Goal: Information Seeking & Learning: Compare options

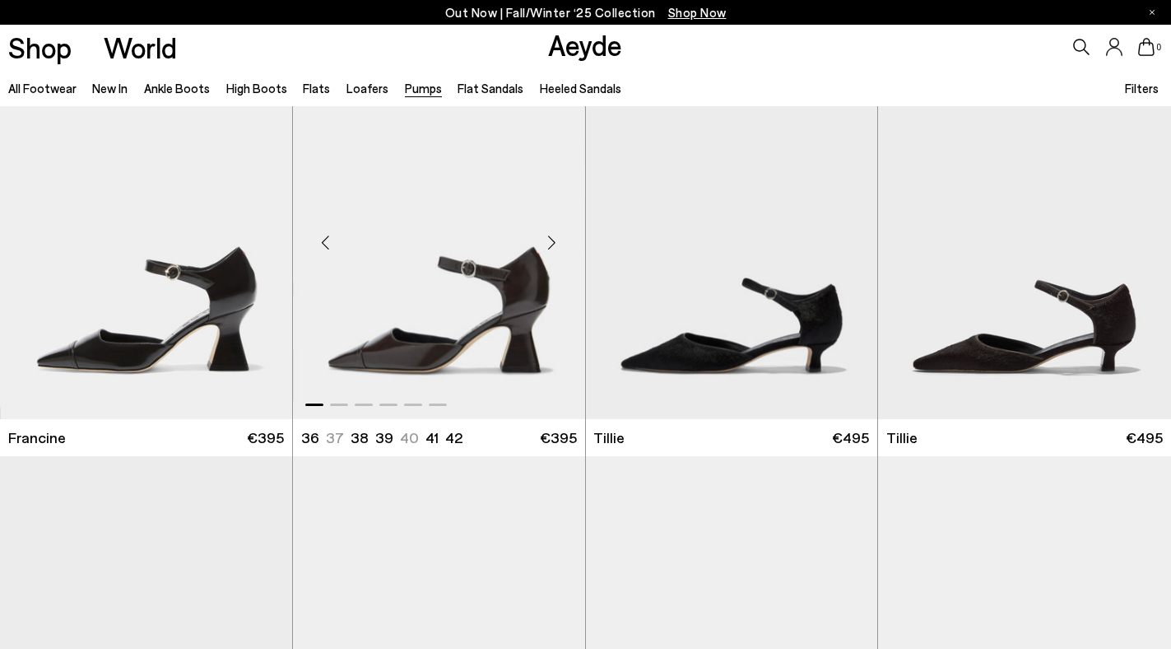
scroll to position [55, 0]
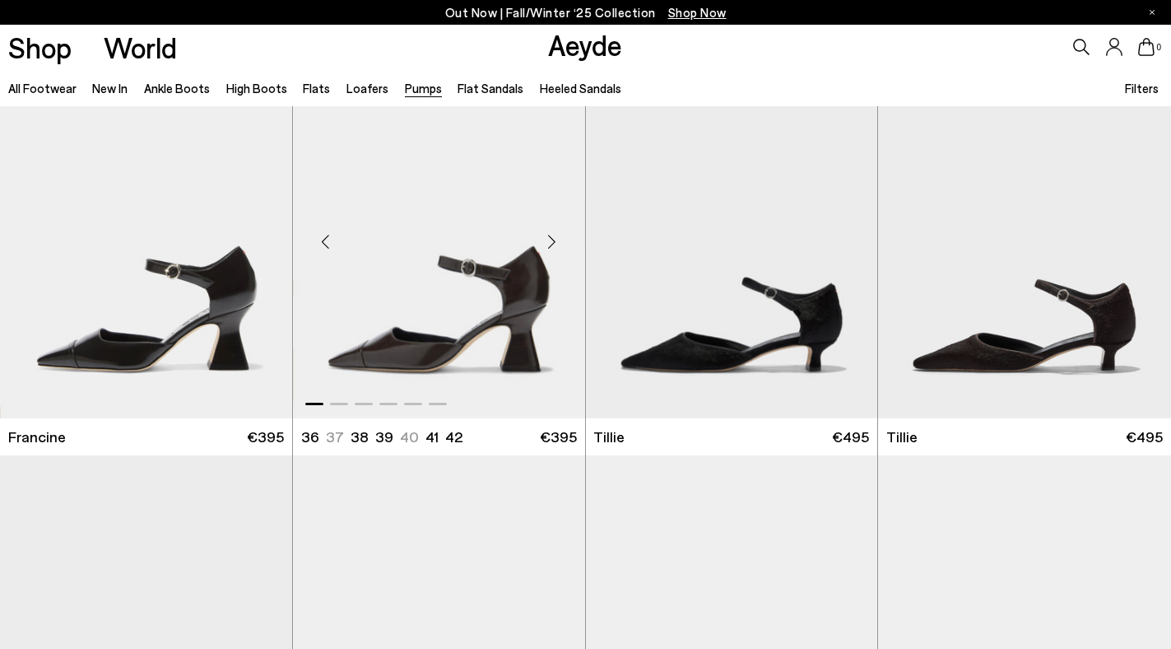
click at [549, 241] on div "Next slide" at bounding box center [552, 240] width 49 height 49
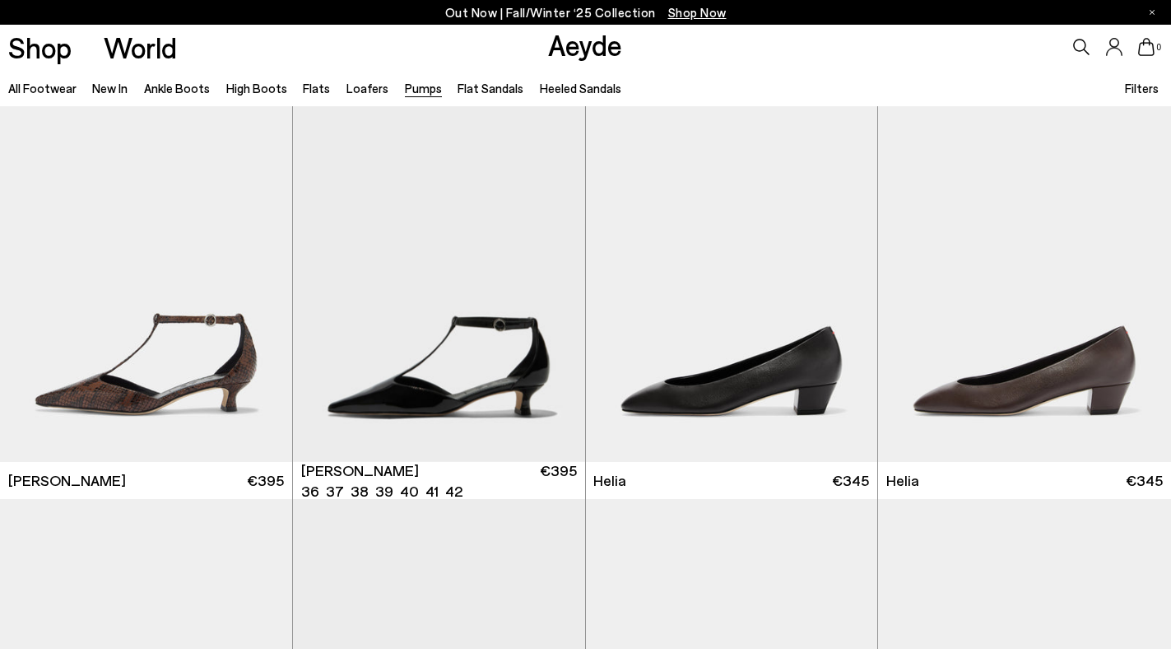
scroll to position [823, 0]
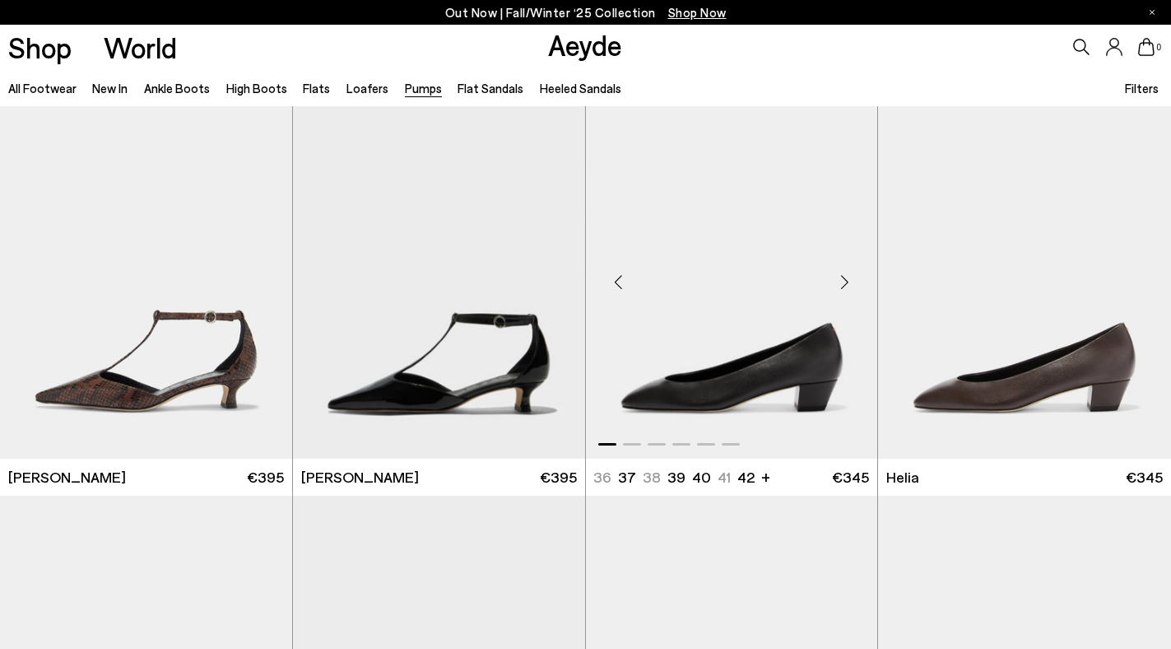
click at [845, 277] on div "Next slide" at bounding box center [844, 281] width 49 height 49
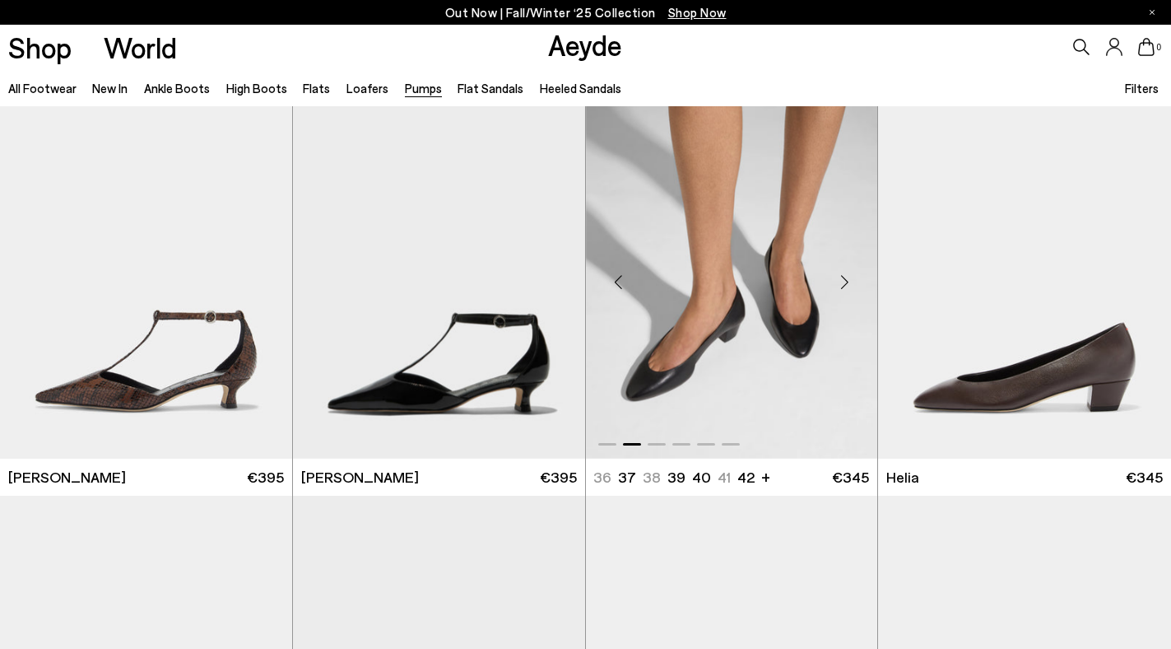
click at [845, 277] on div "Next slide" at bounding box center [844, 281] width 49 height 49
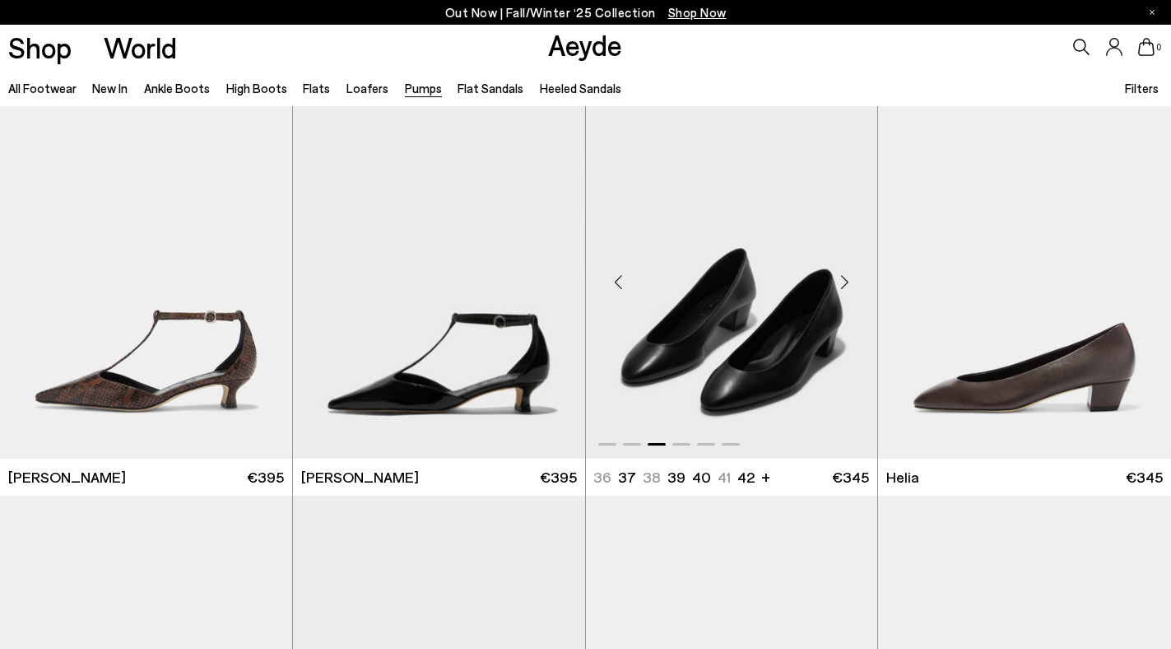
click at [845, 277] on div "Next slide" at bounding box center [844, 281] width 49 height 49
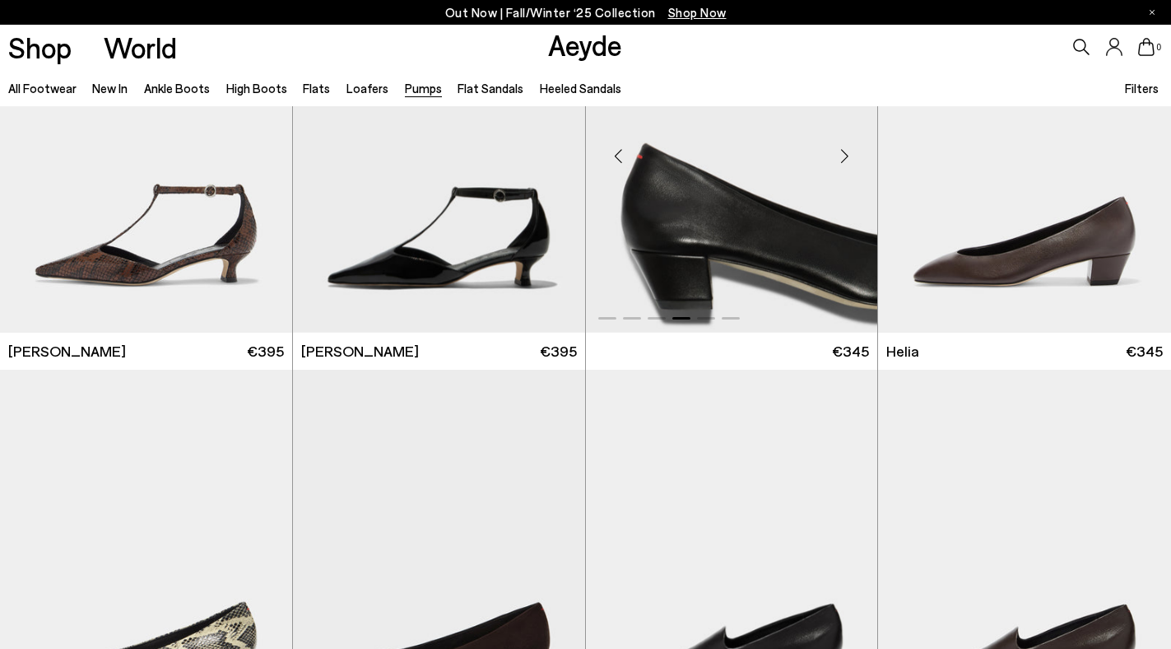
scroll to position [1313, 0]
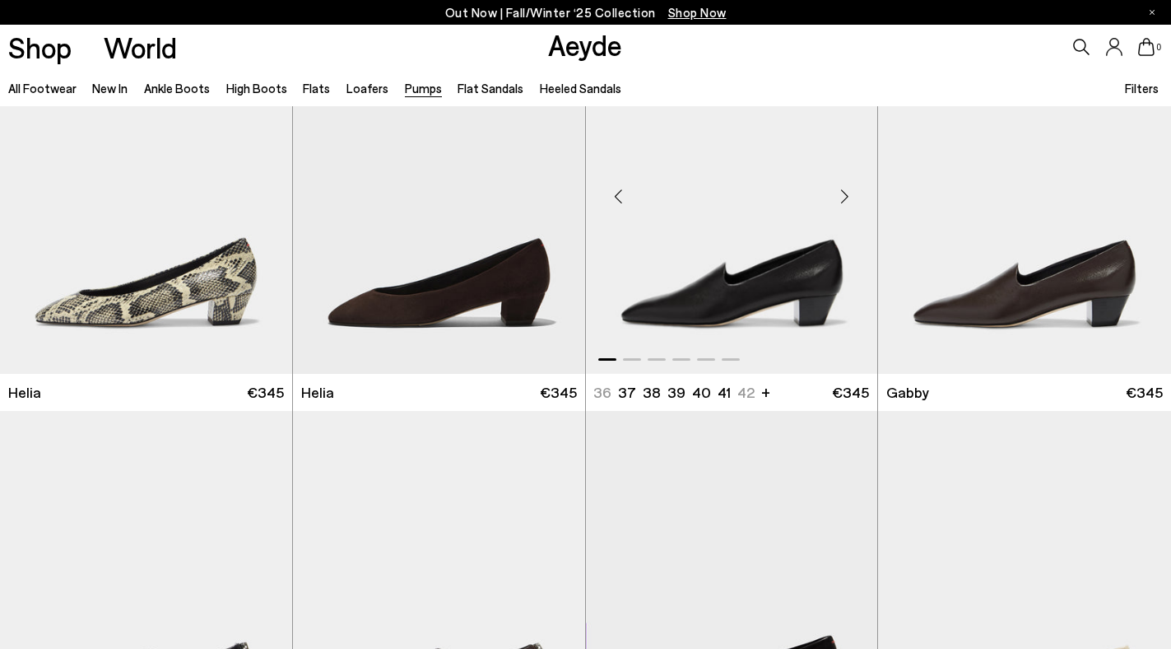
click at [842, 191] on div "Next slide" at bounding box center [844, 196] width 49 height 49
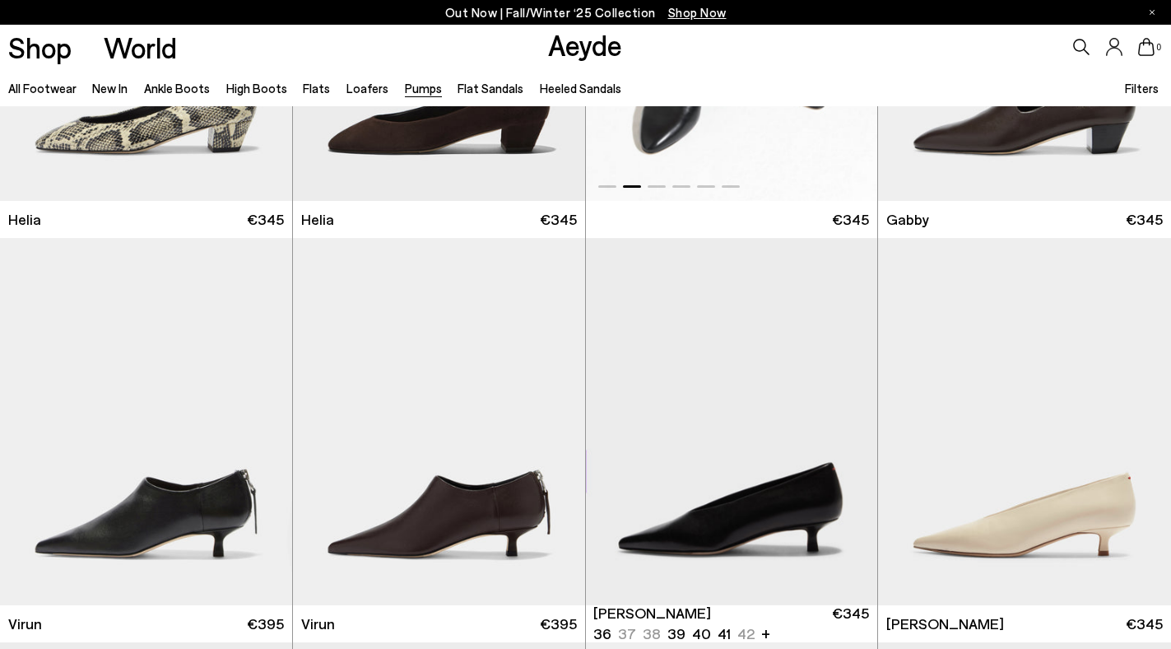
scroll to position [1689, 0]
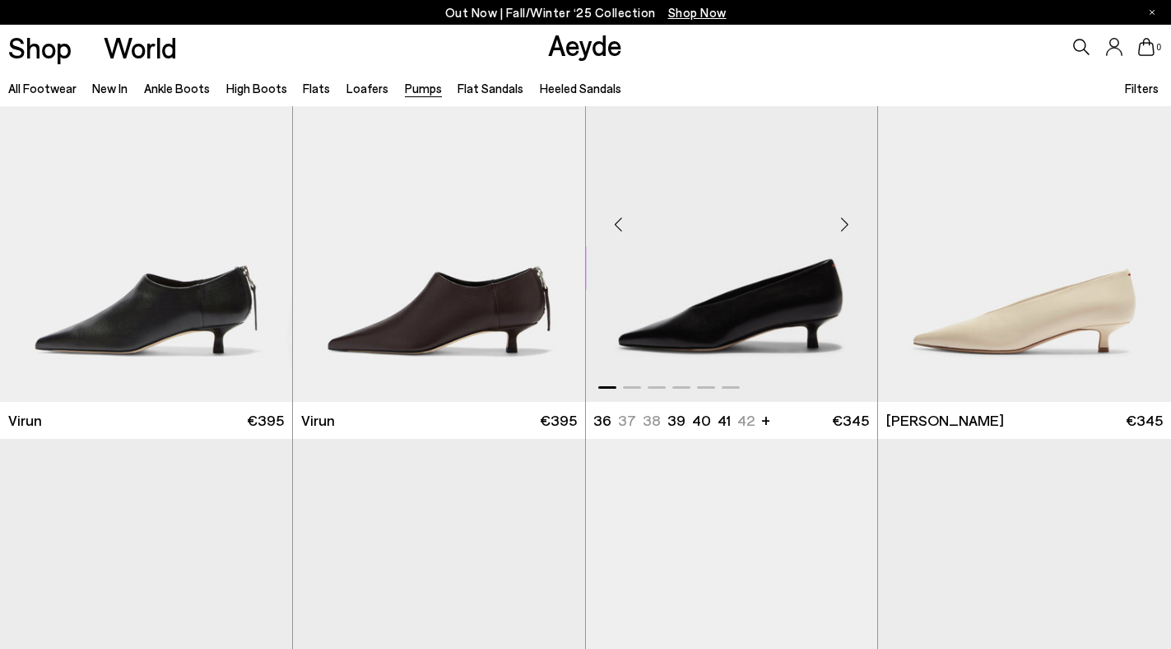
click at [845, 230] on div "Next slide" at bounding box center [844, 224] width 49 height 49
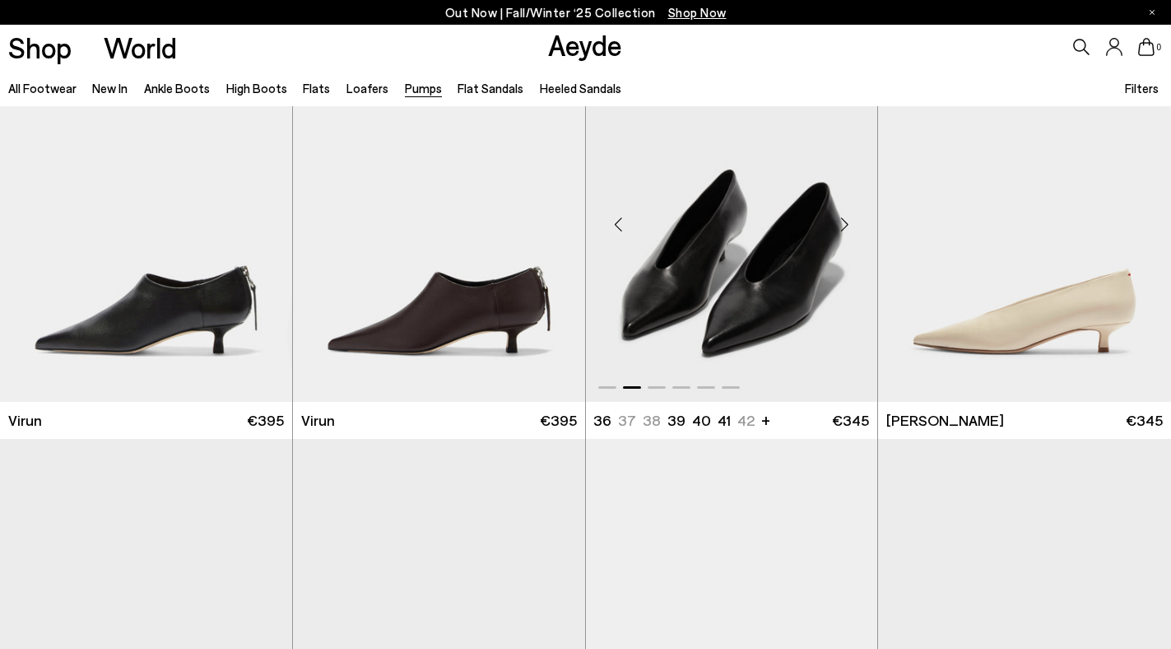
click at [845, 230] on div "Next slide" at bounding box center [844, 224] width 49 height 49
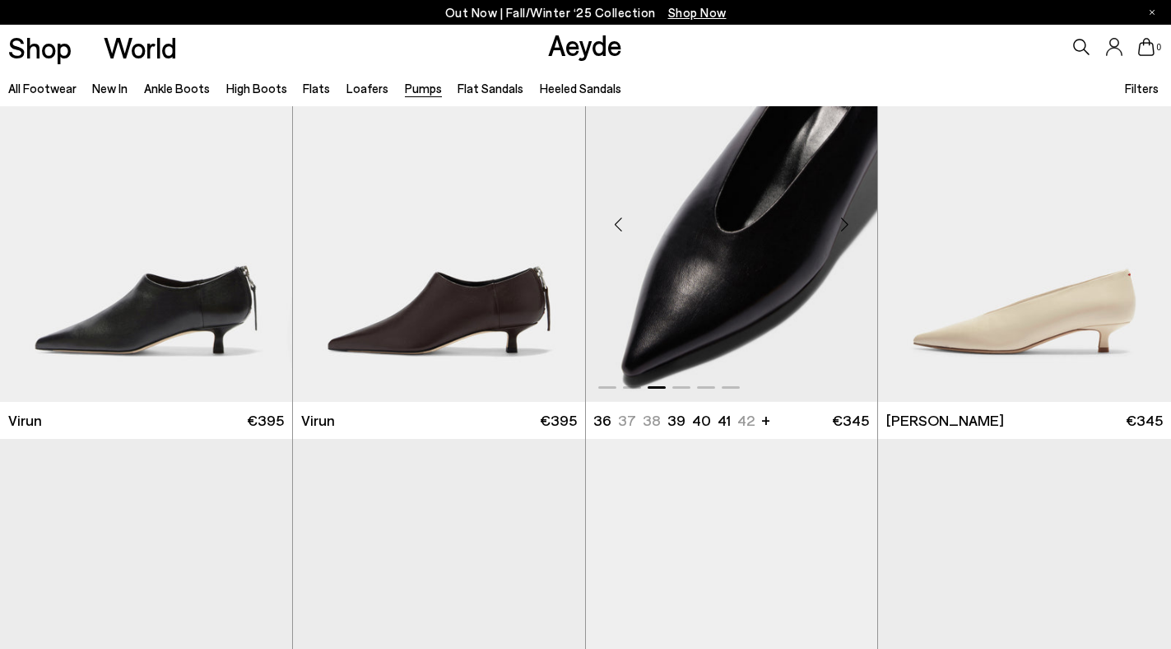
click at [845, 230] on div "Next slide" at bounding box center [844, 224] width 49 height 49
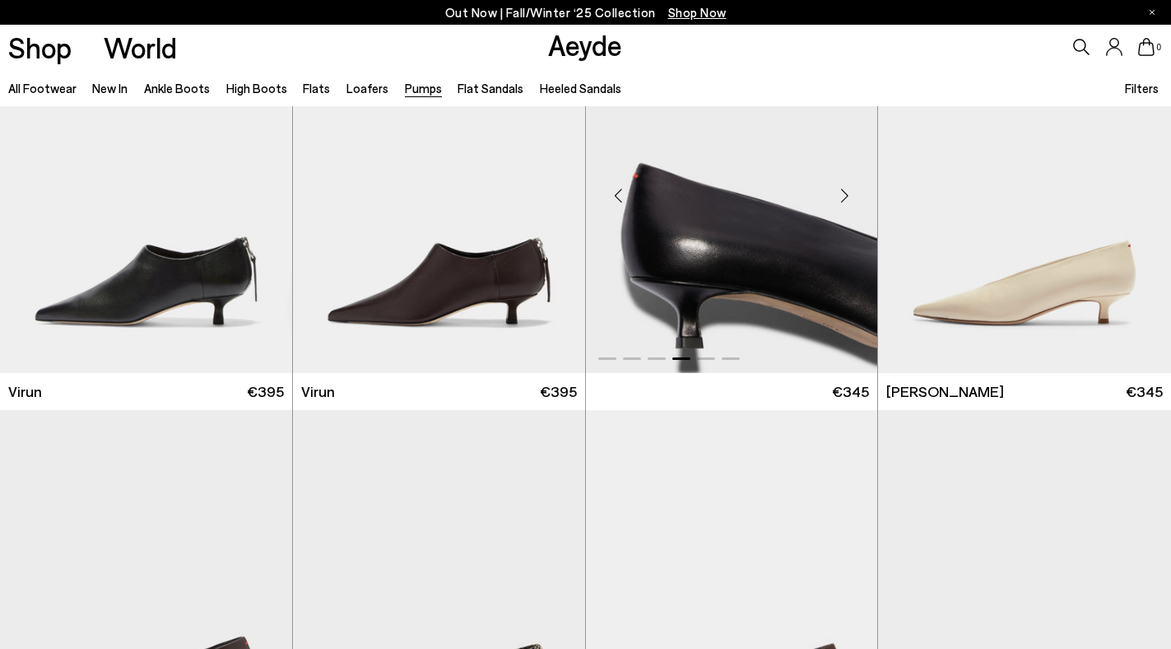
scroll to position [2118, 0]
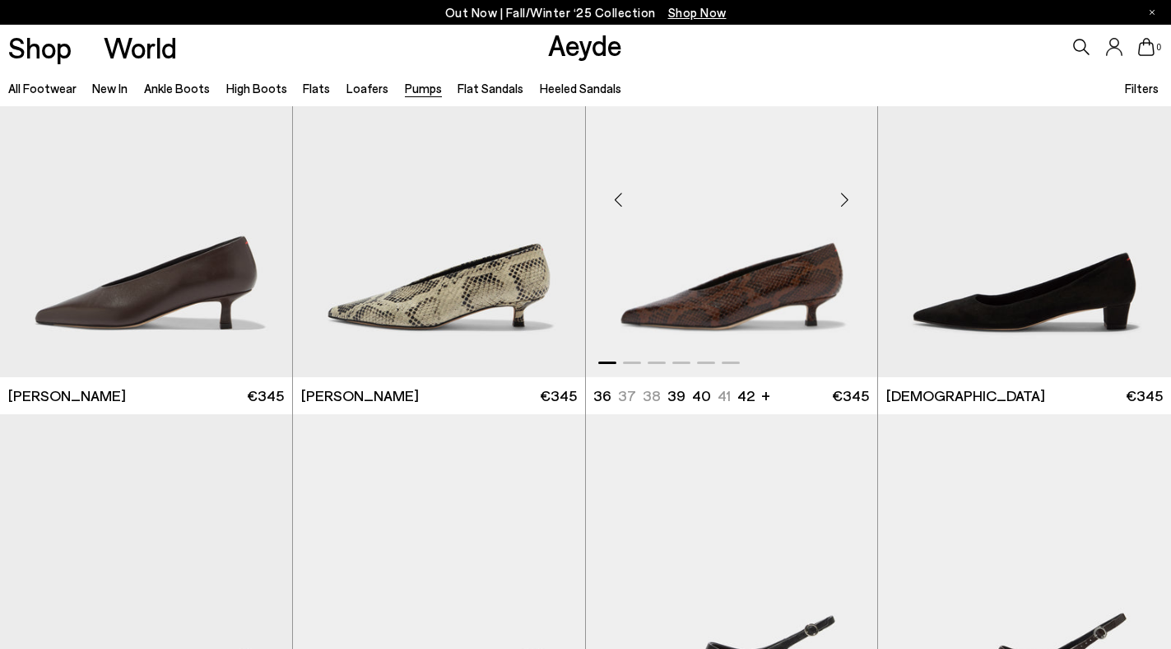
click at [844, 207] on div "Next slide" at bounding box center [844, 199] width 49 height 49
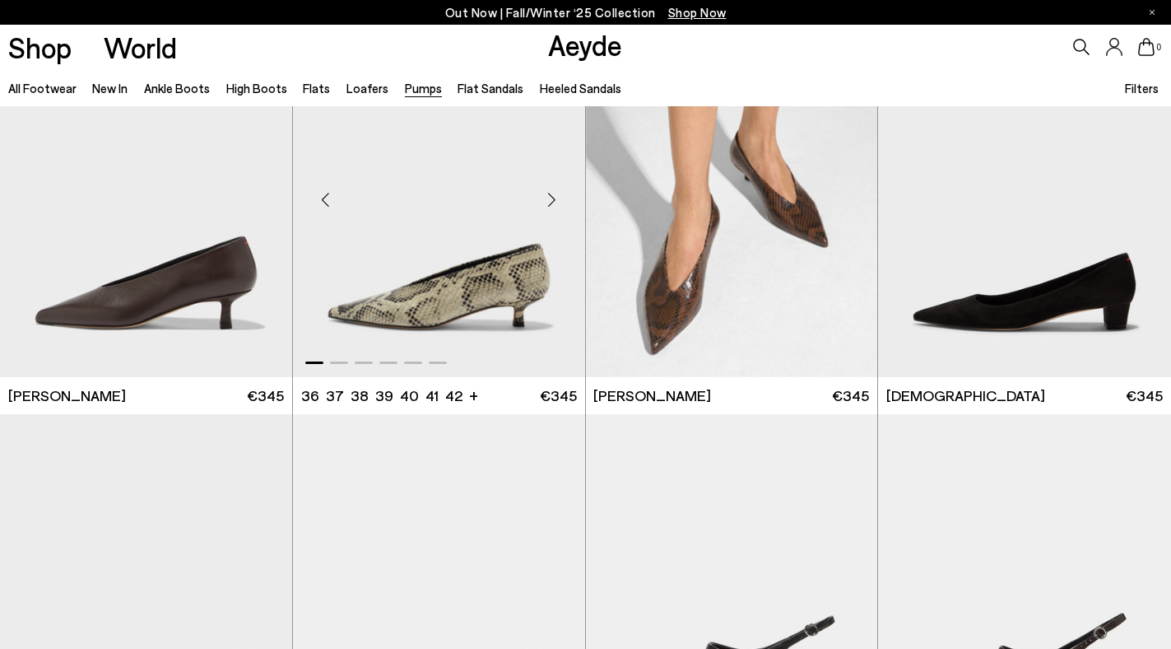
click at [550, 205] on div "Next slide" at bounding box center [552, 199] width 49 height 49
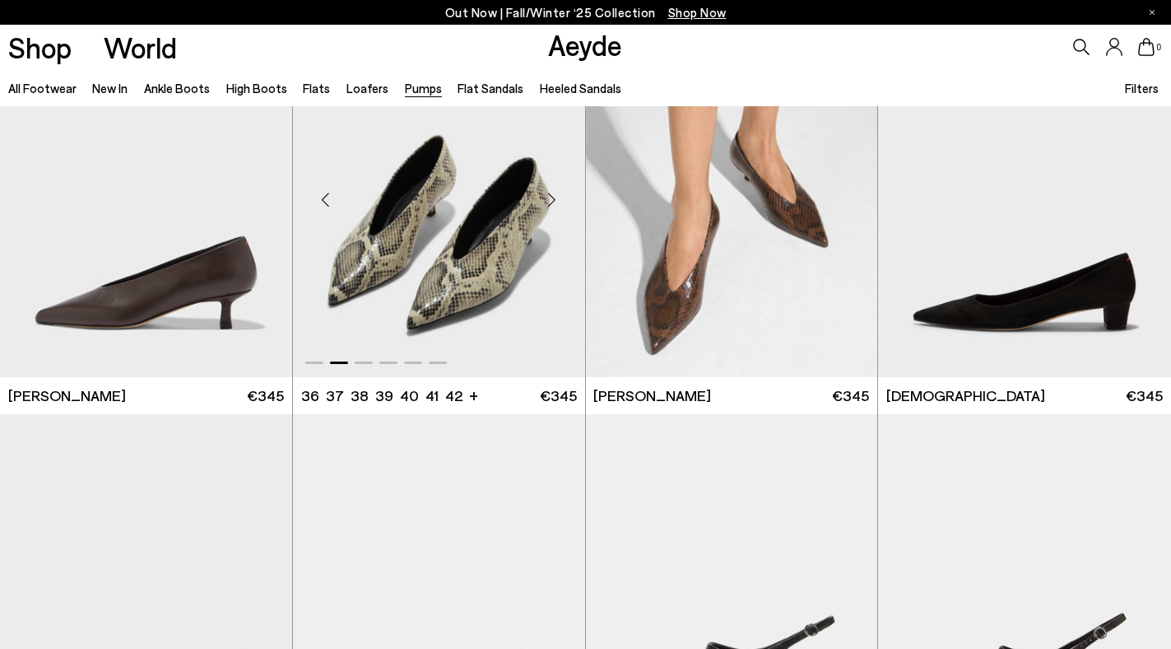
click at [550, 205] on div "Next slide" at bounding box center [552, 199] width 49 height 49
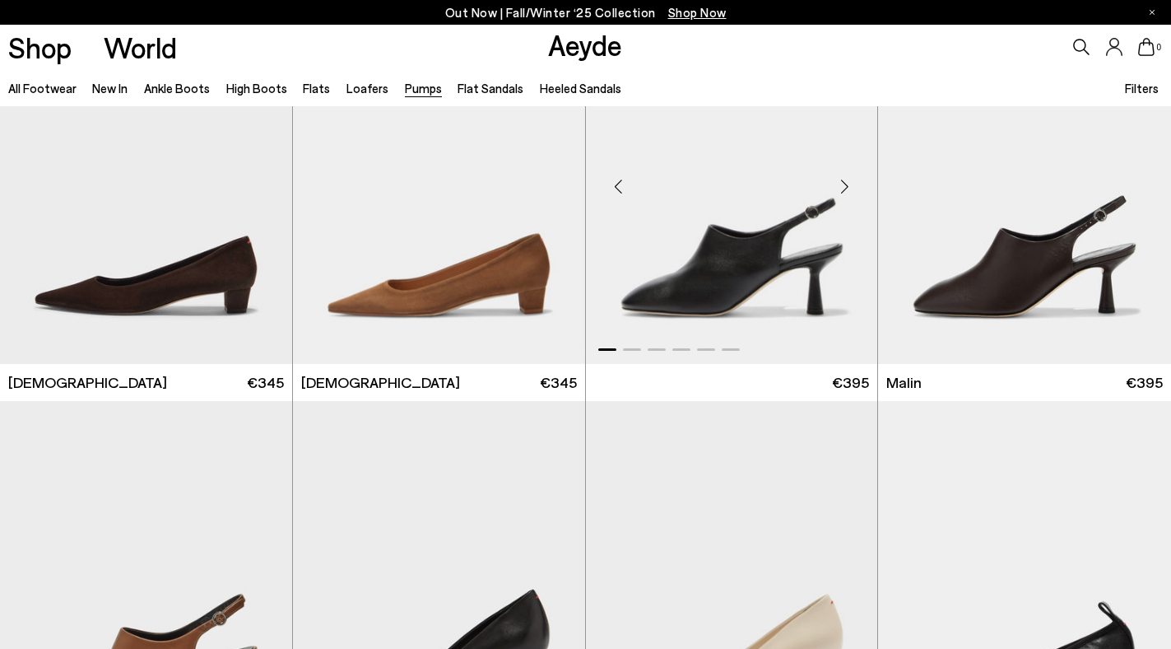
scroll to position [2790, 0]
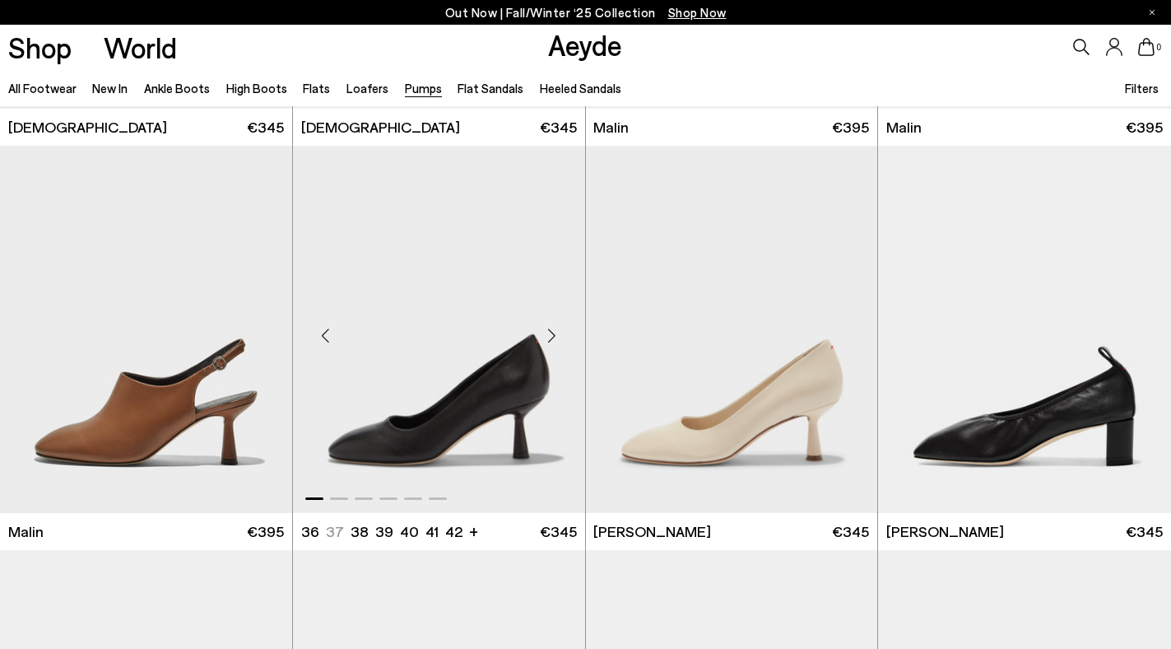
click at [552, 334] on div "Next slide" at bounding box center [552, 335] width 49 height 49
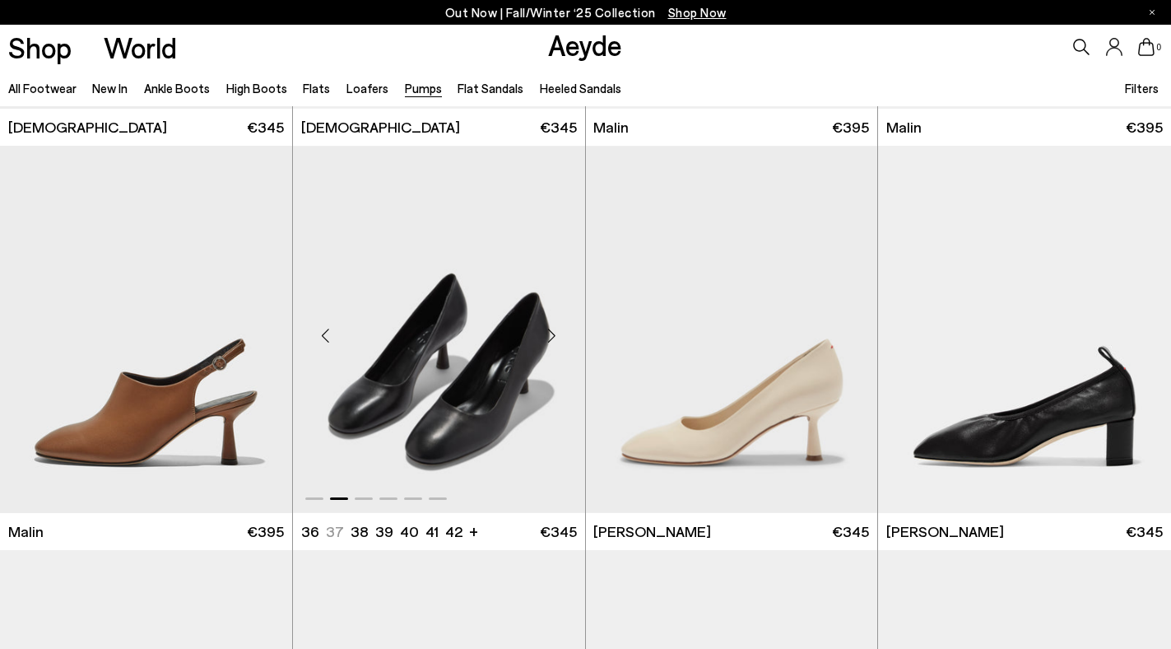
click at [552, 334] on div "Next slide" at bounding box center [552, 335] width 49 height 49
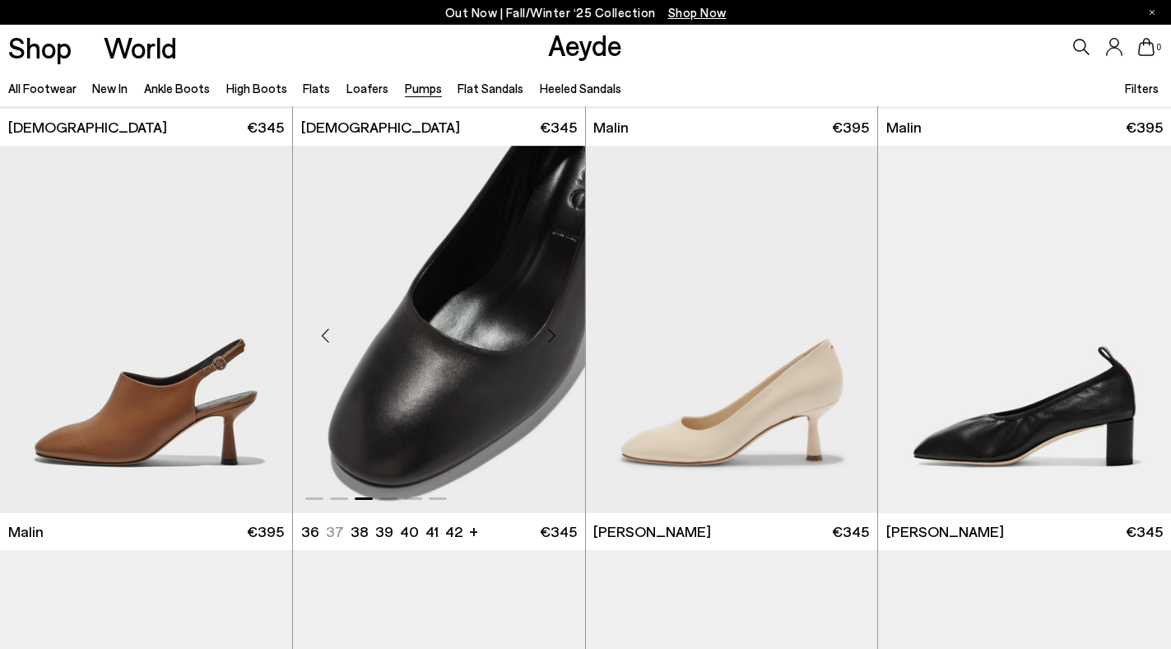
click at [552, 334] on div "Next slide" at bounding box center [552, 335] width 49 height 49
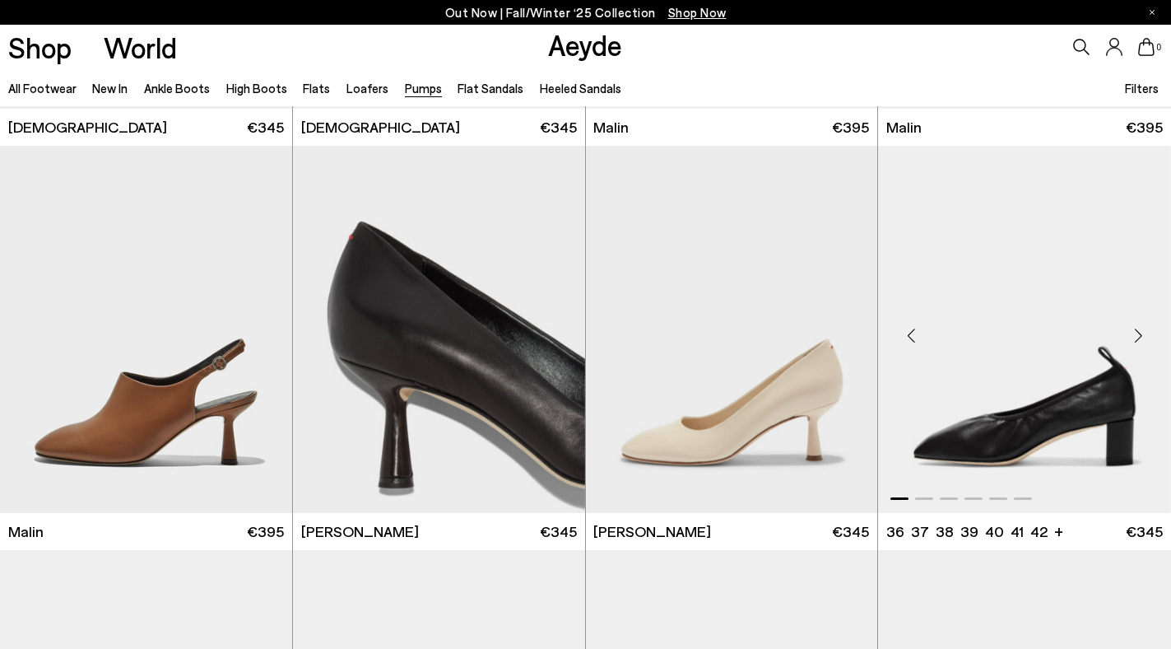
click at [1142, 337] on div "Next slide" at bounding box center [1138, 335] width 49 height 49
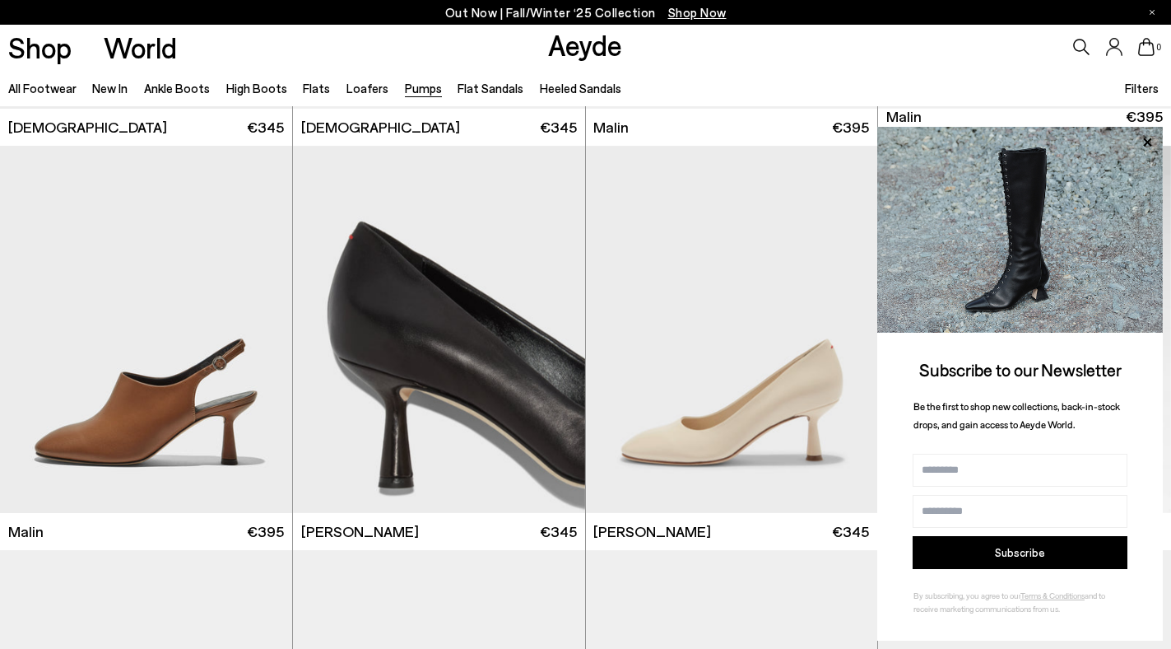
scroll to position [3530, 0]
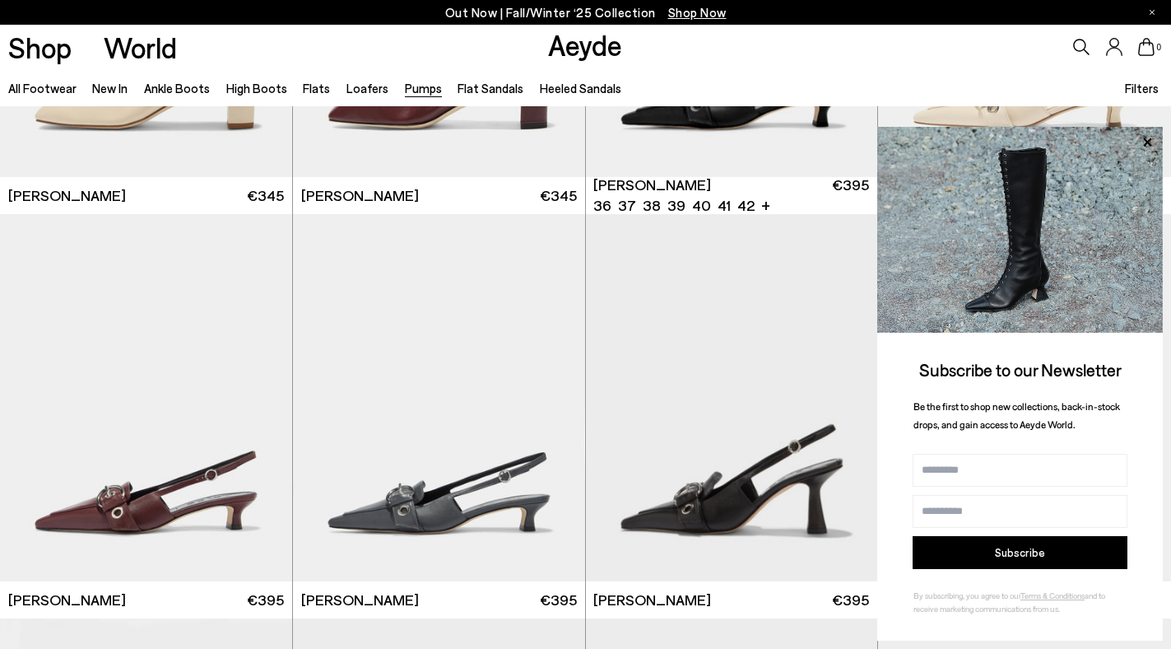
click at [993, 50] on div "0" at bounding box center [976, 47] width 390 height 44
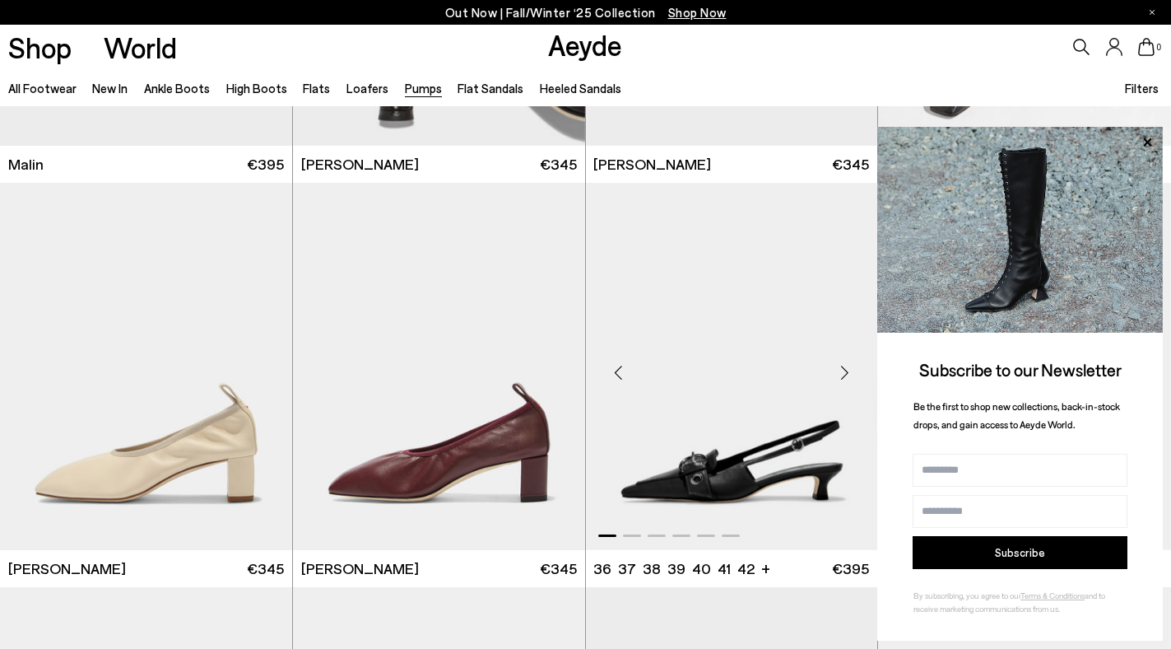
scroll to position [3197, 0]
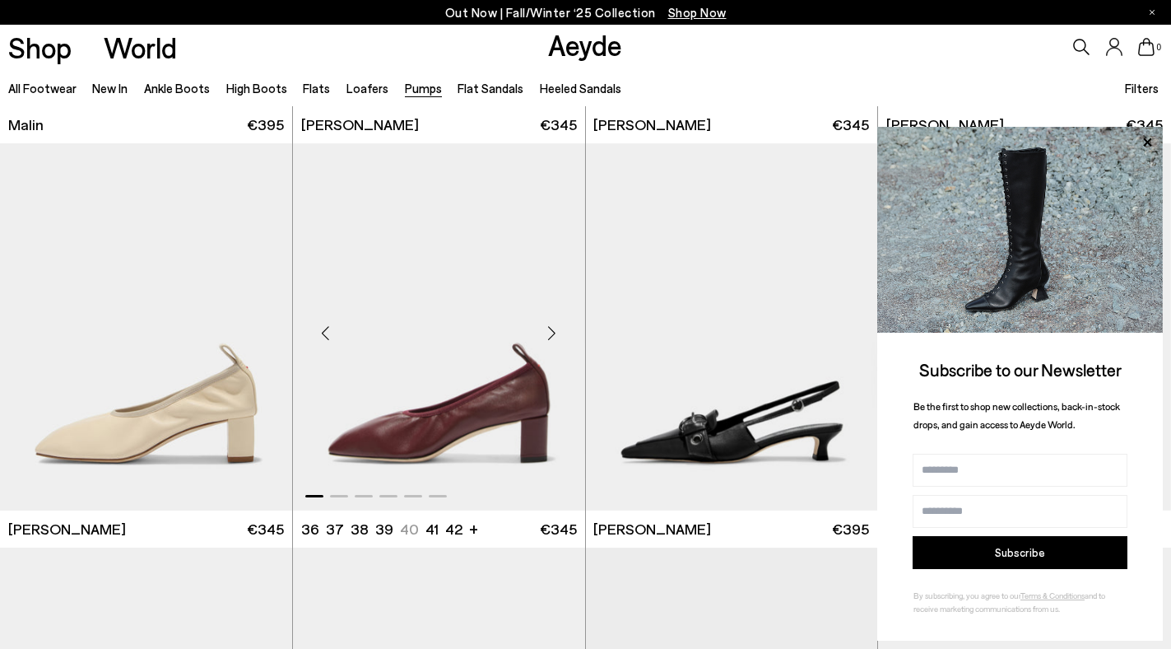
click at [546, 347] on div "Next slide" at bounding box center [552, 333] width 49 height 49
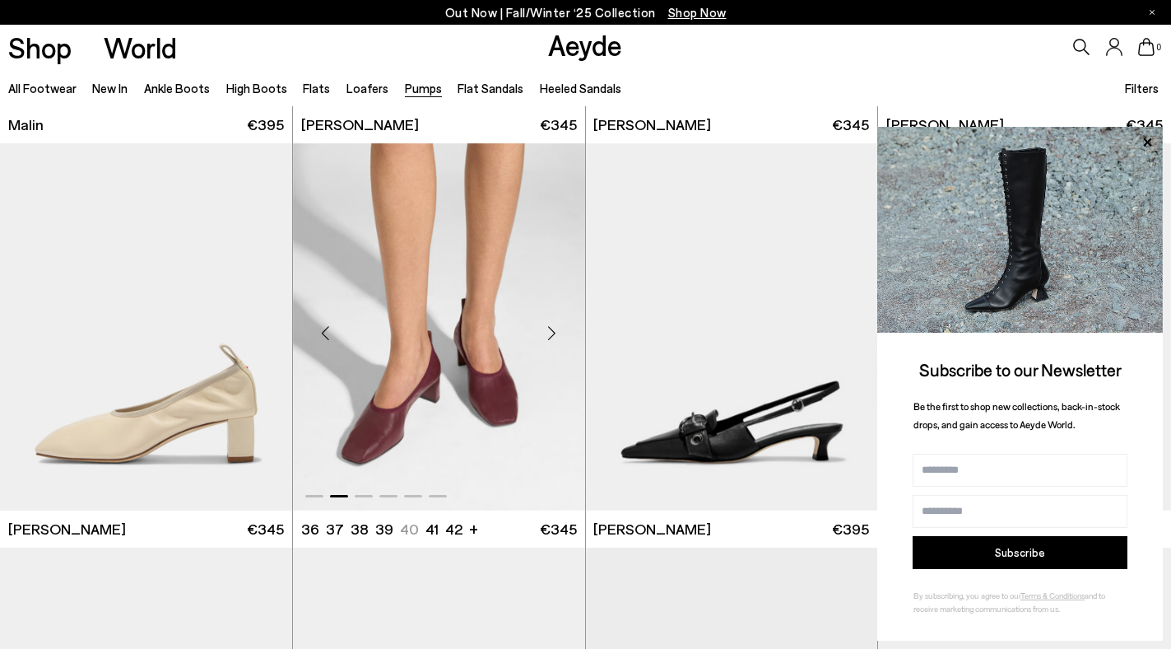
click at [546, 347] on div "Next slide" at bounding box center [552, 333] width 49 height 49
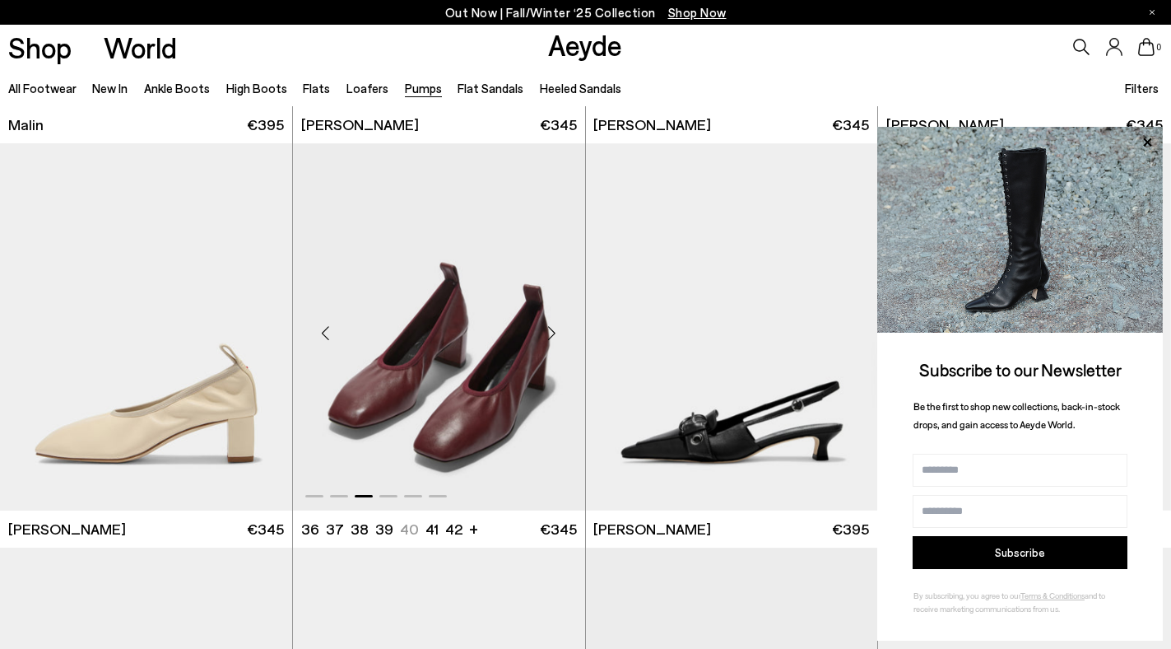
click at [546, 347] on div "Next slide" at bounding box center [552, 333] width 49 height 49
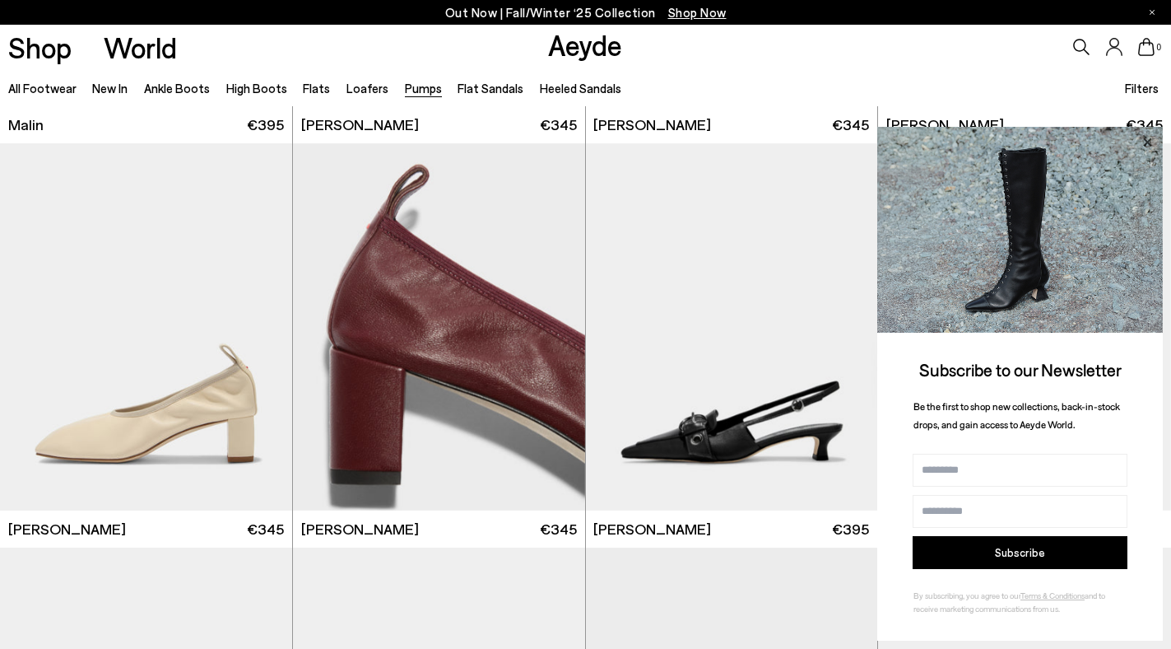
click at [1152, 141] on icon at bounding box center [1147, 142] width 21 height 21
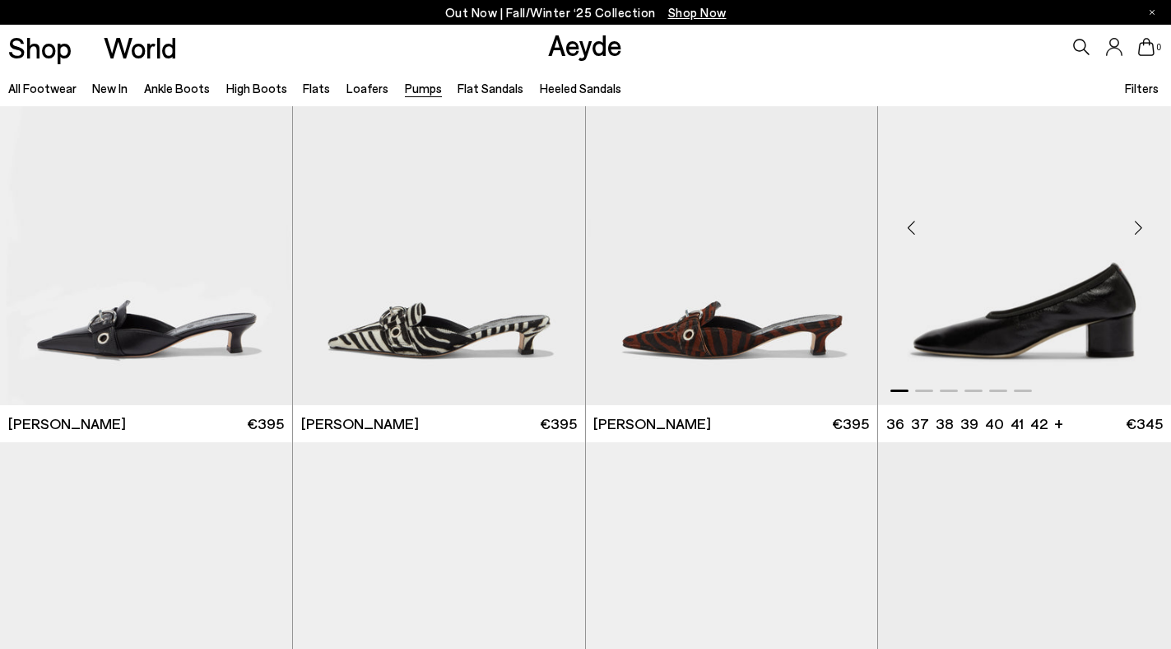
scroll to position [4111, 0]
click at [1140, 229] on div "Next slide" at bounding box center [1138, 226] width 49 height 49
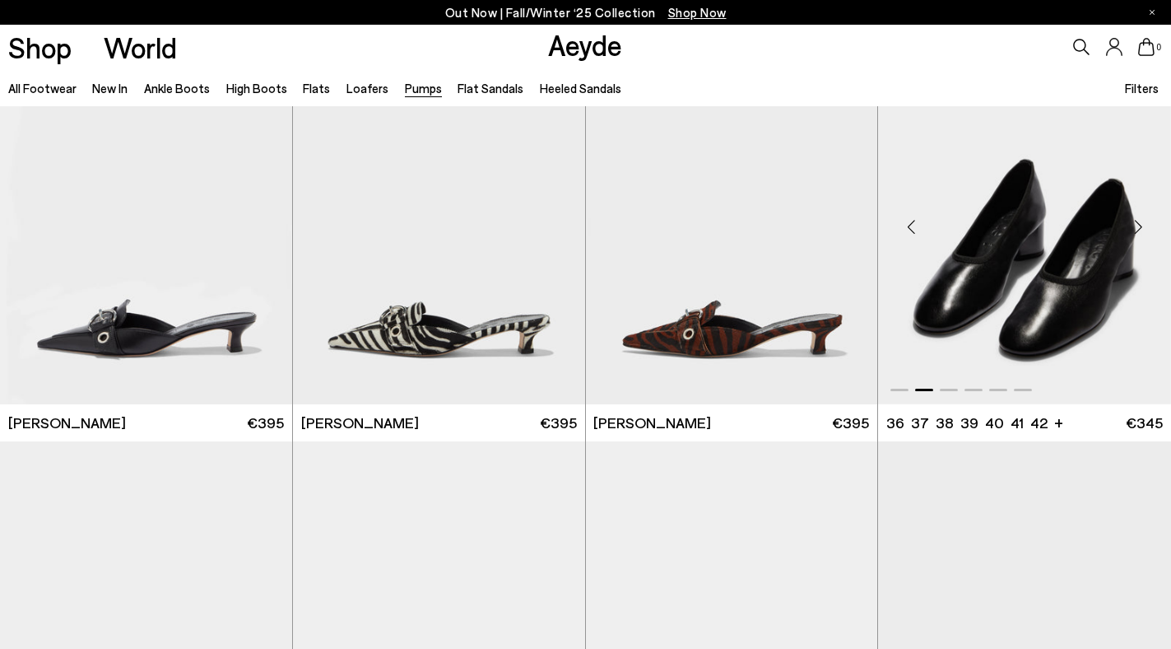
click at [1140, 229] on div "Next slide" at bounding box center [1138, 226] width 49 height 49
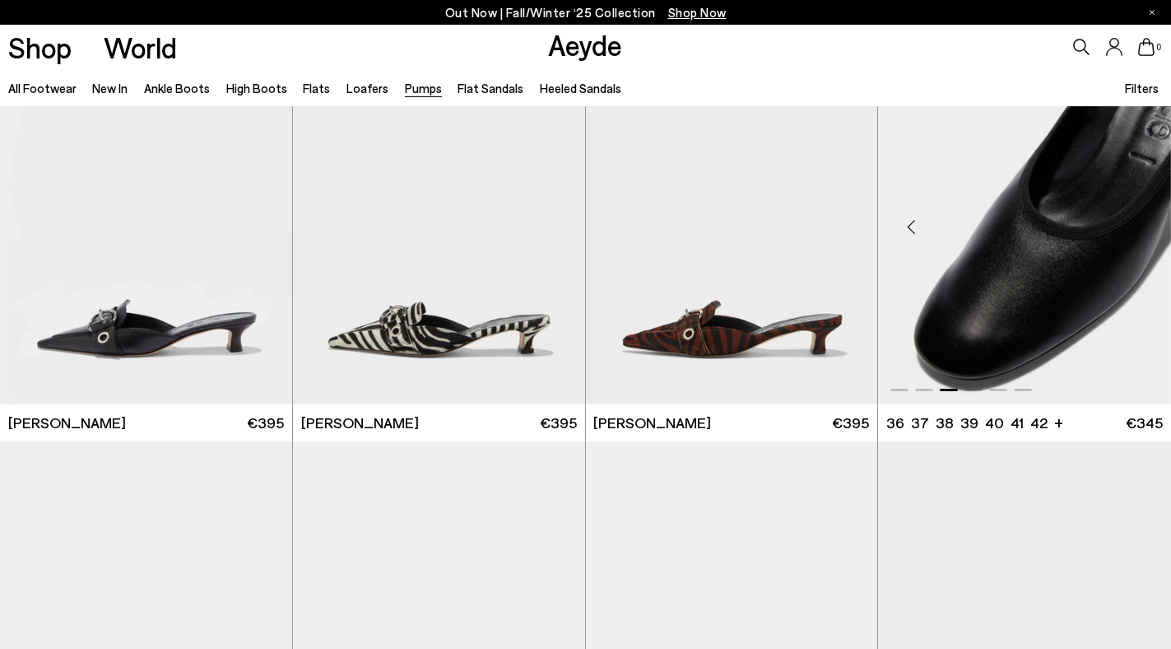
click at [1140, 229] on div "Next slide" at bounding box center [1138, 226] width 49 height 49
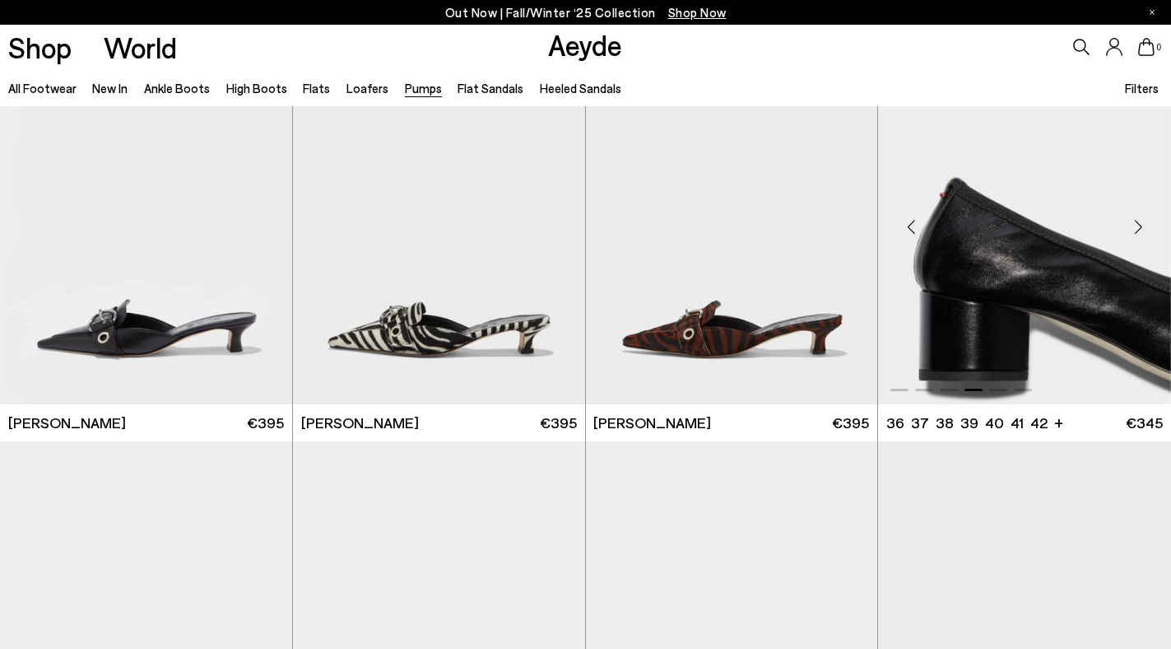
click at [1140, 229] on div "Next slide" at bounding box center [1138, 226] width 49 height 49
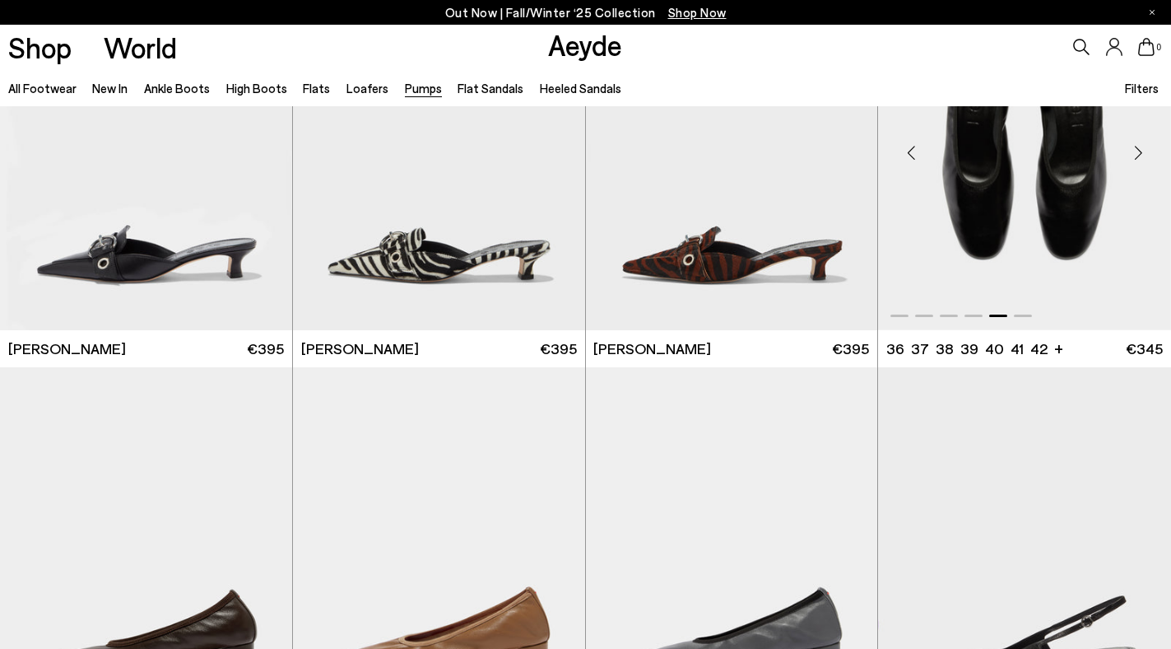
scroll to position [4354, 0]
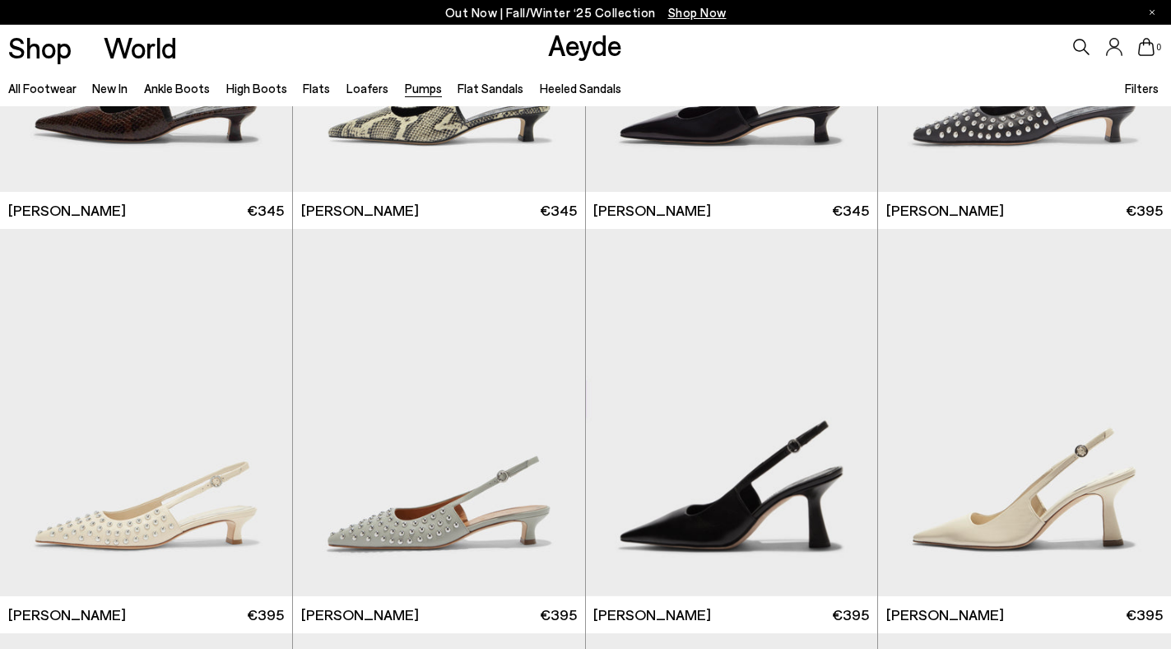
scroll to position [6118, 0]
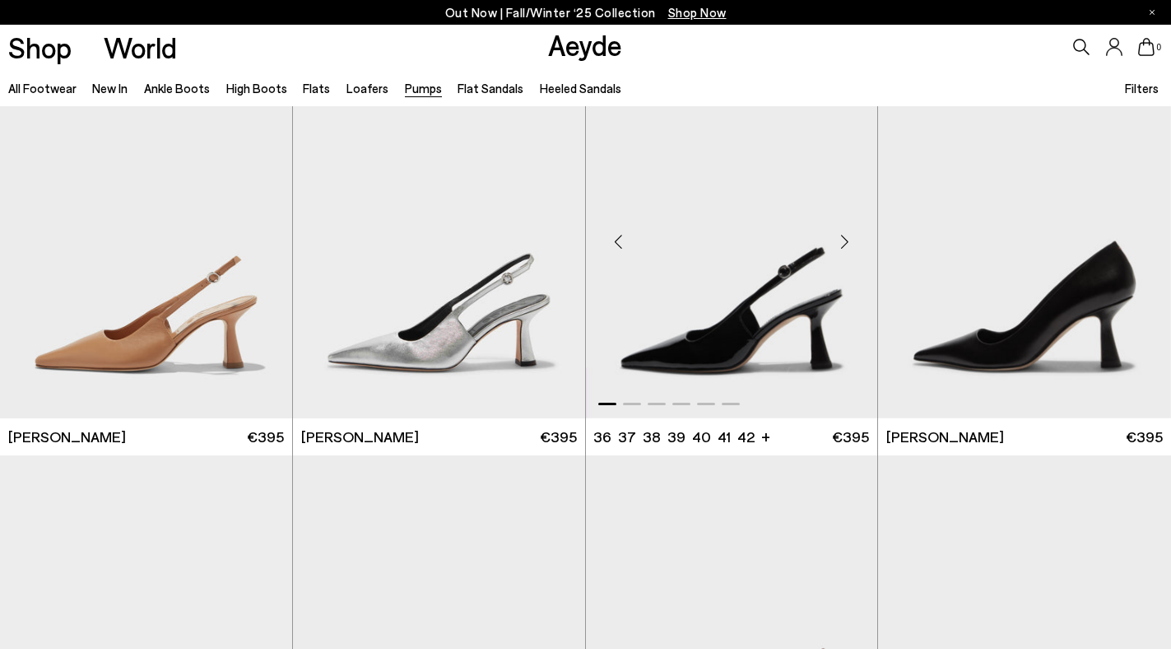
click at [847, 240] on div "Next slide" at bounding box center [844, 240] width 49 height 49
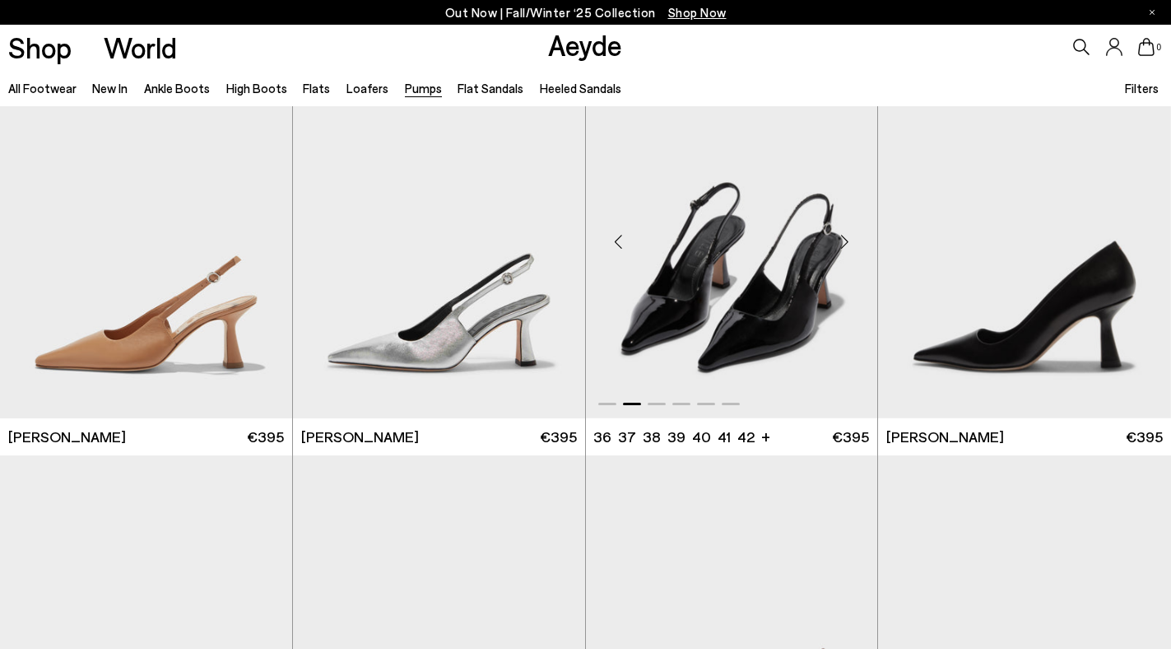
click at [847, 240] on div "Next slide" at bounding box center [844, 240] width 49 height 49
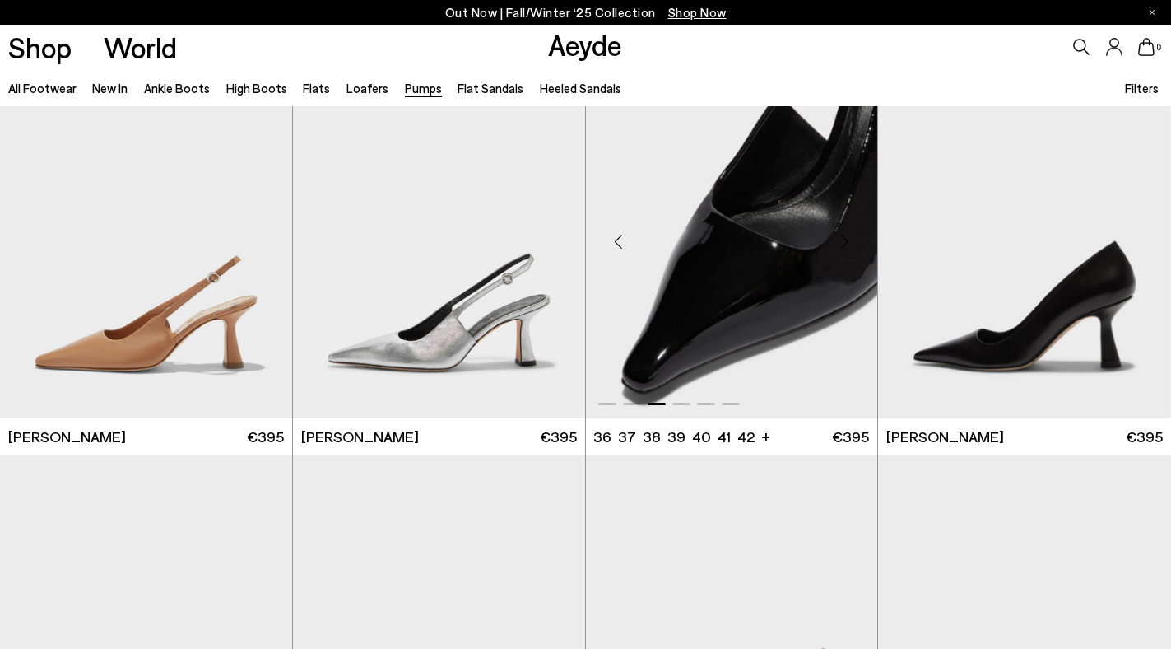
click at [847, 240] on div "Next slide" at bounding box center [844, 240] width 49 height 49
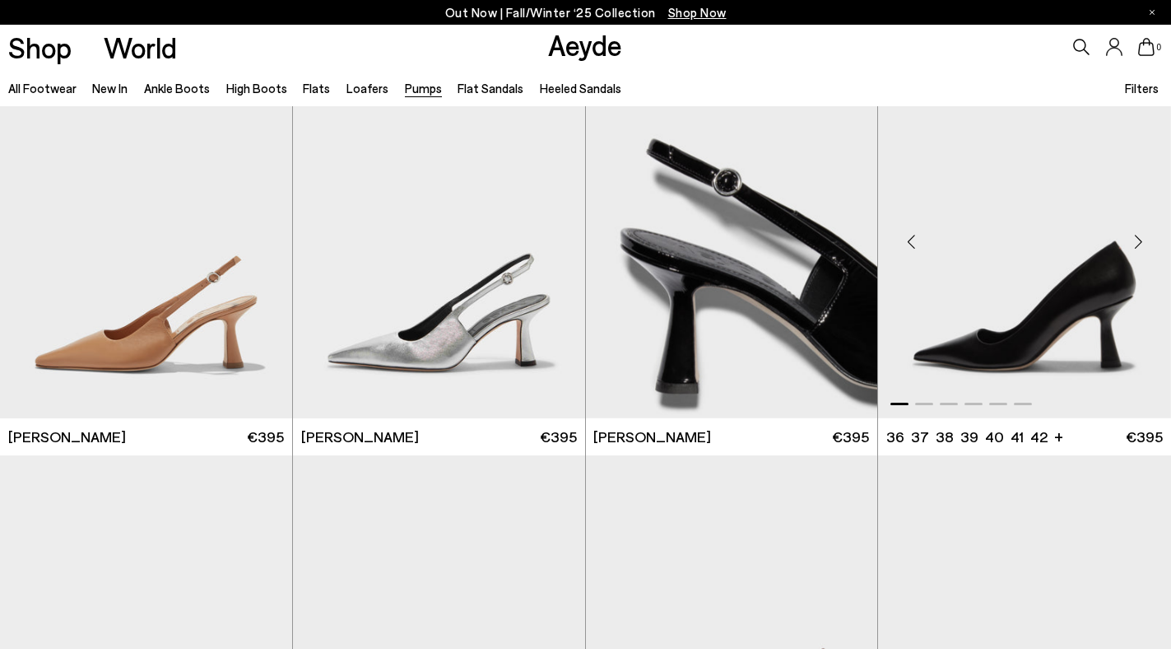
click at [1142, 243] on div "Next slide" at bounding box center [1138, 240] width 49 height 49
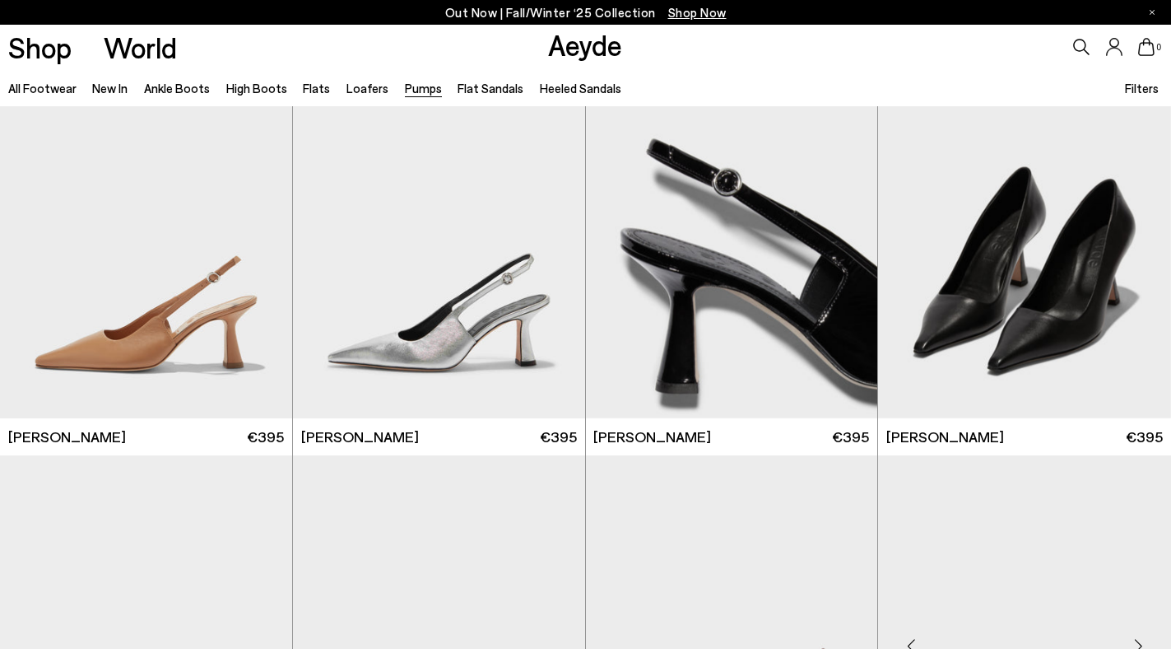
scroll to position [6562, 0]
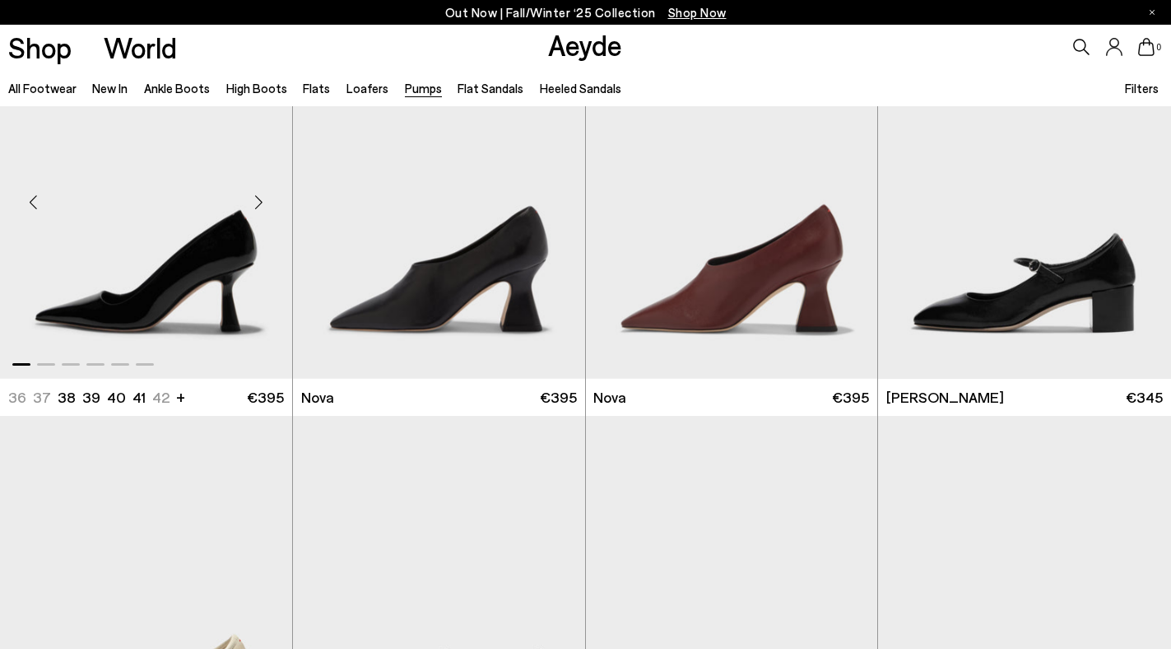
click at [256, 206] on div "Next slide" at bounding box center [259, 201] width 49 height 49
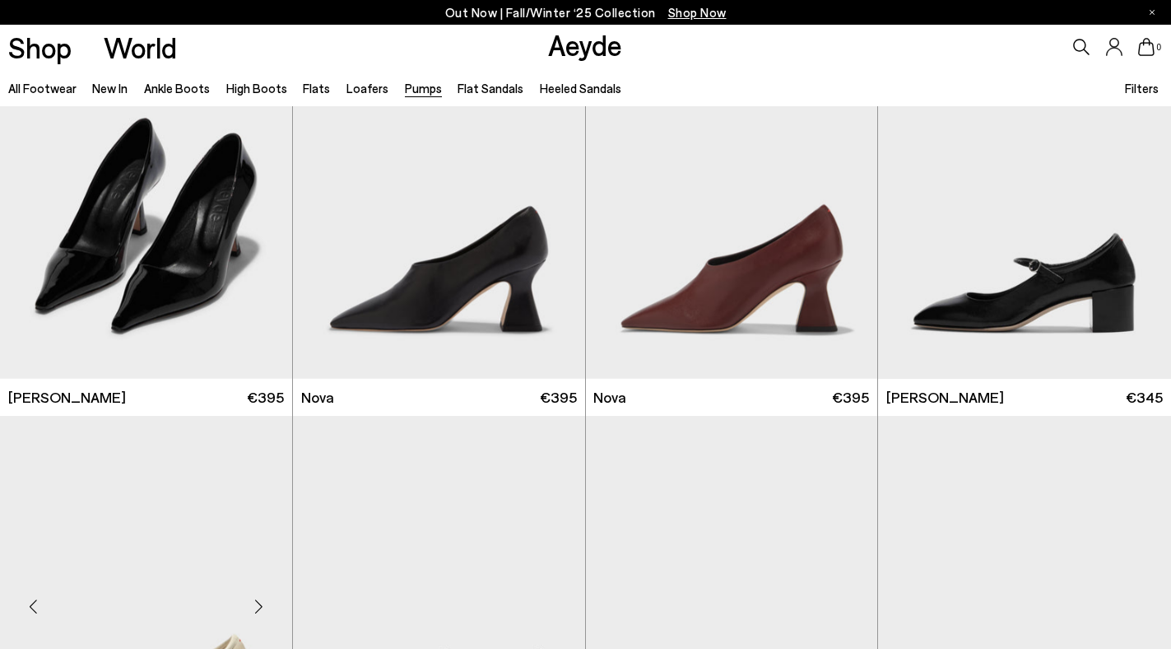
scroll to position [7006, 0]
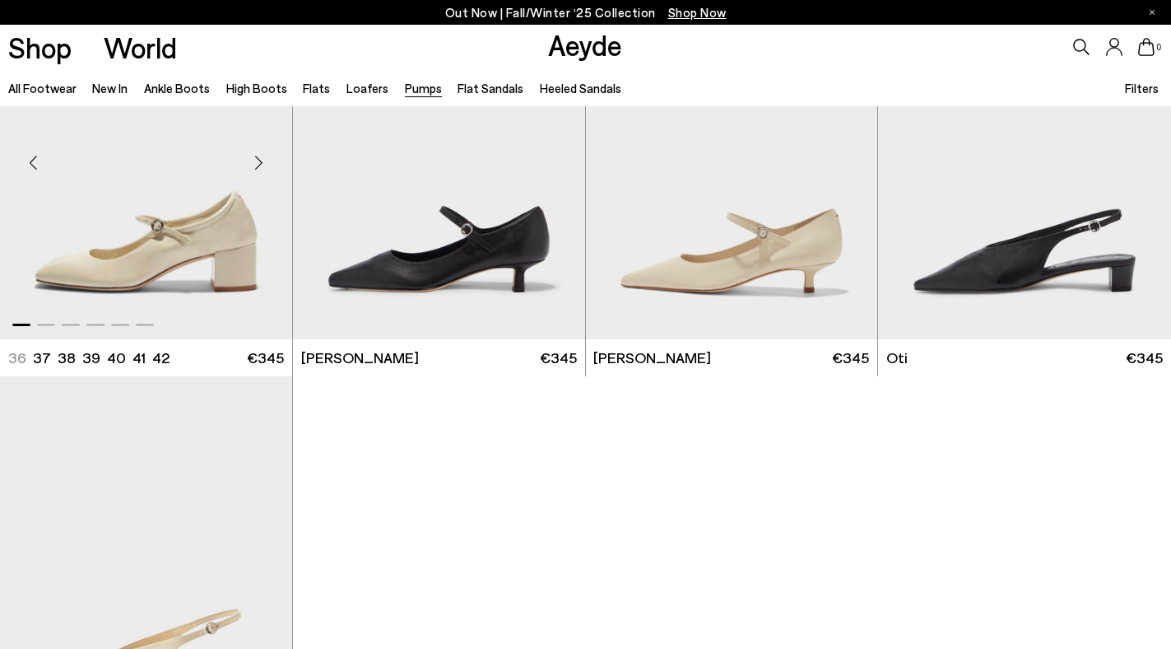
click at [255, 161] on div "Next slide" at bounding box center [259, 161] width 49 height 49
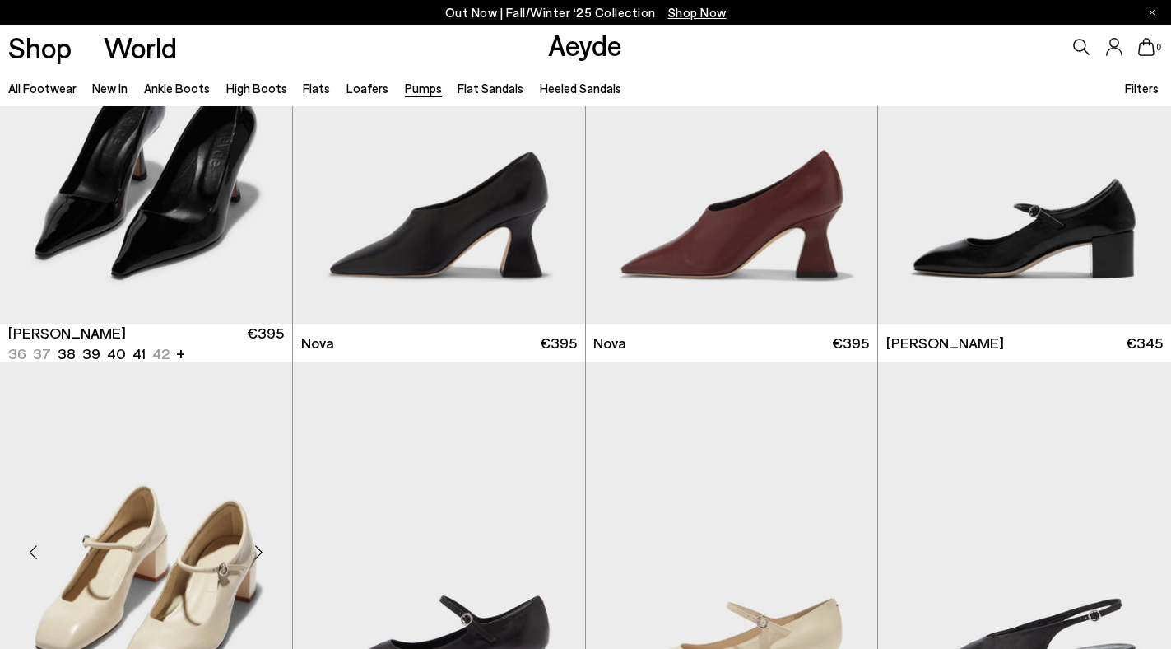
scroll to position [6526, 0]
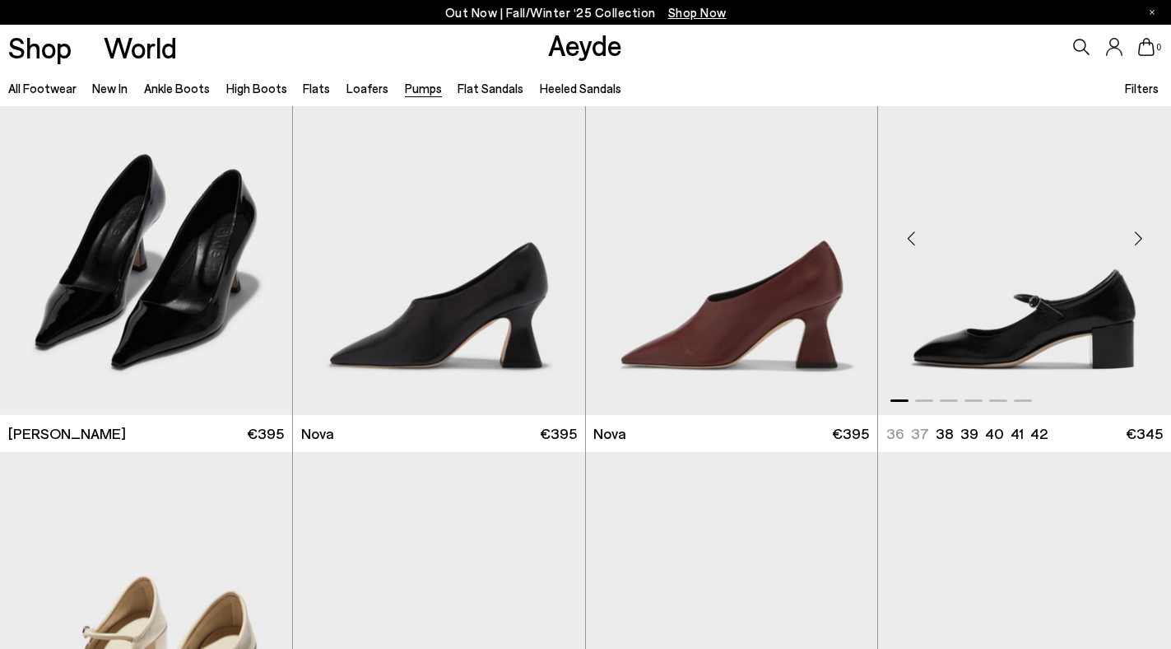
click at [1135, 237] on div "Next slide" at bounding box center [1138, 237] width 49 height 49
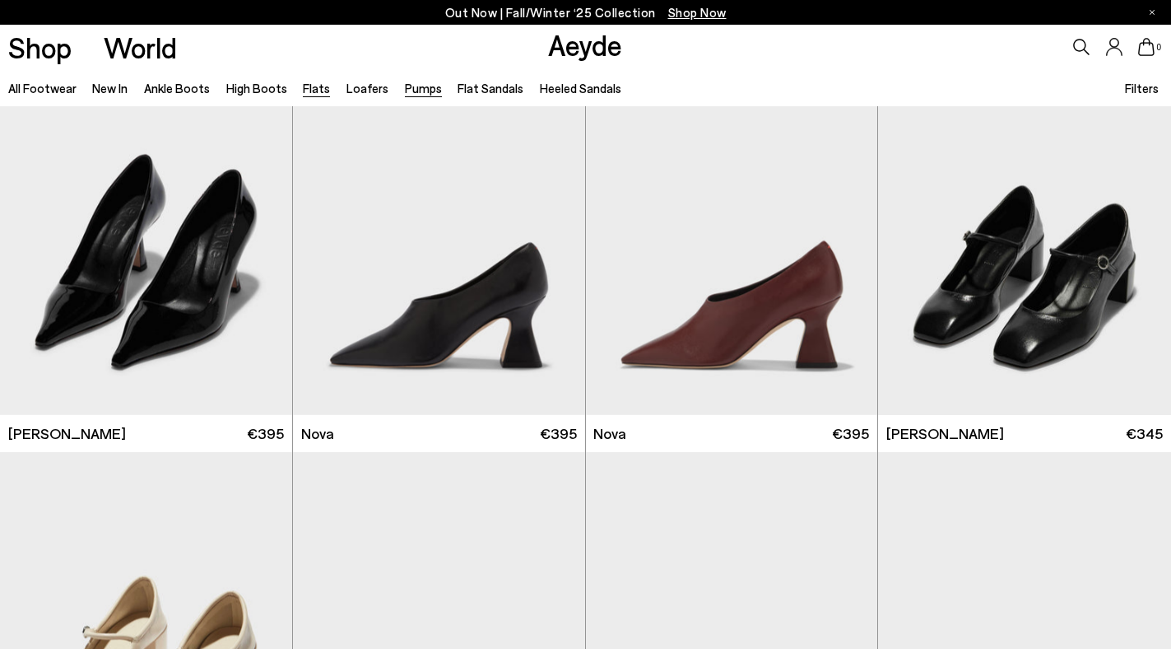
click at [310, 81] on link "Flats" at bounding box center [316, 88] width 27 height 15
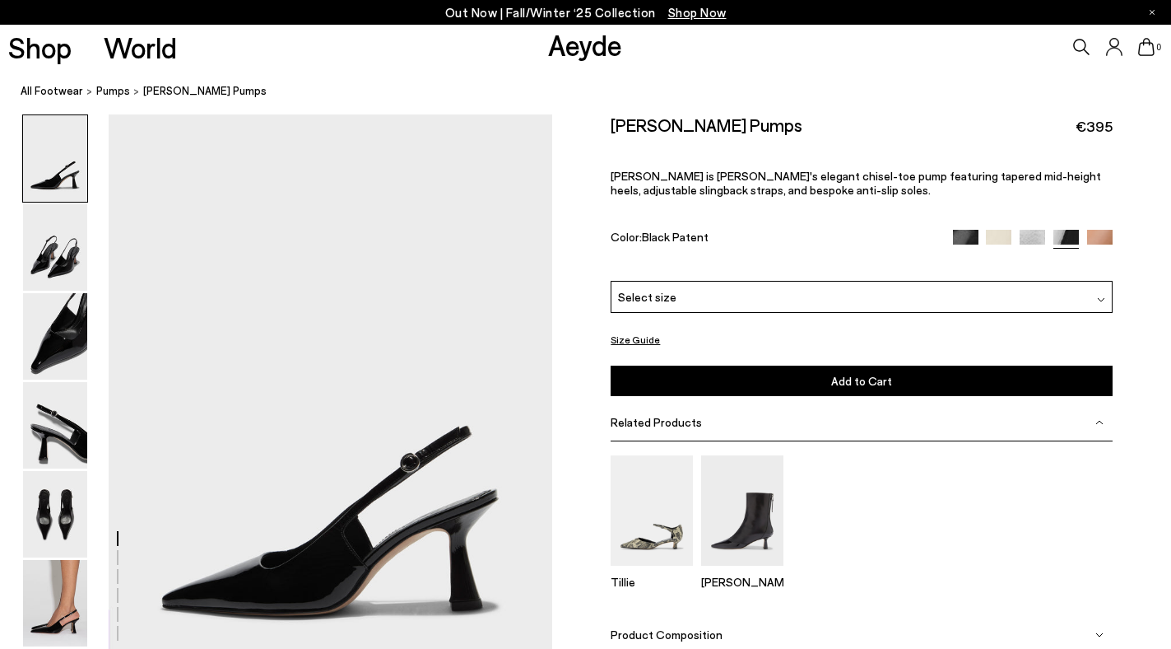
scroll to position [151, 0]
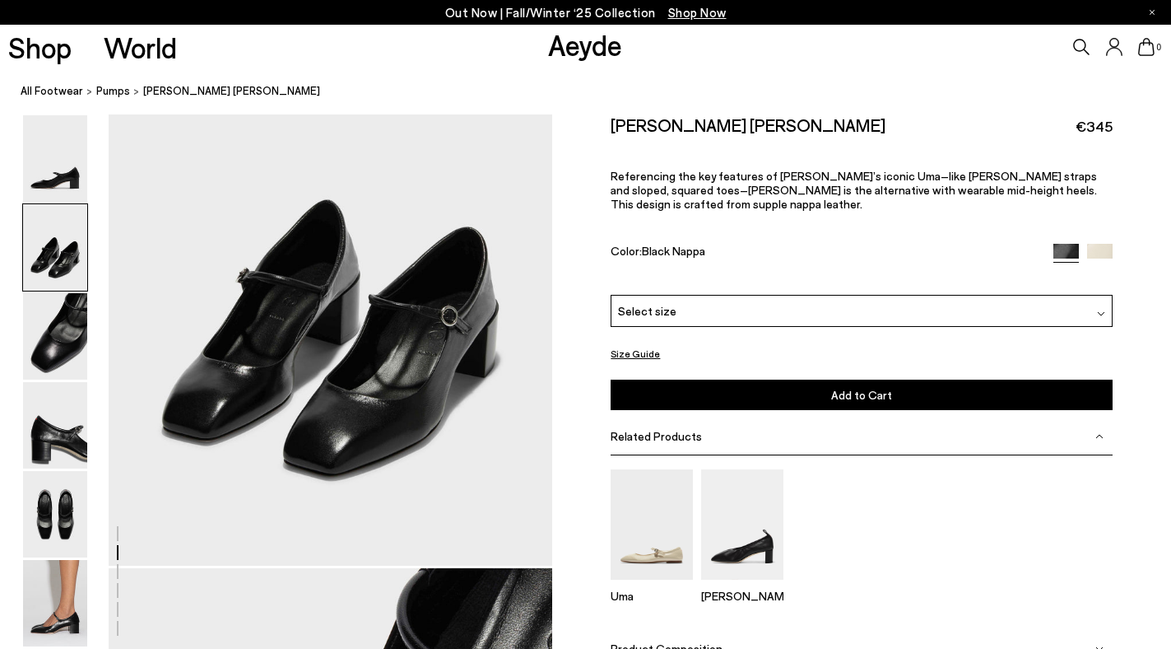
scroll to position [1332, 0]
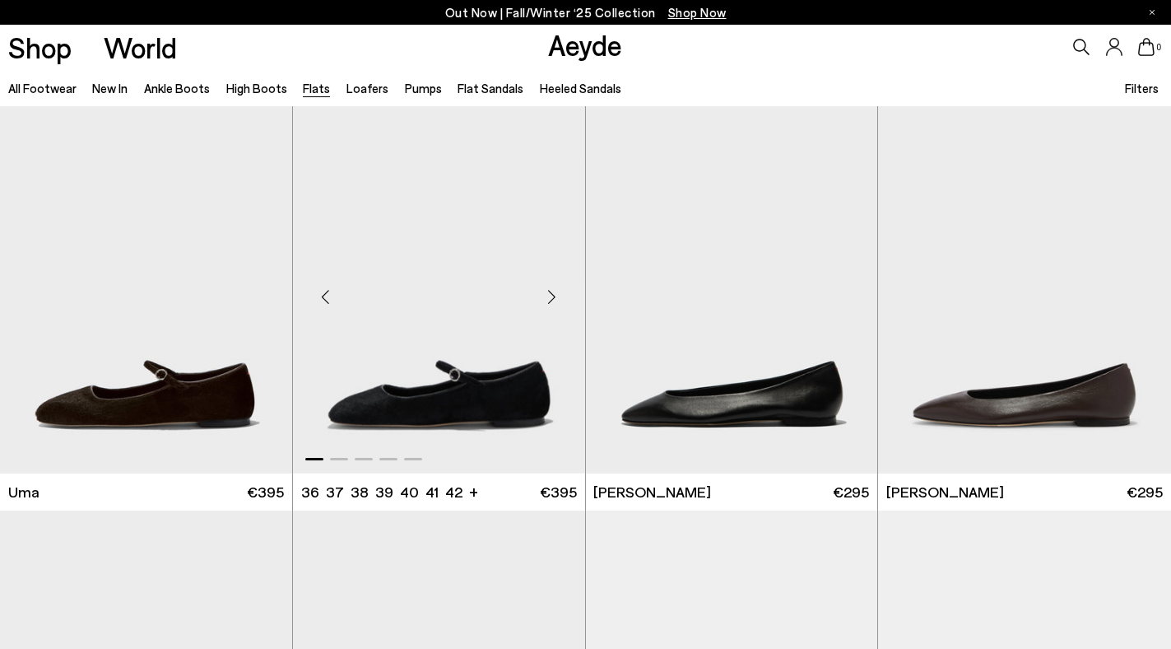
click at [551, 297] on div "Next slide" at bounding box center [552, 296] width 49 height 49
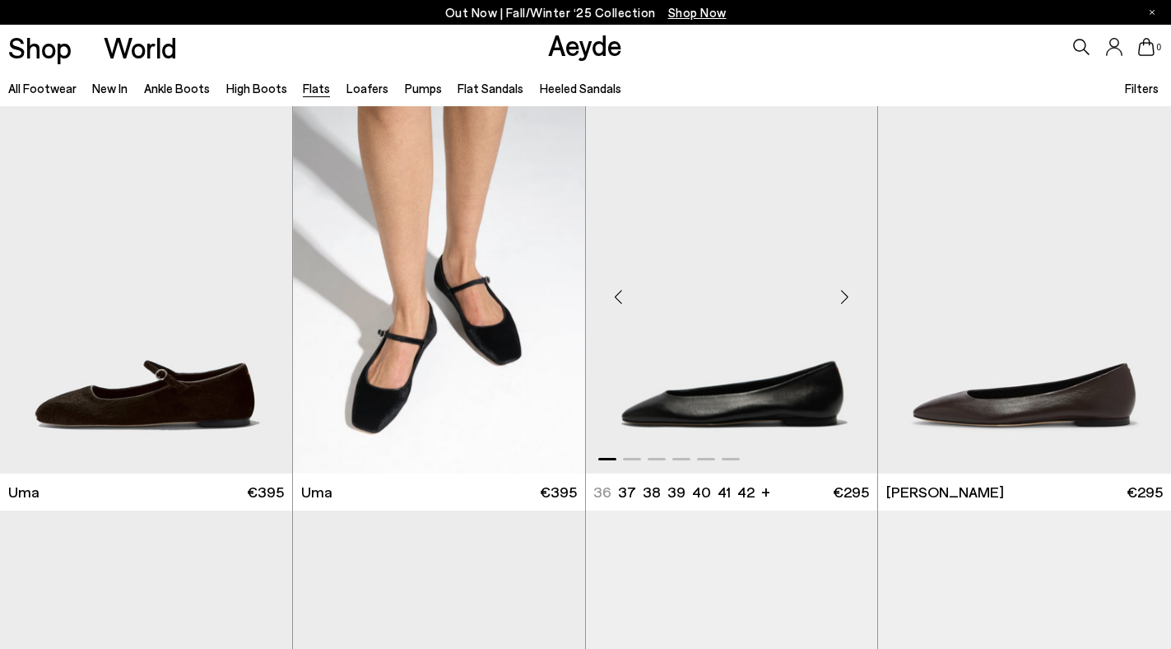
click at [844, 297] on div "Next slide" at bounding box center [844, 296] width 49 height 49
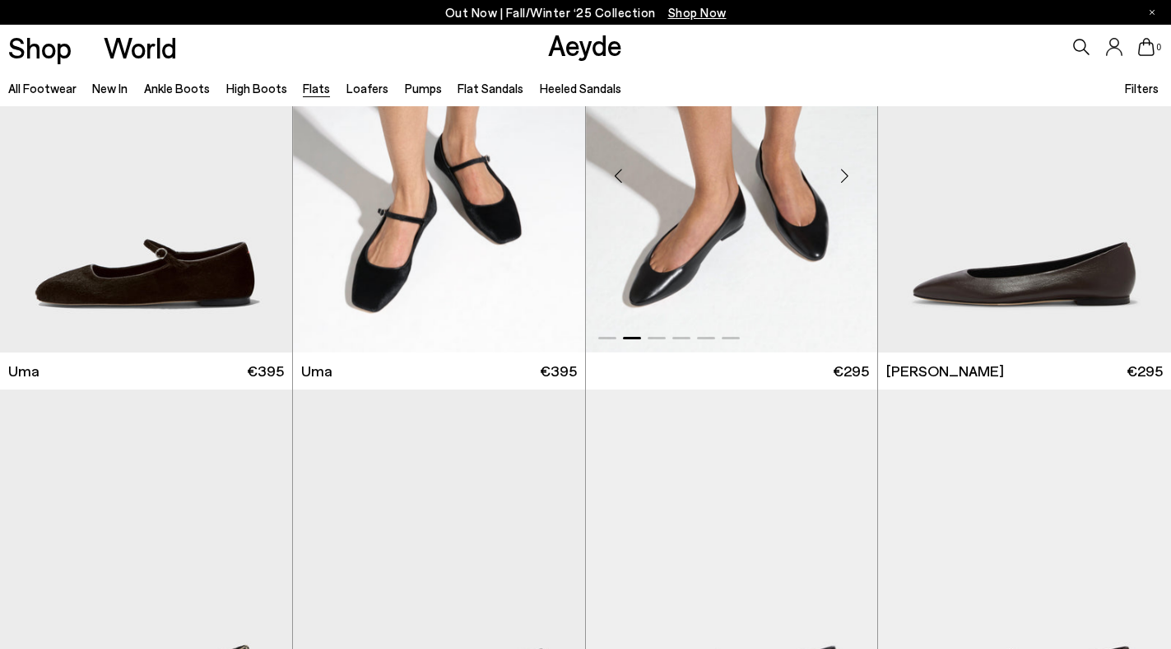
scroll to position [392, 0]
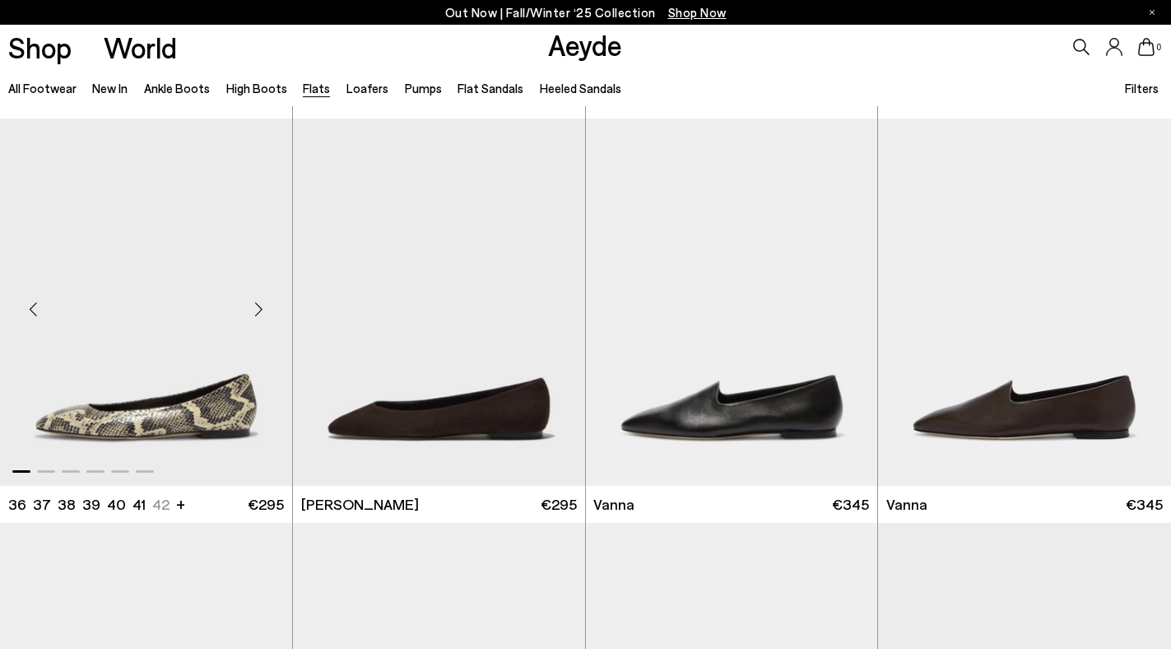
click at [261, 312] on div "Next slide" at bounding box center [259, 308] width 49 height 49
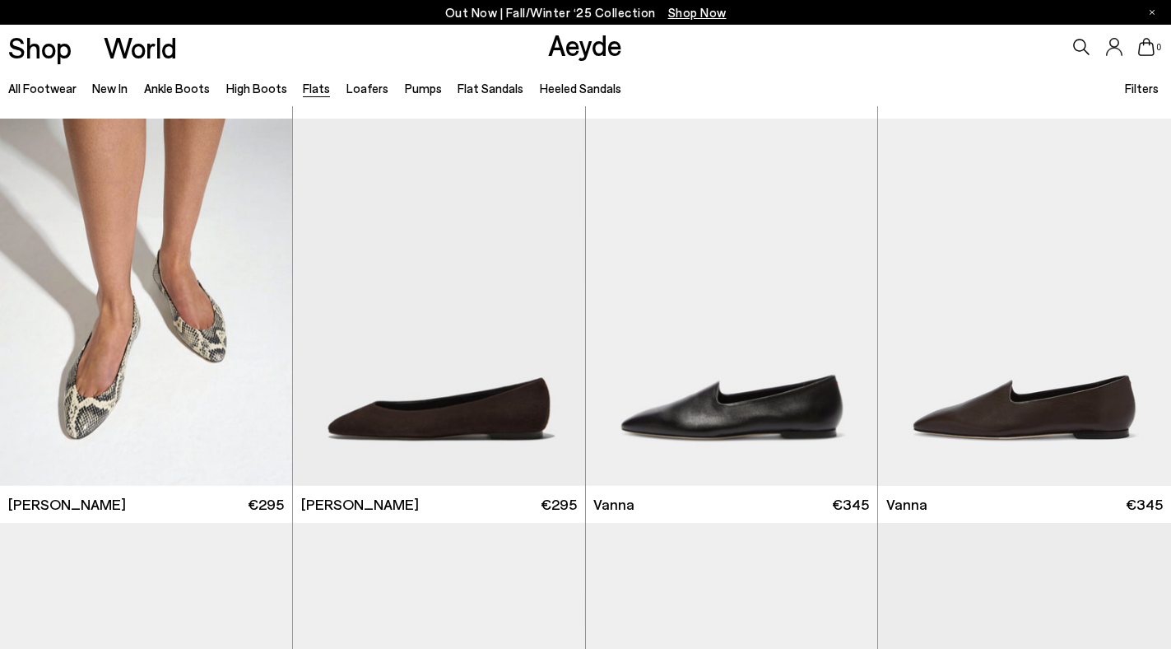
scroll to position [831, 0]
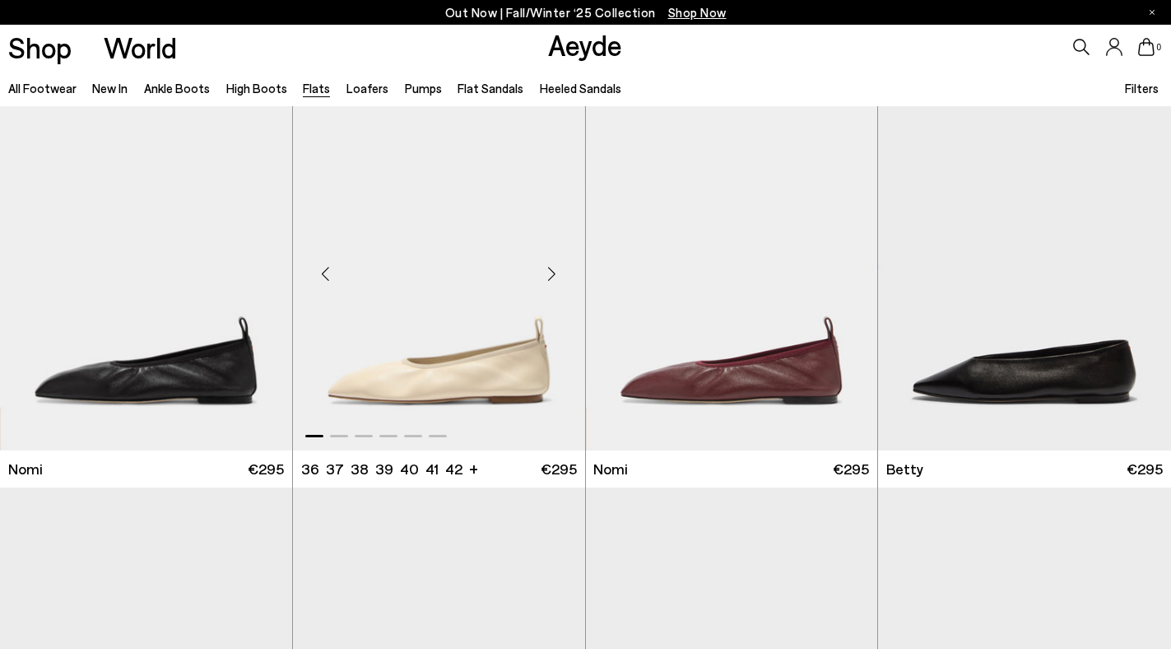
click at [553, 279] on div "Next slide" at bounding box center [552, 273] width 49 height 49
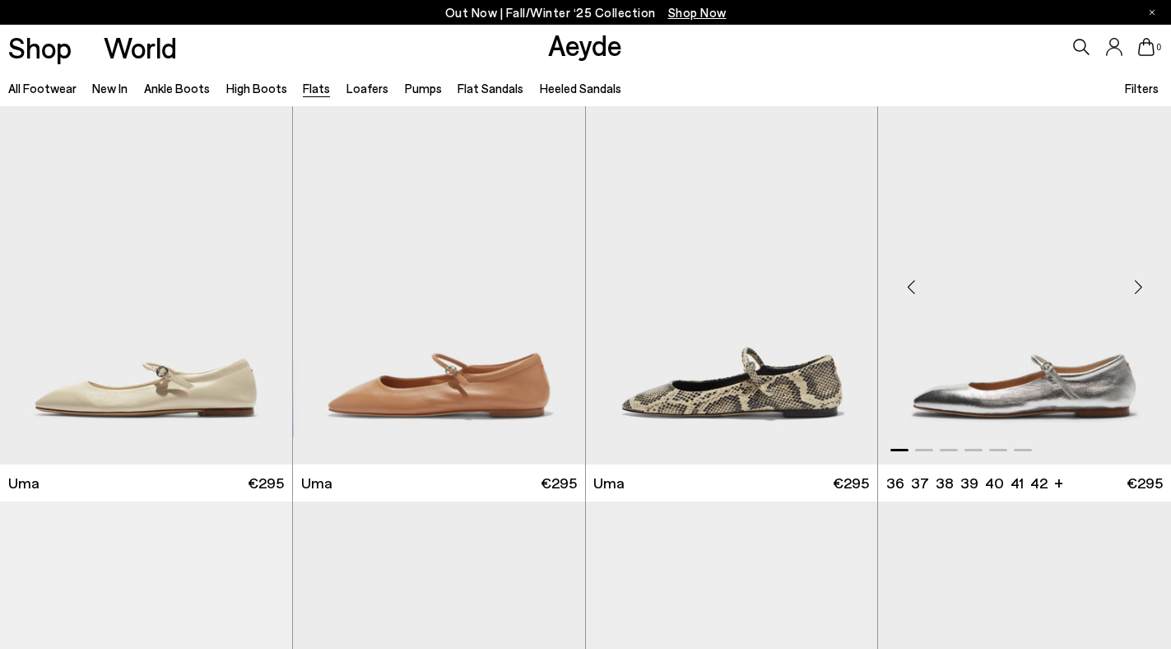
scroll to position [1626, 0]
click at [1139, 286] on div "Next slide" at bounding box center [1138, 287] width 49 height 49
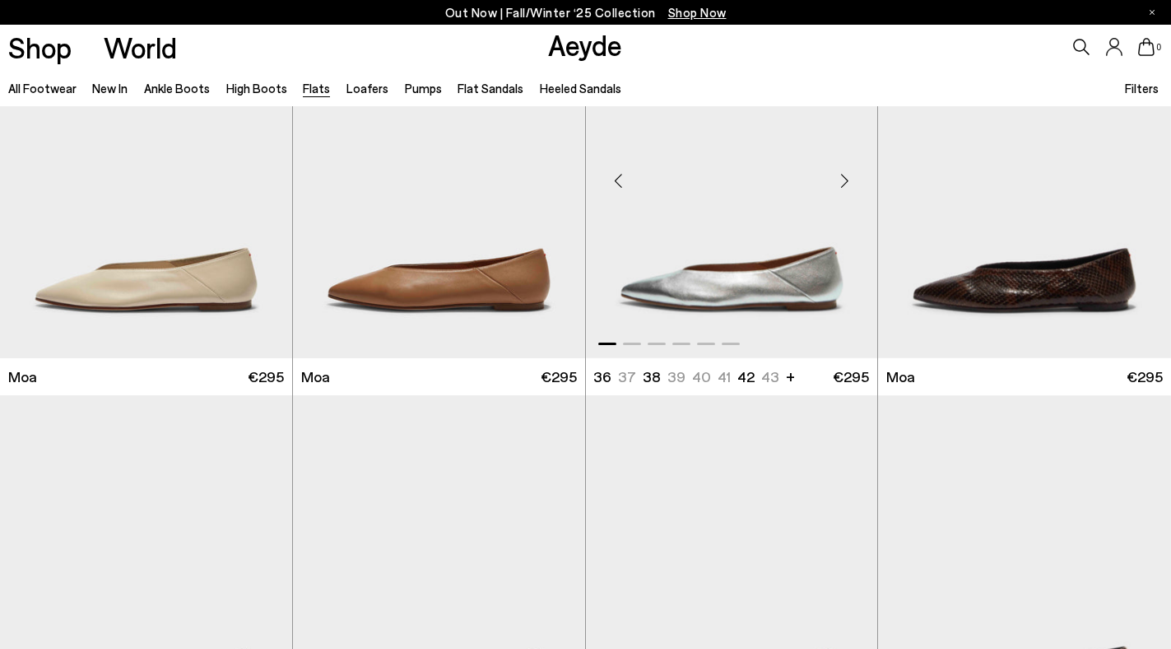
scroll to position [3194, 0]
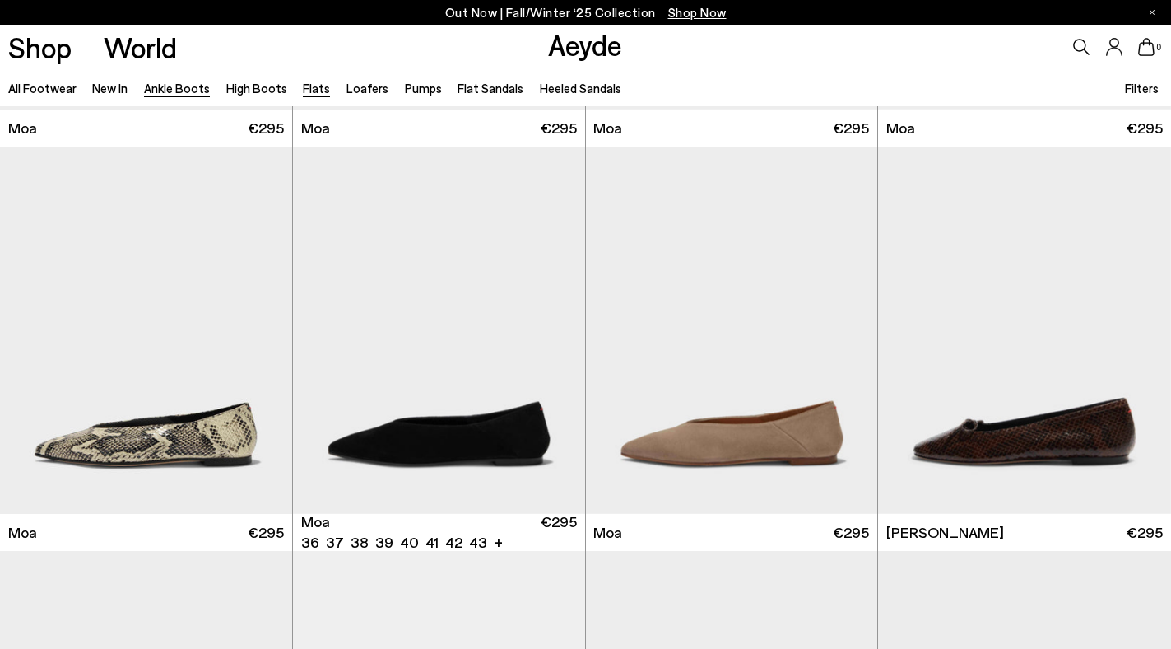
click at [183, 85] on link "Ankle Boots" at bounding box center [177, 88] width 66 height 15
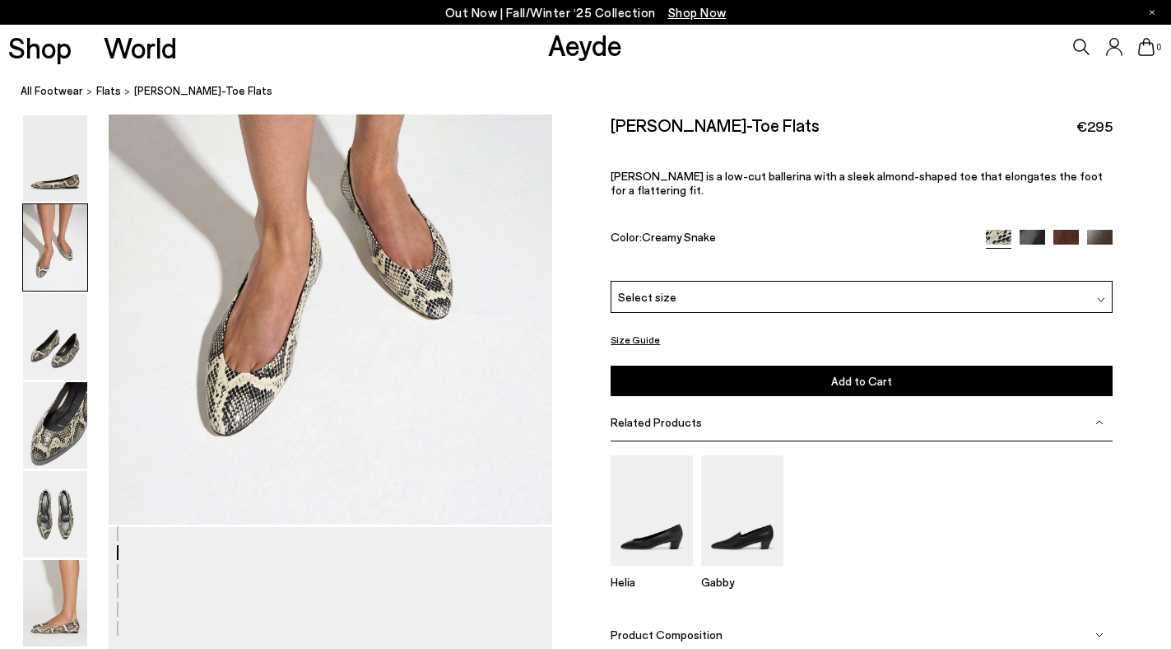
scroll to position [751, 0]
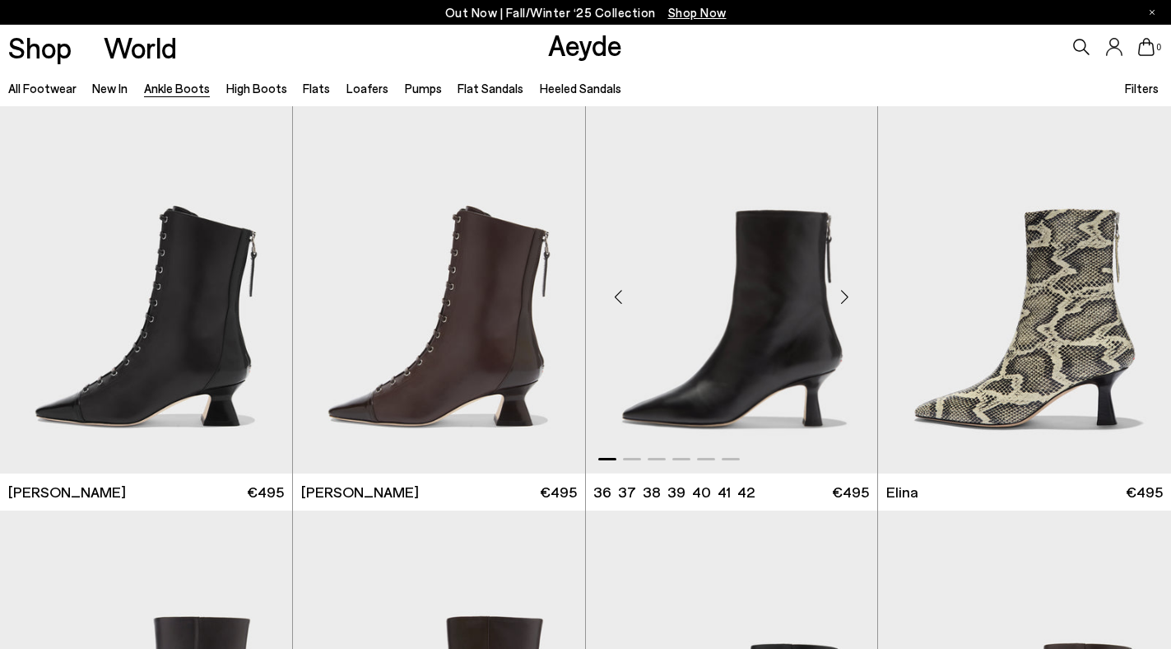
scroll to position [13, 0]
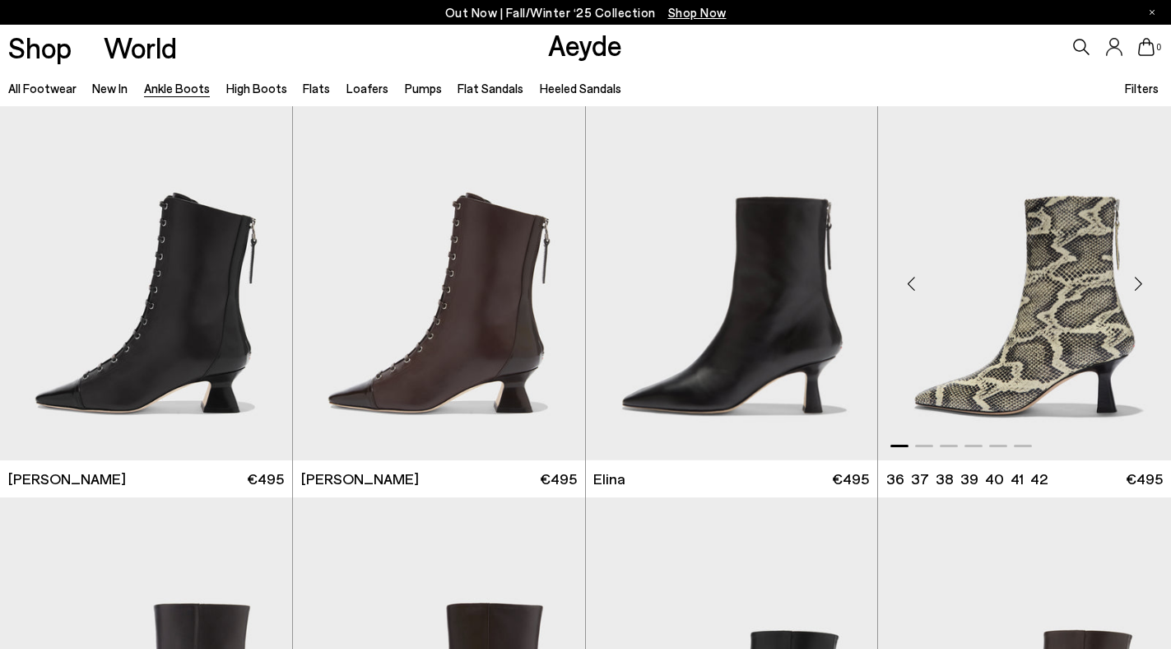
click at [1142, 282] on div "Next slide" at bounding box center [1138, 282] width 49 height 49
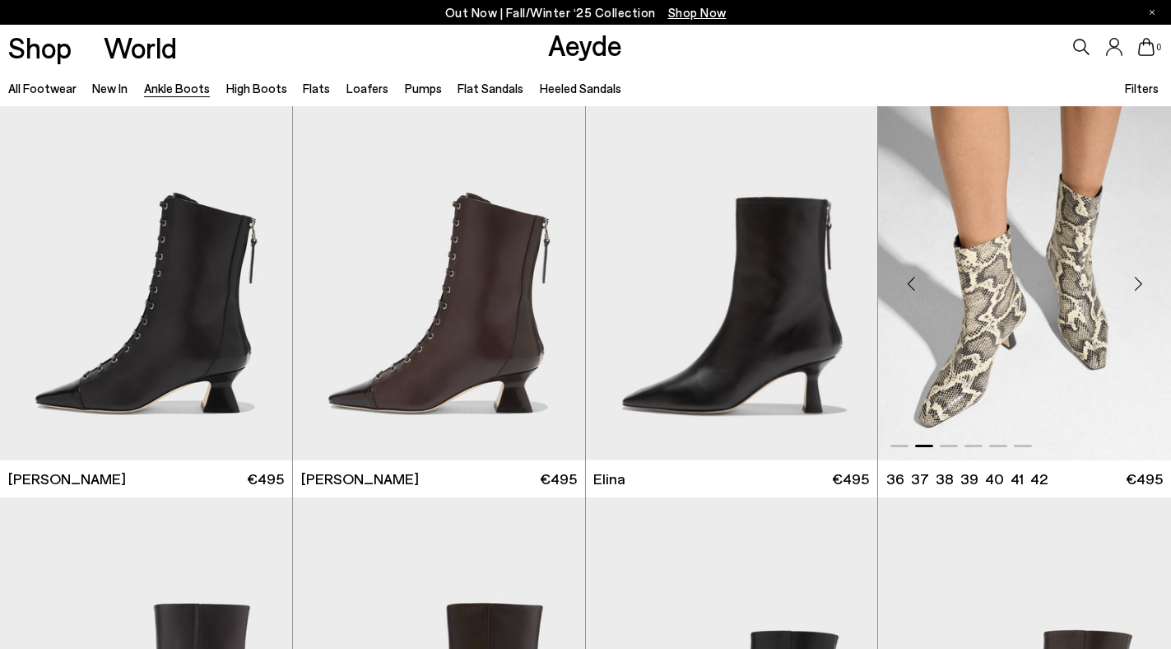
click at [1142, 282] on div "Next slide" at bounding box center [1138, 282] width 49 height 49
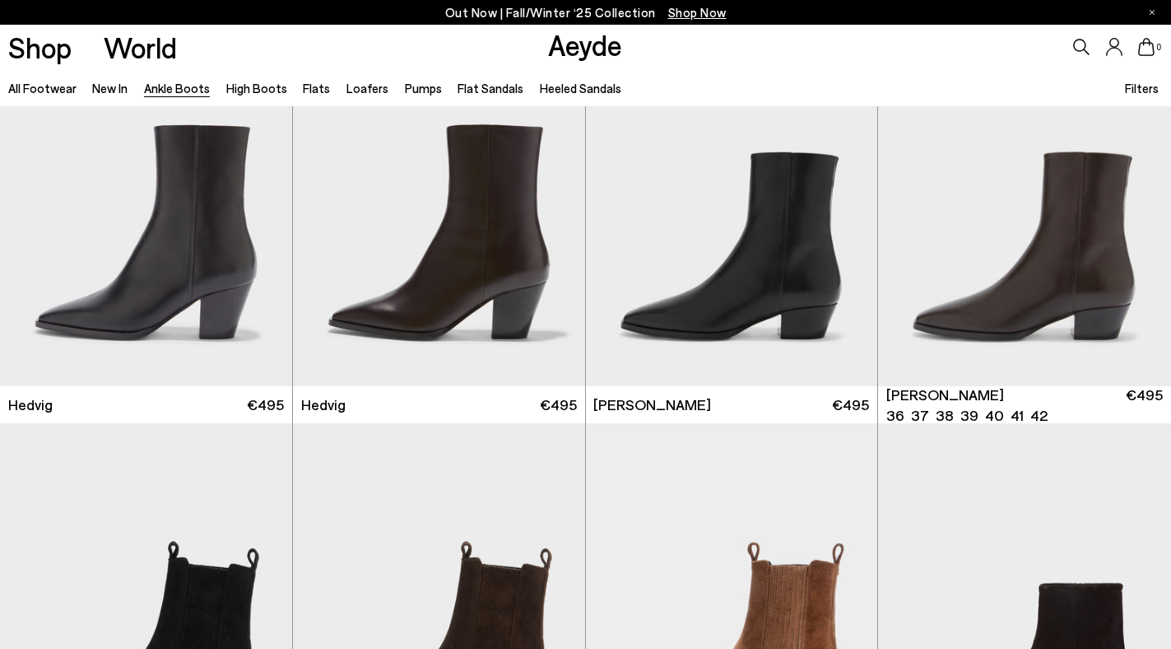
scroll to position [481, 0]
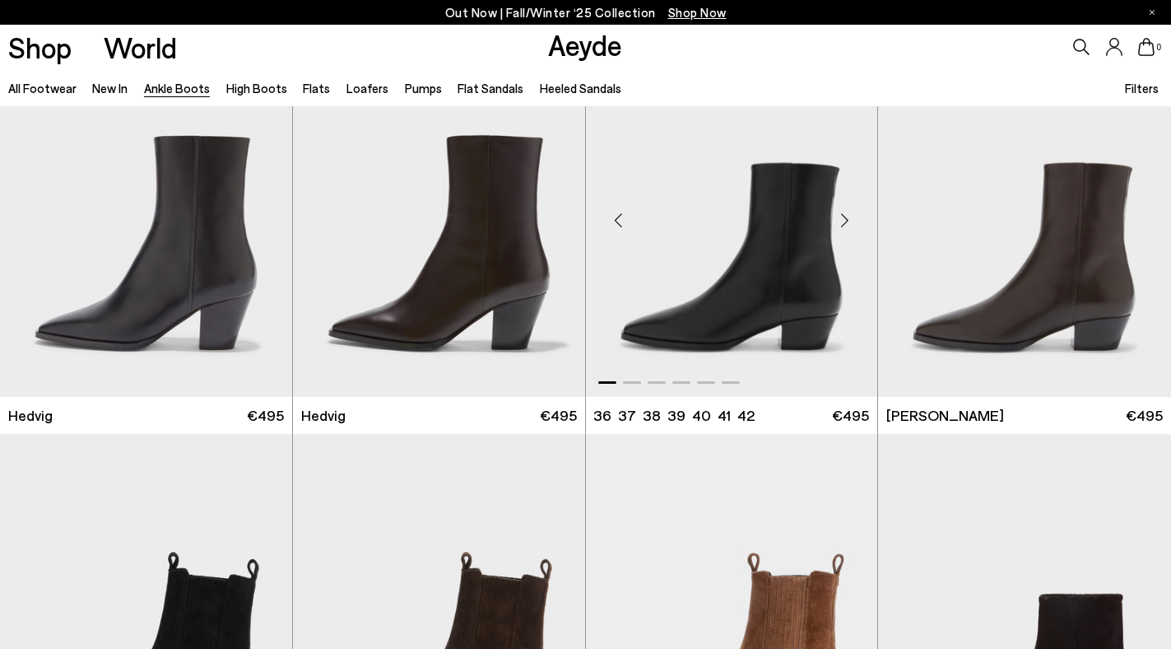
click at [849, 220] on div "Next slide" at bounding box center [844, 219] width 49 height 49
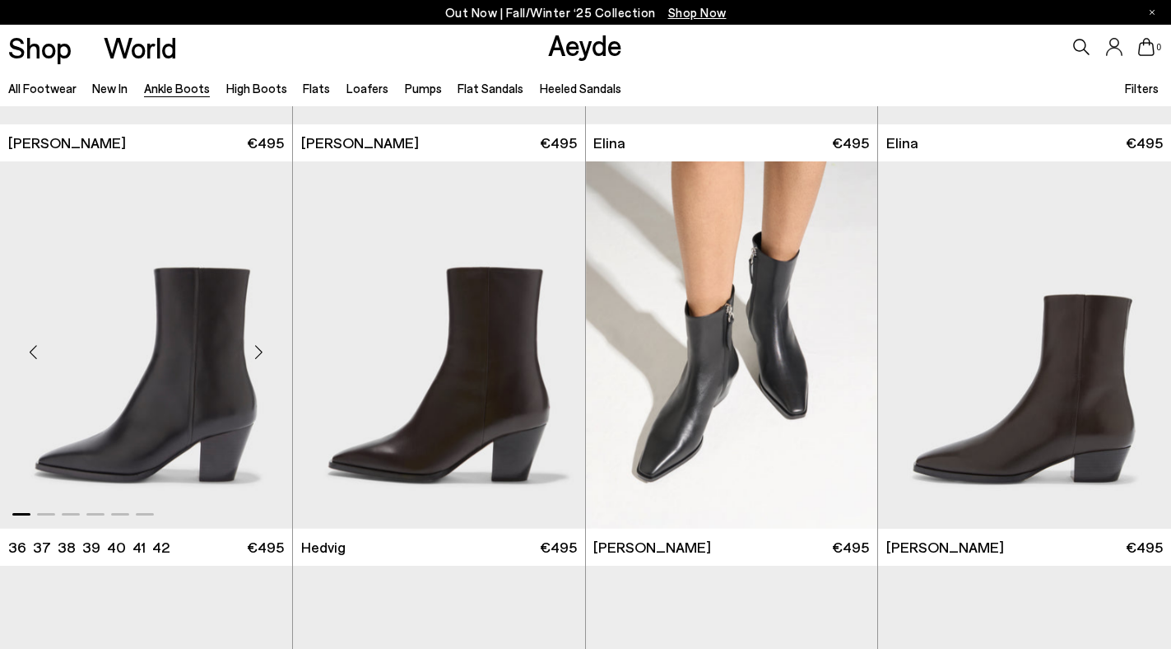
scroll to position [348, 0]
click at [264, 359] on div "Next slide" at bounding box center [259, 352] width 49 height 49
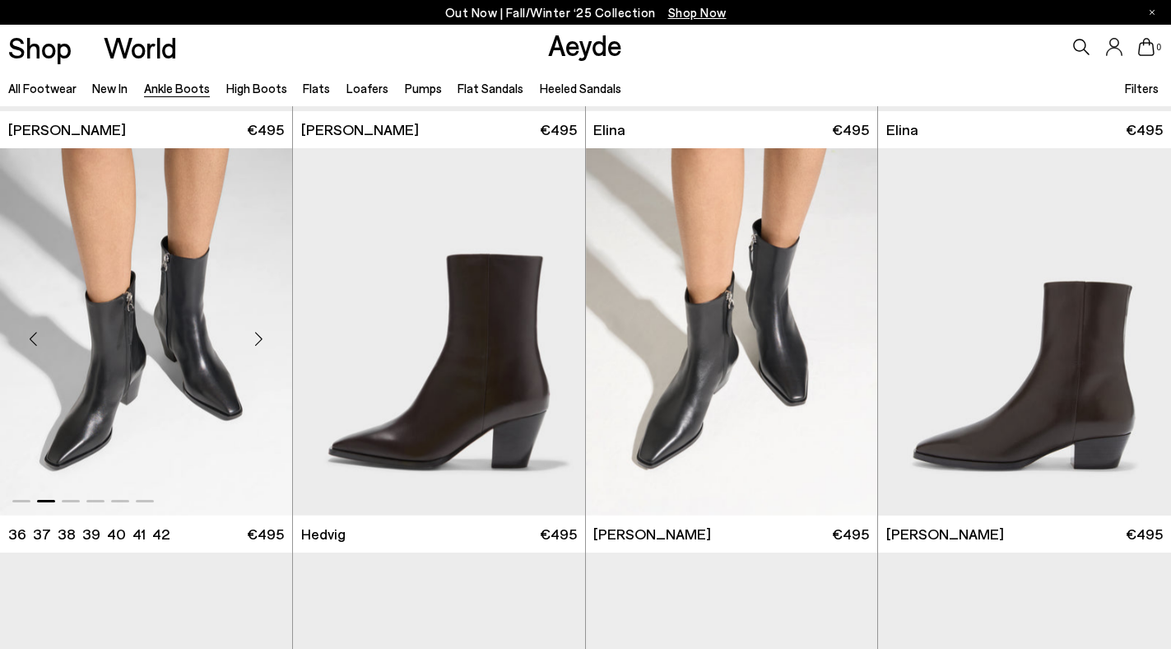
scroll to position [361, 0]
click at [261, 337] on div "Next slide" at bounding box center [259, 338] width 49 height 49
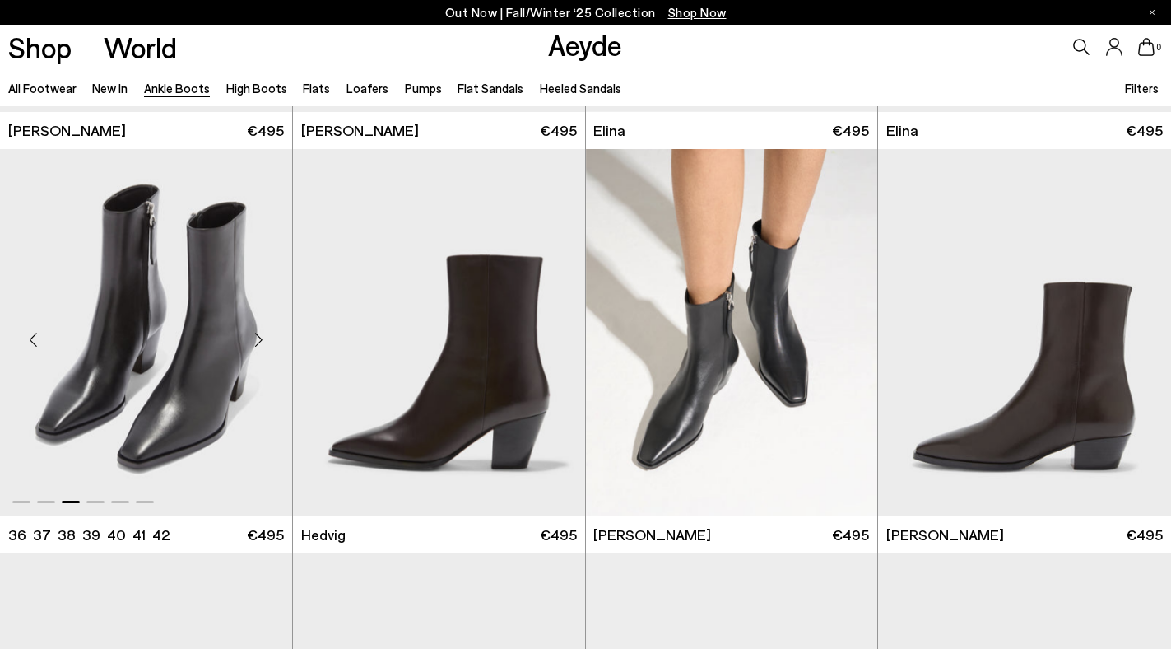
click at [261, 337] on div "Next slide" at bounding box center [259, 338] width 49 height 49
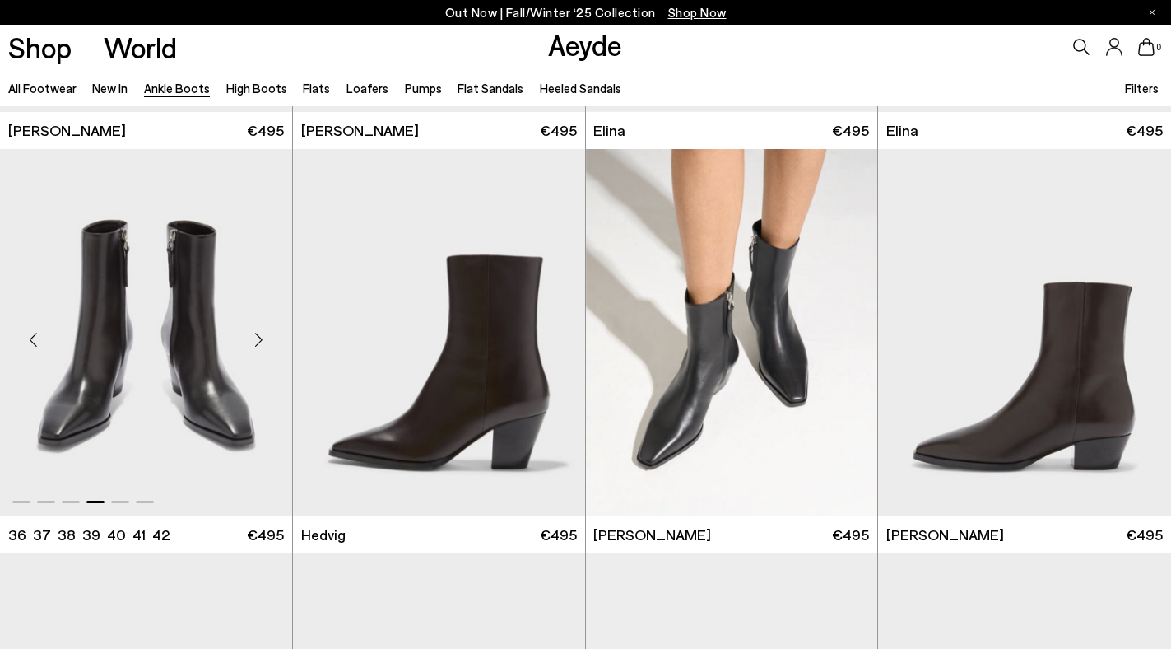
click at [261, 337] on div "Next slide" at bounding box center [259, 338] width 49 height 49
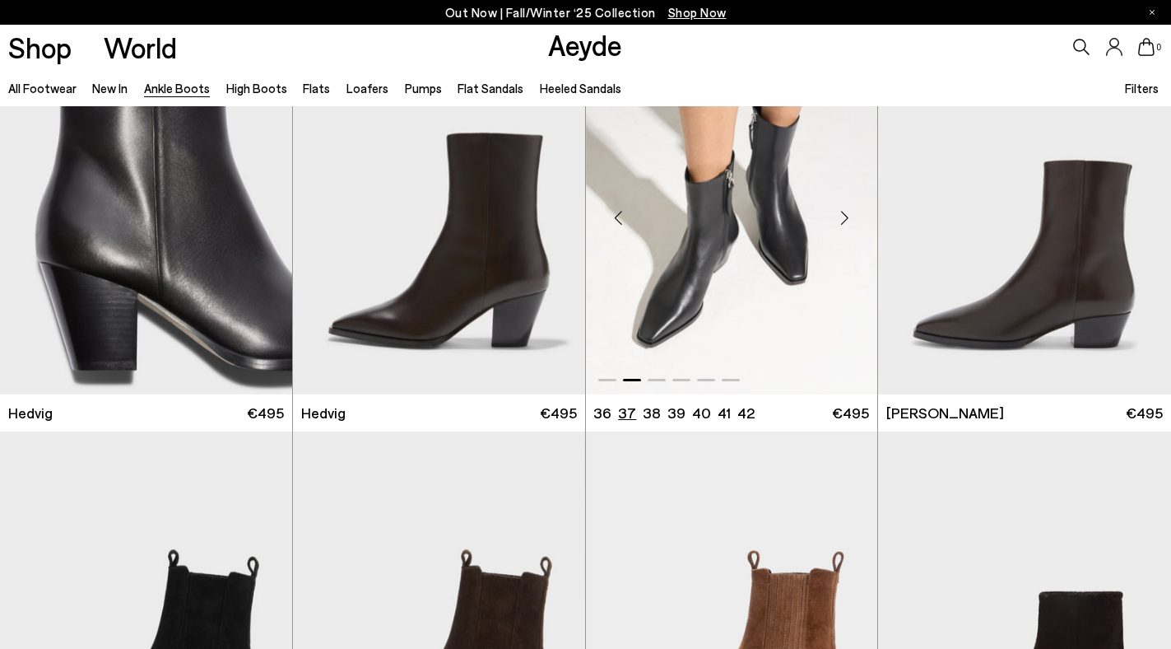
scroll to position [482, 0]
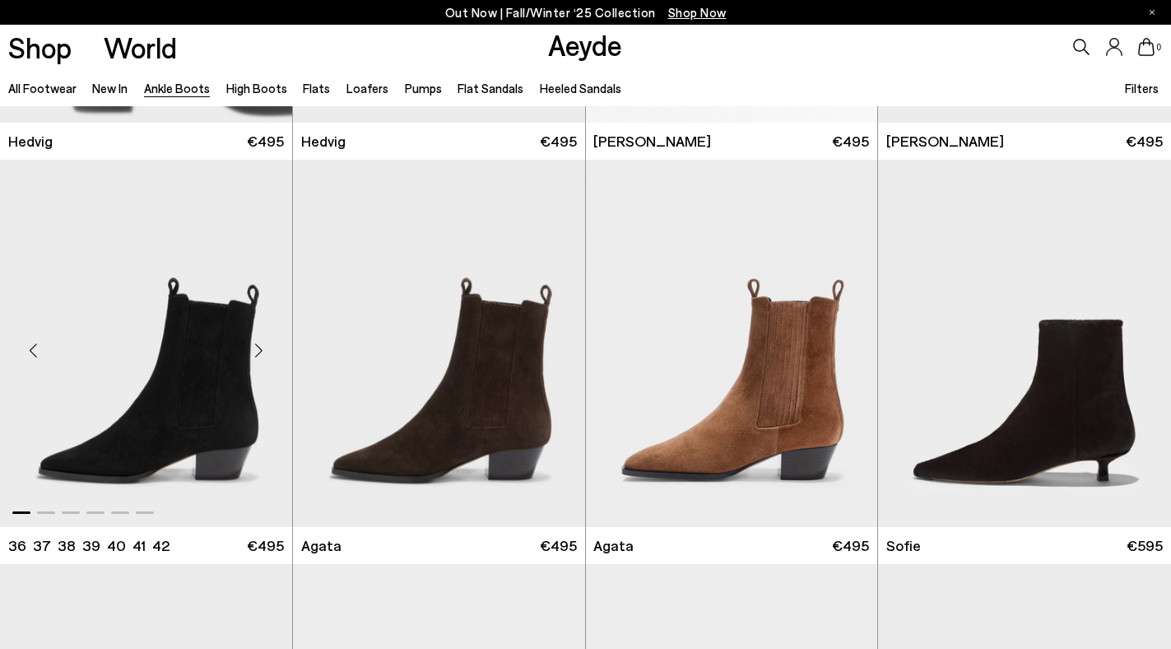
scroll to position [760, 0]
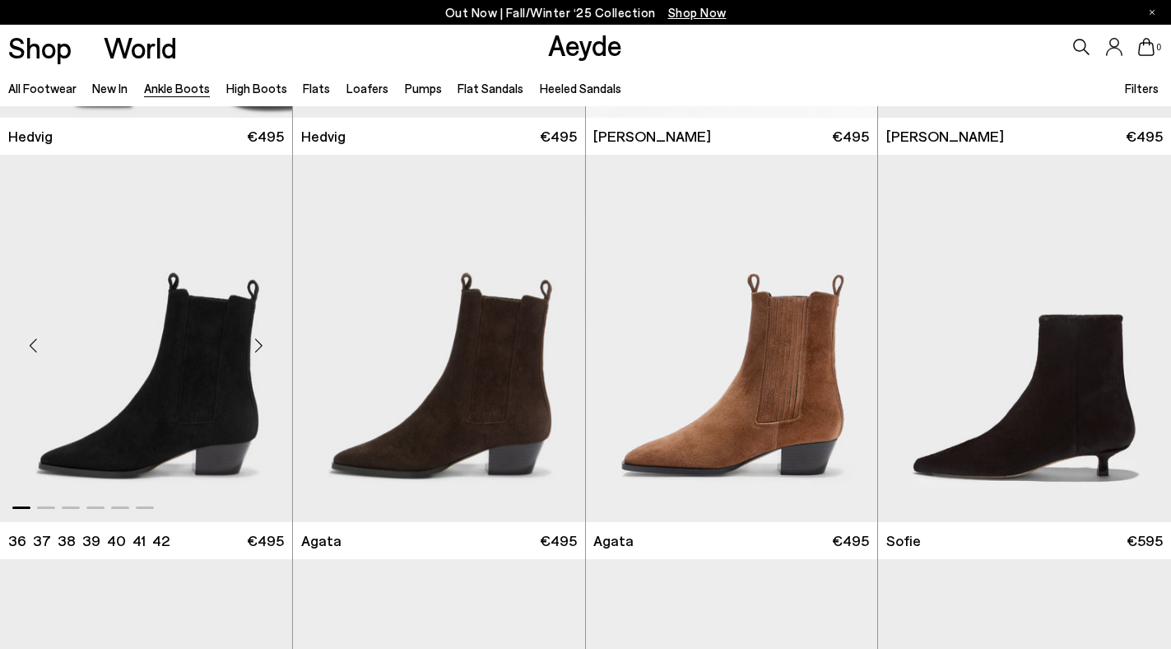
click at [270, 351] on div "Next slide" at bounding box center [259, 344] width 49 height 49
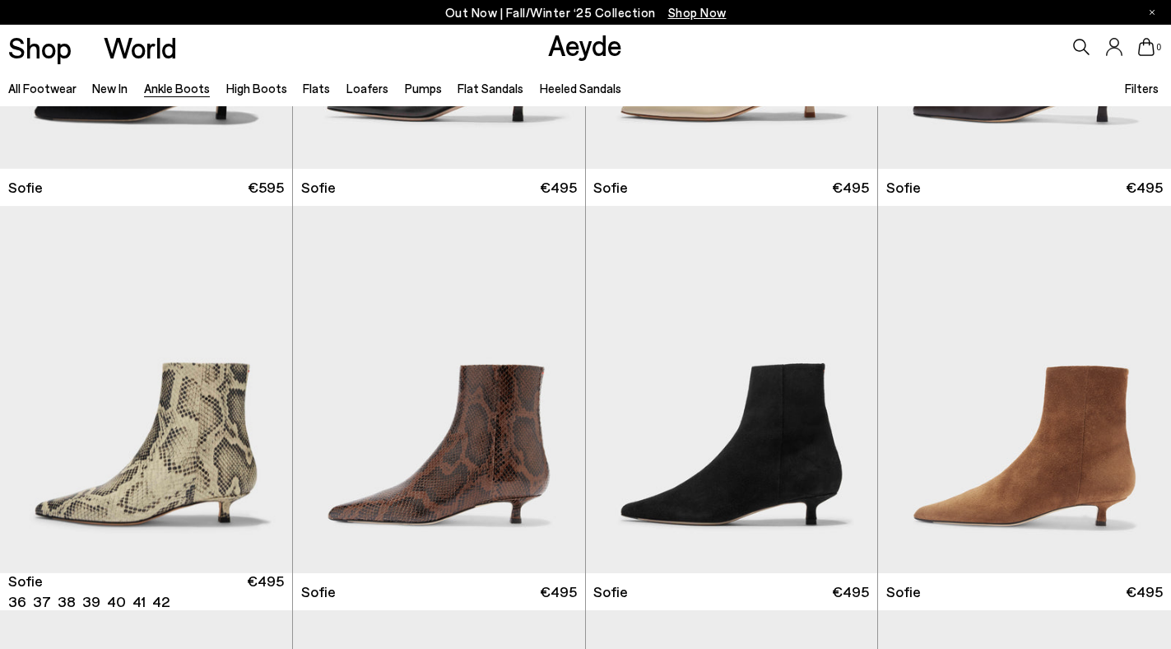
scroll to position [1576, 0]
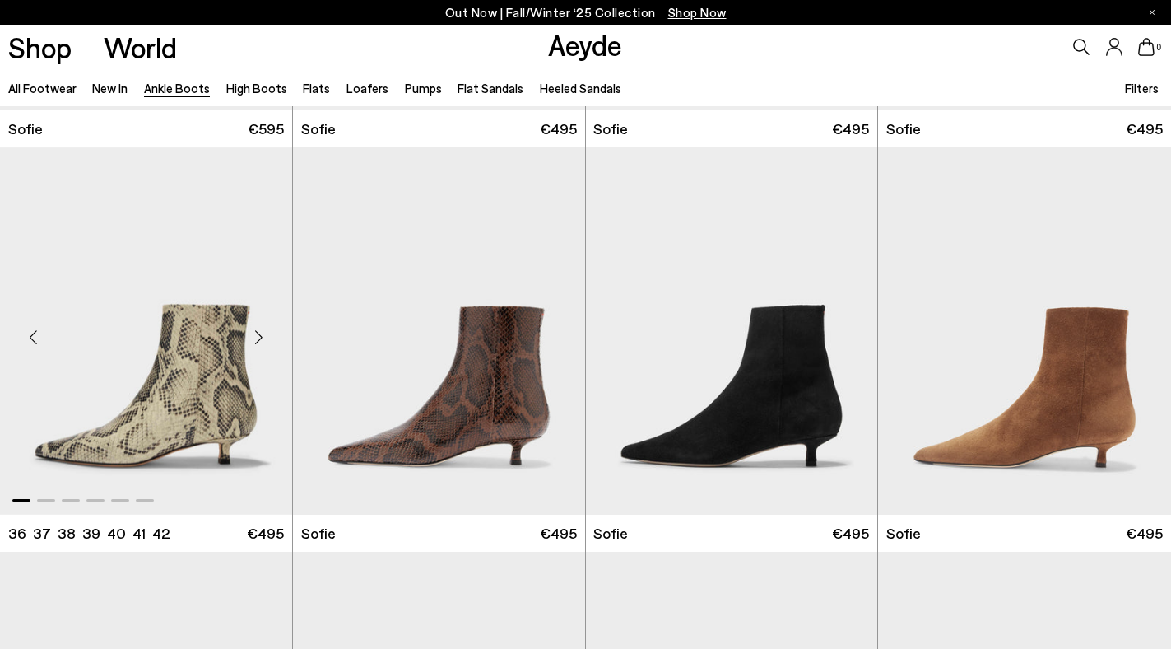
click at [260, 339] on div "Next slide" at bounding box center [259, 337] width 49 height 49
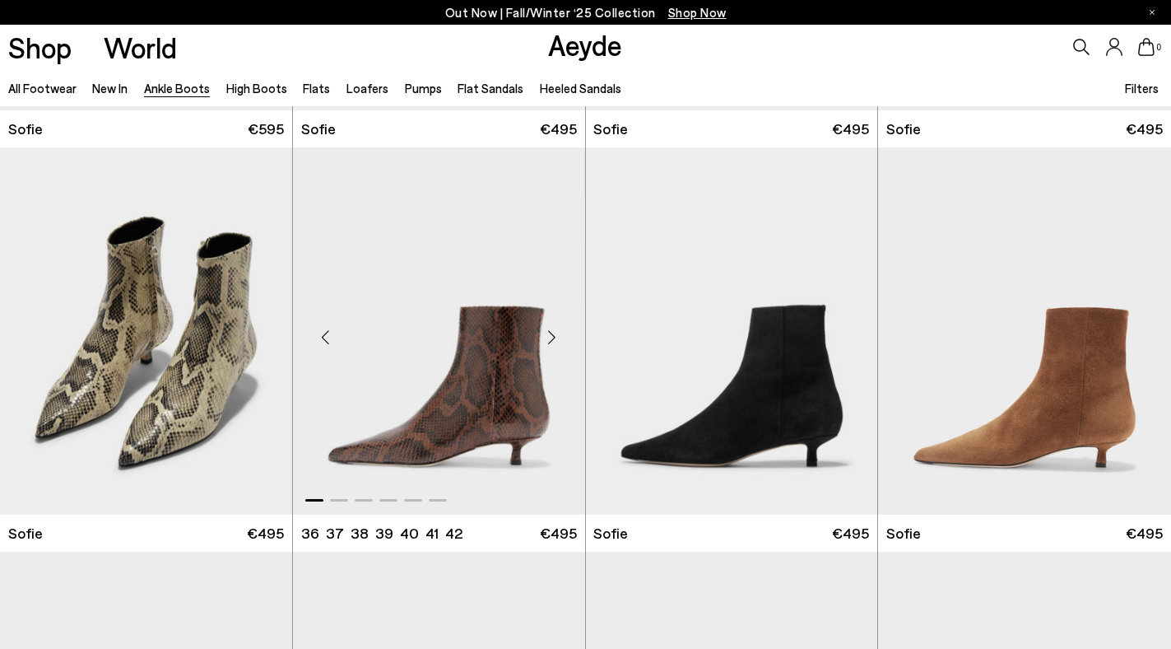
click at [559, 342] on div "Next slide" at bounding box center [552, 337] width 49 height 49
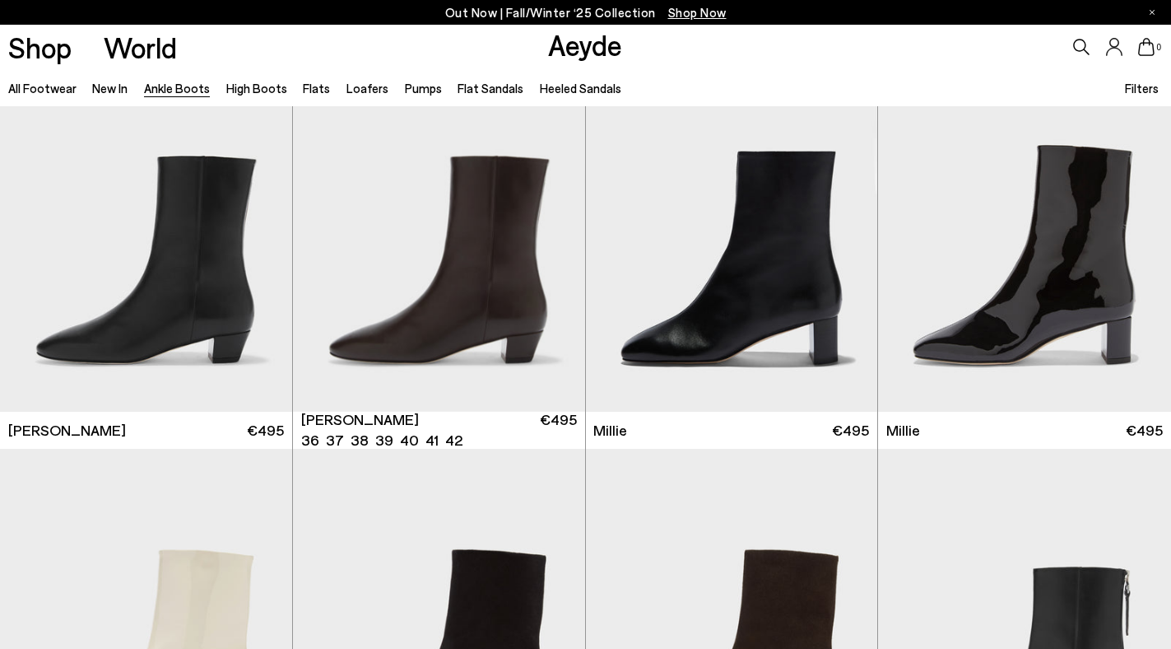
scroll to position [2867, 0]
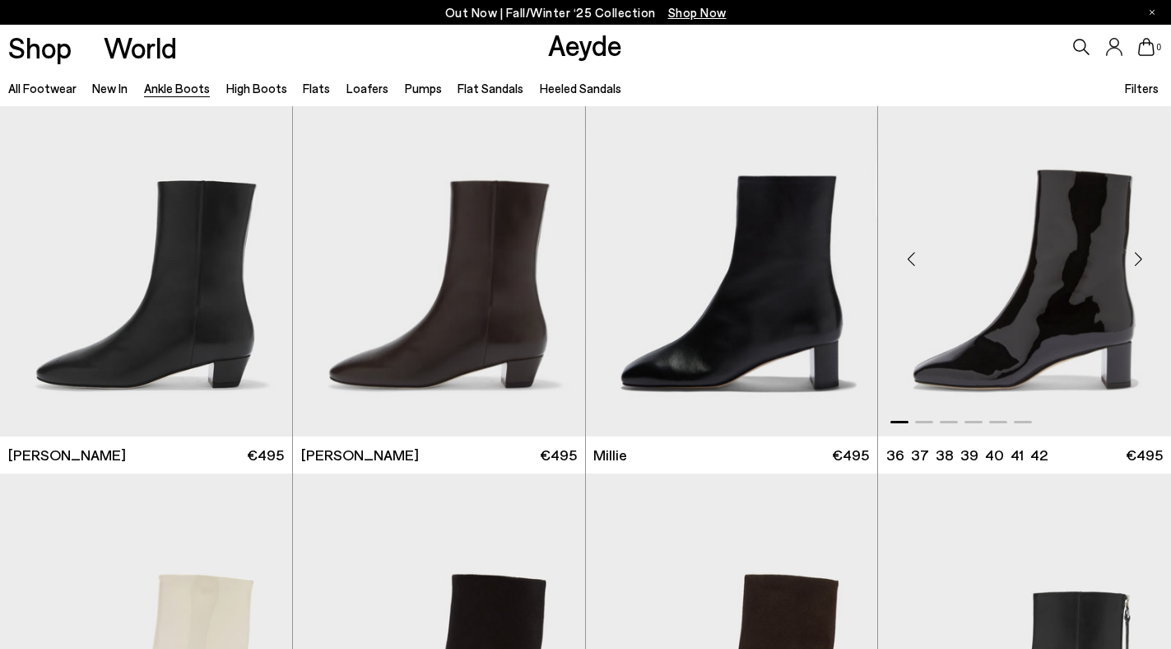
click at [1139, 264] on div "Next slide" at bounding box center [1138, 259] width 49 height 49
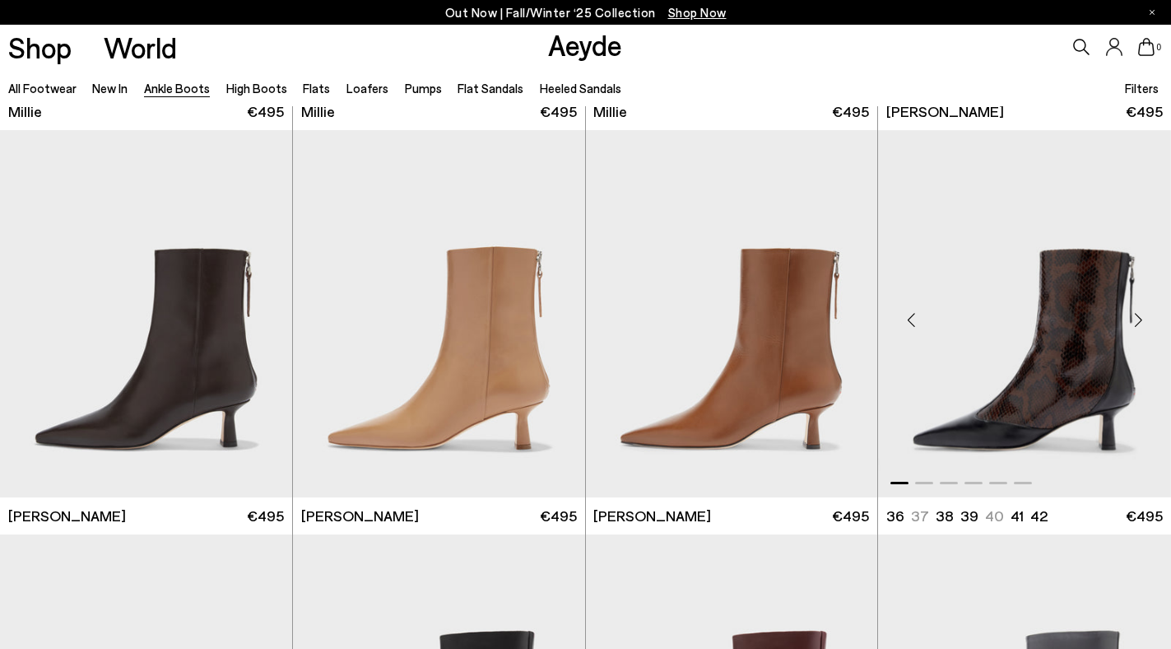
scroll to position [3633, 0]
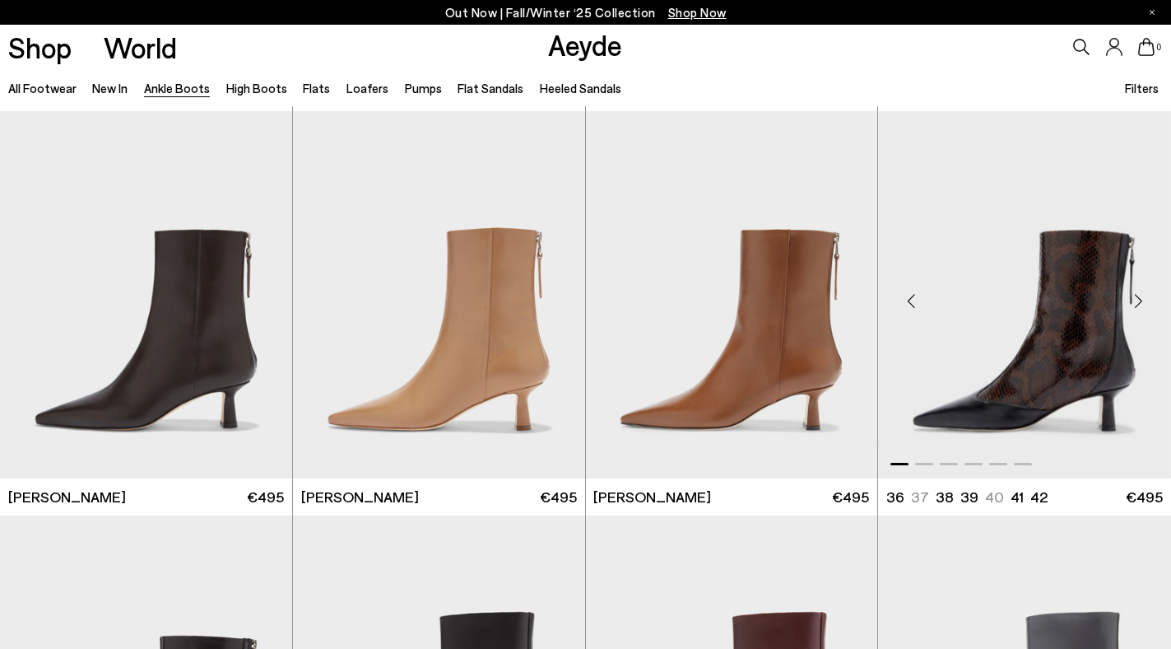
click at [1142, 302] on div "Next slide" at bounding box center [1138, 301] width 49 height 49
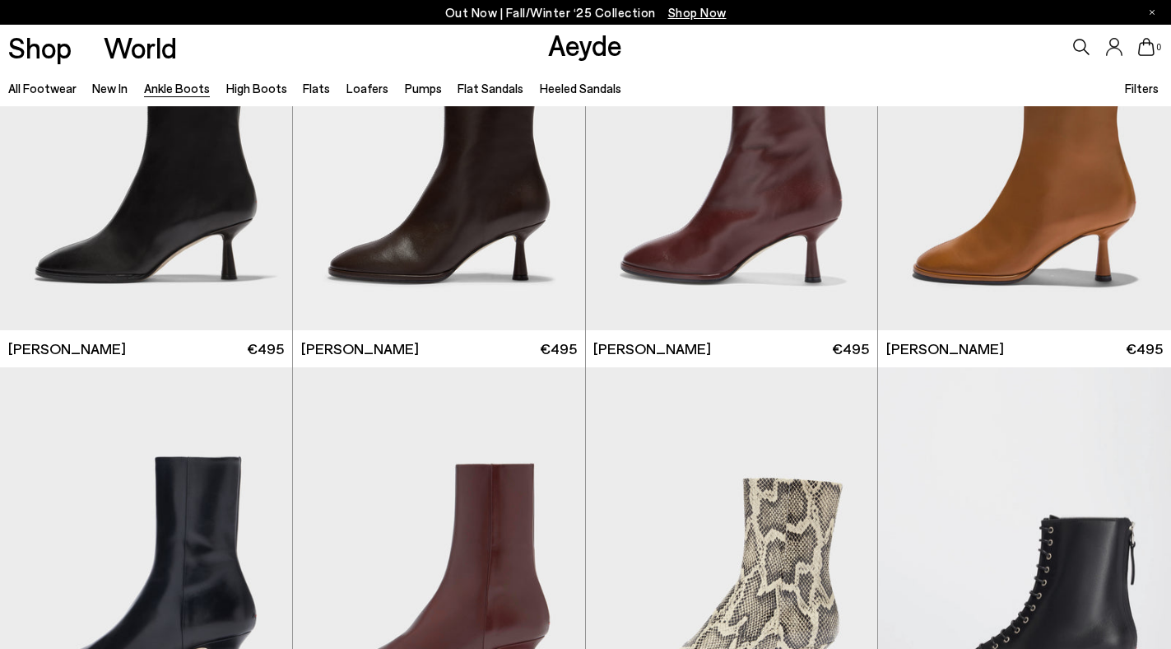
scroll to position [7729, 0]
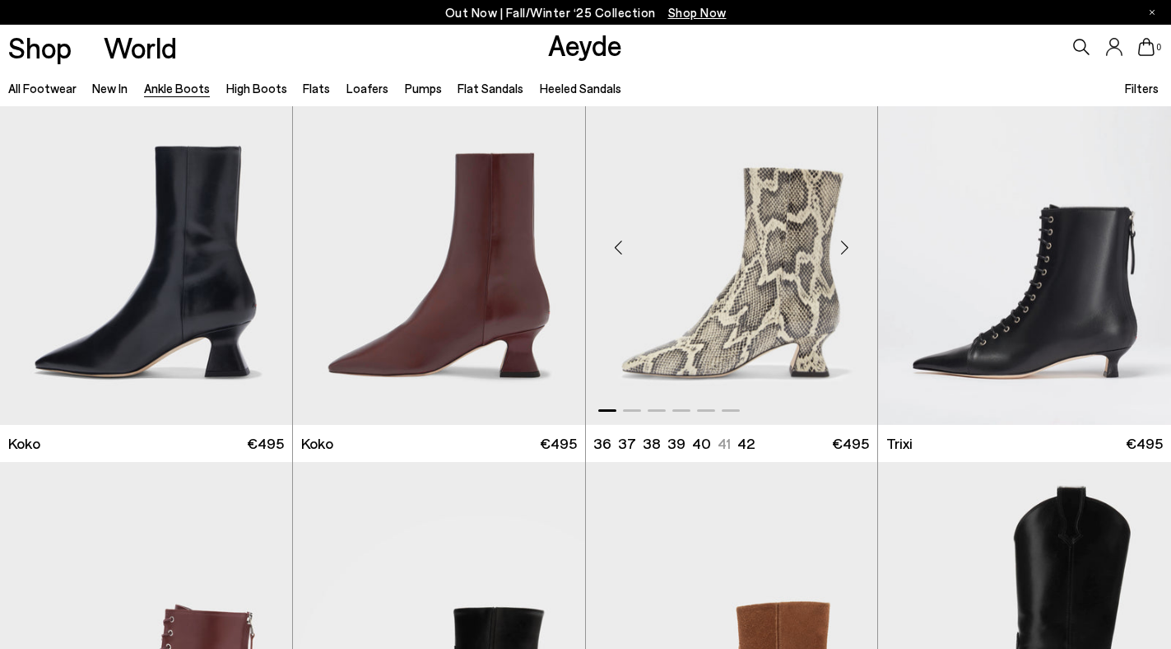
click at [848, 249] on div "Next slide" at bounding box center [844, 247] width 49 height 49
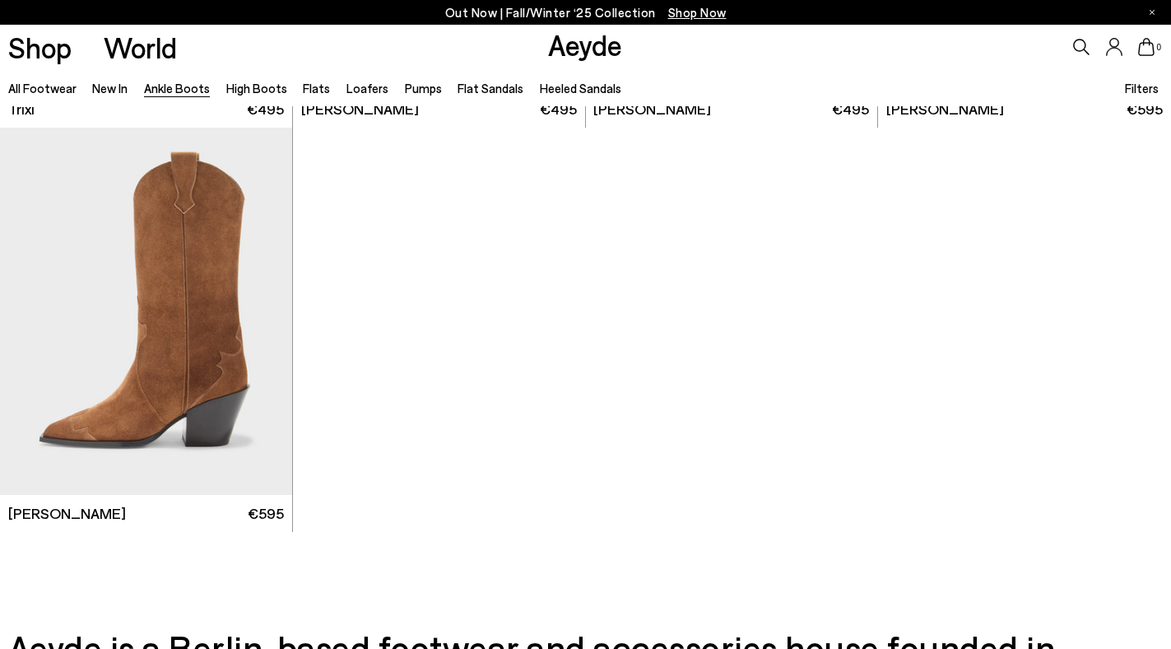
scroll to position [8461, 0]
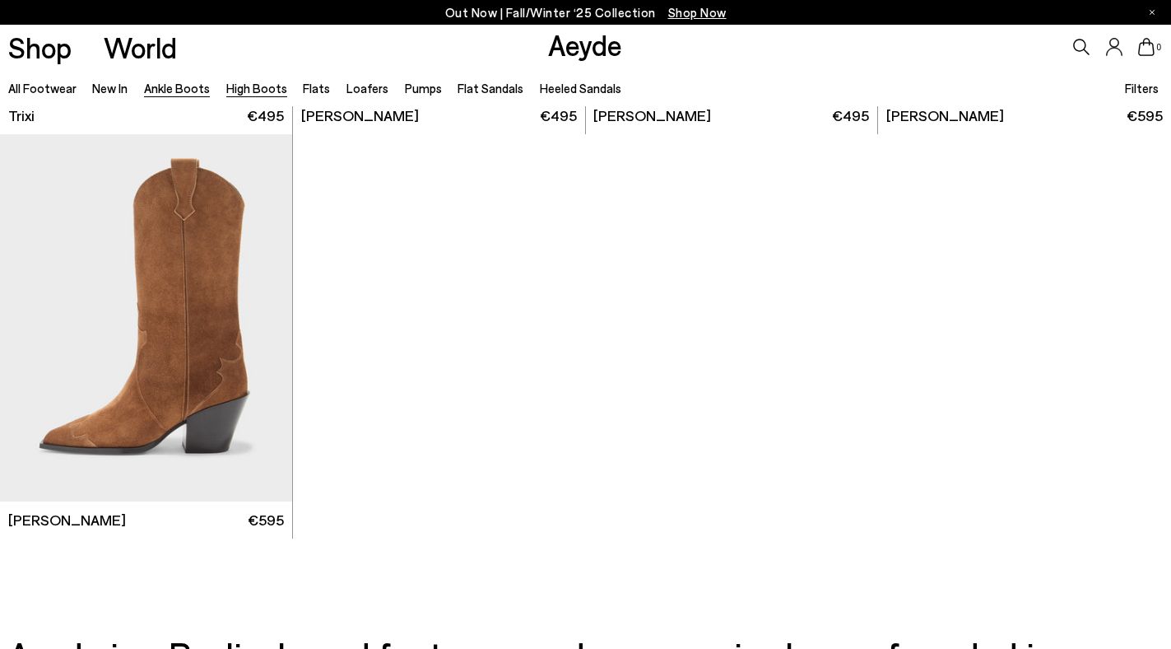
click at [235, 90] on link "High Boots" at bounding box center [256, 88] width 61 height 15
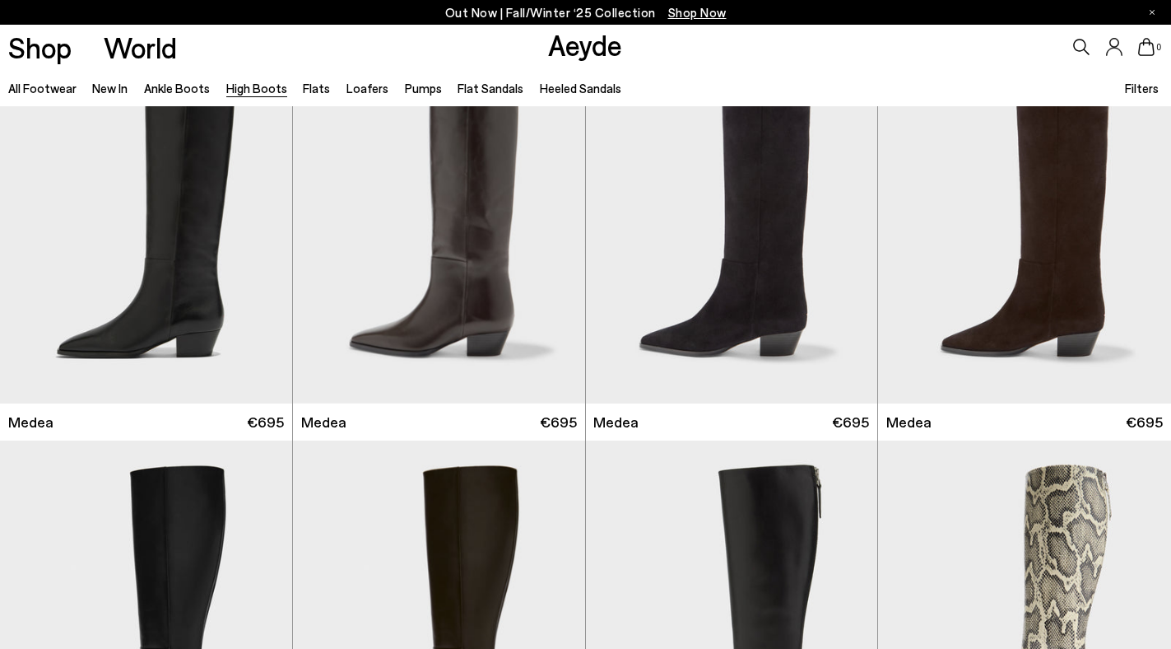
scroll to position [291, 0]
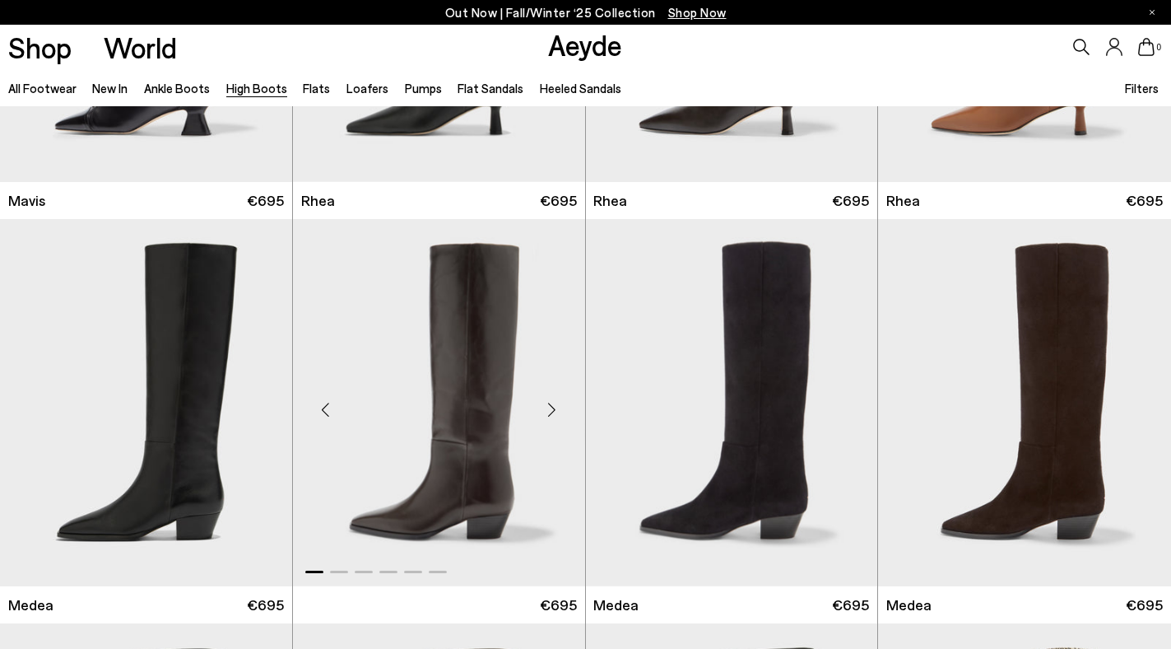
click at [555, 406] on div "Next slide" at bounding box center [552, 408] width 49 height 49
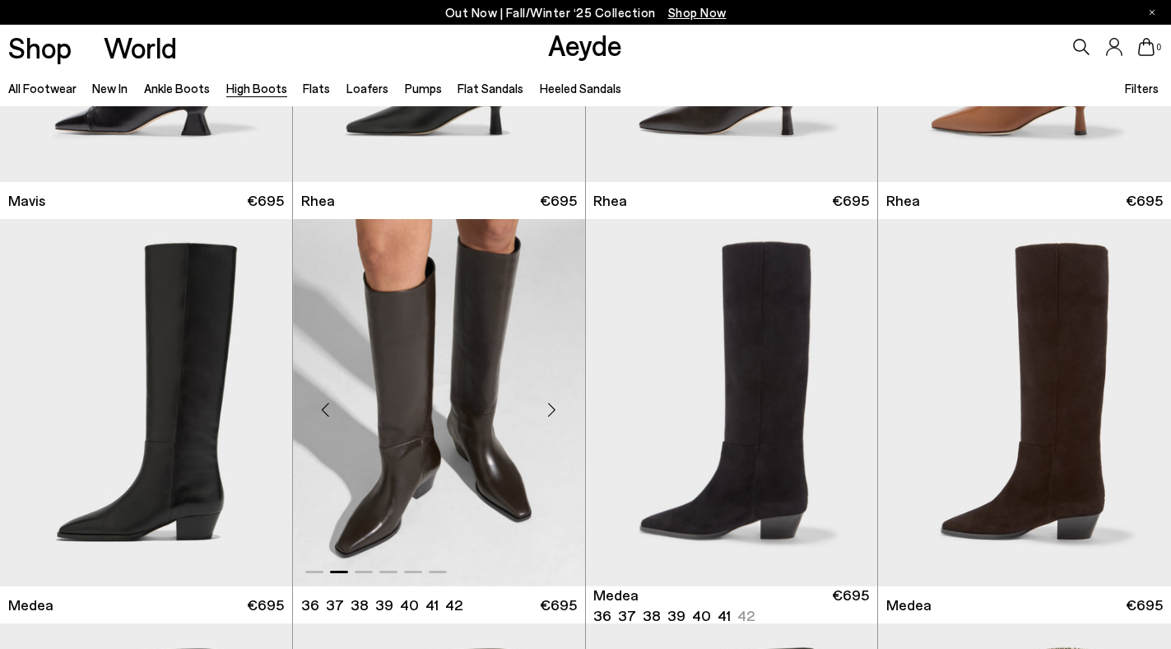
click at [555, 406] on div "Next slide" at bounding box center [552, 408] width 49 height 49
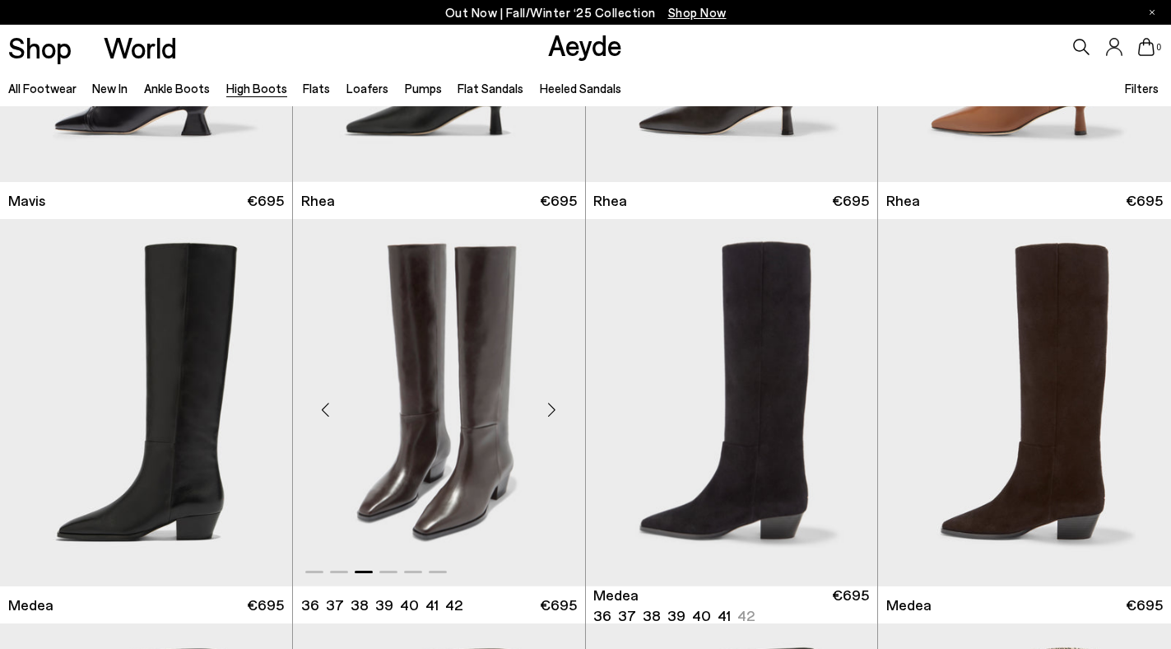
click at [555, 406] on div "Next slide" at bounding box center [552, 408] width 49 height 49
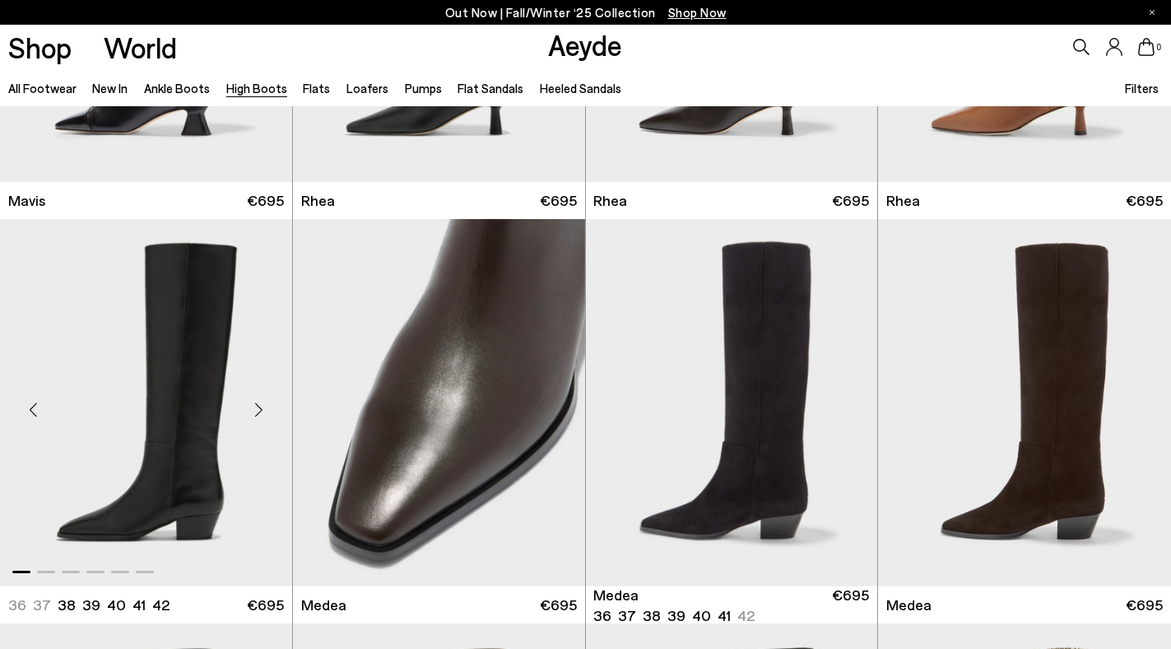
click at [263, 406] on div "Next slide" at bounding box center [259, 408] width 49 height 49
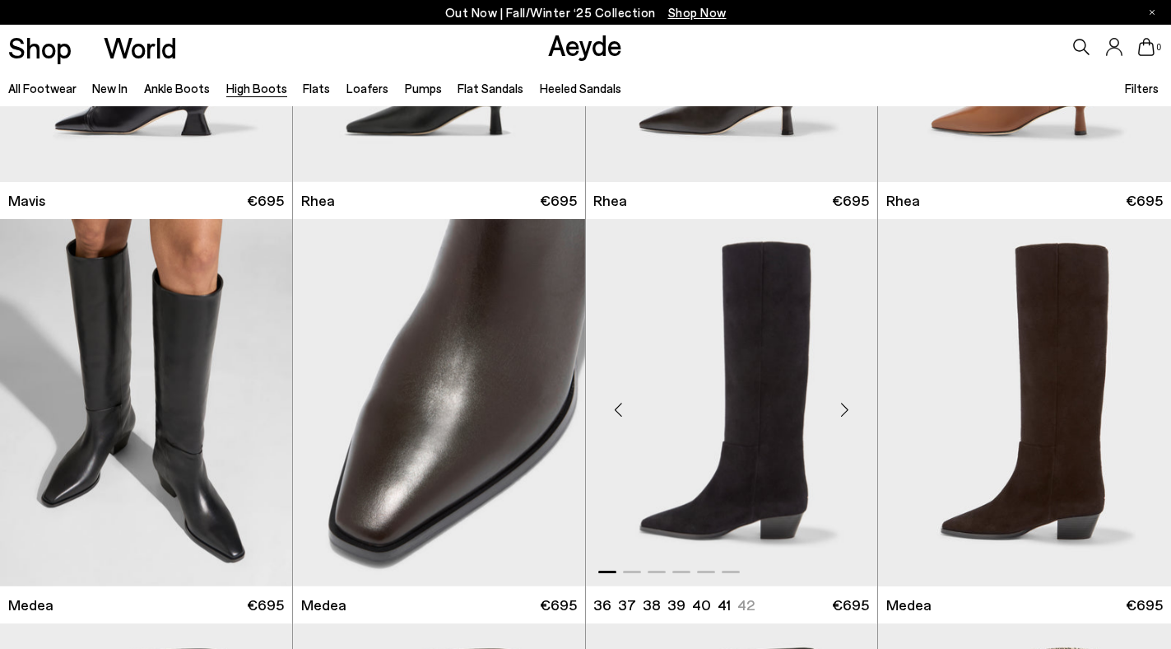
click at [846, 411] on div "Next slide" at bounding box center [844, 408] width 49 height 49
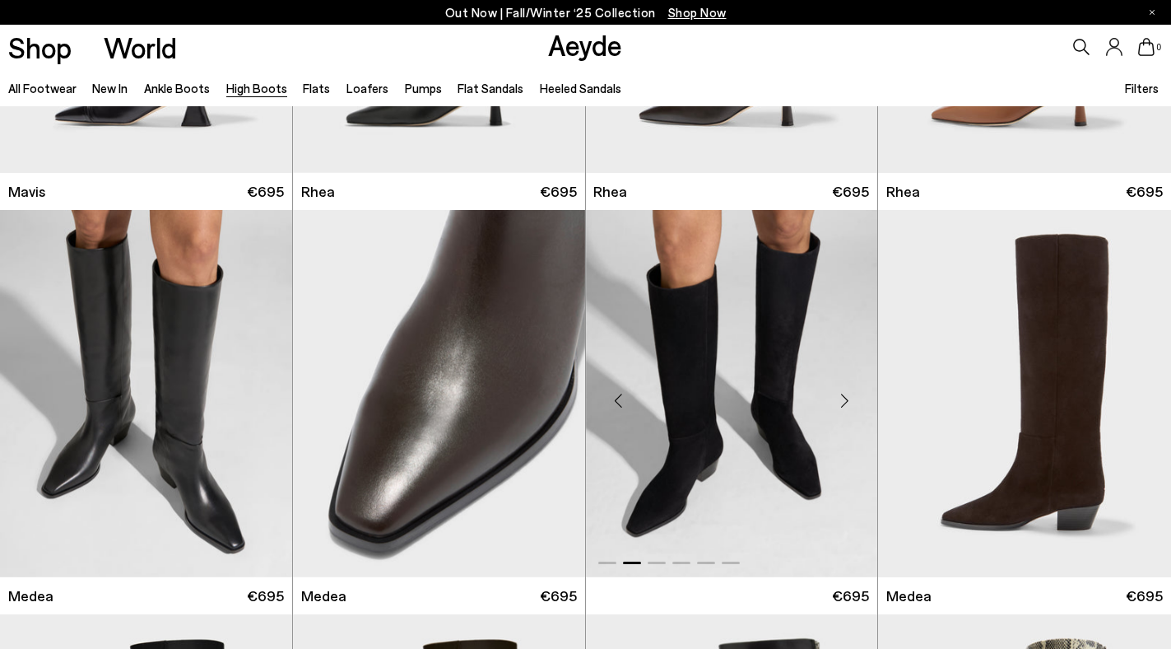
scroll to position [714, 0]
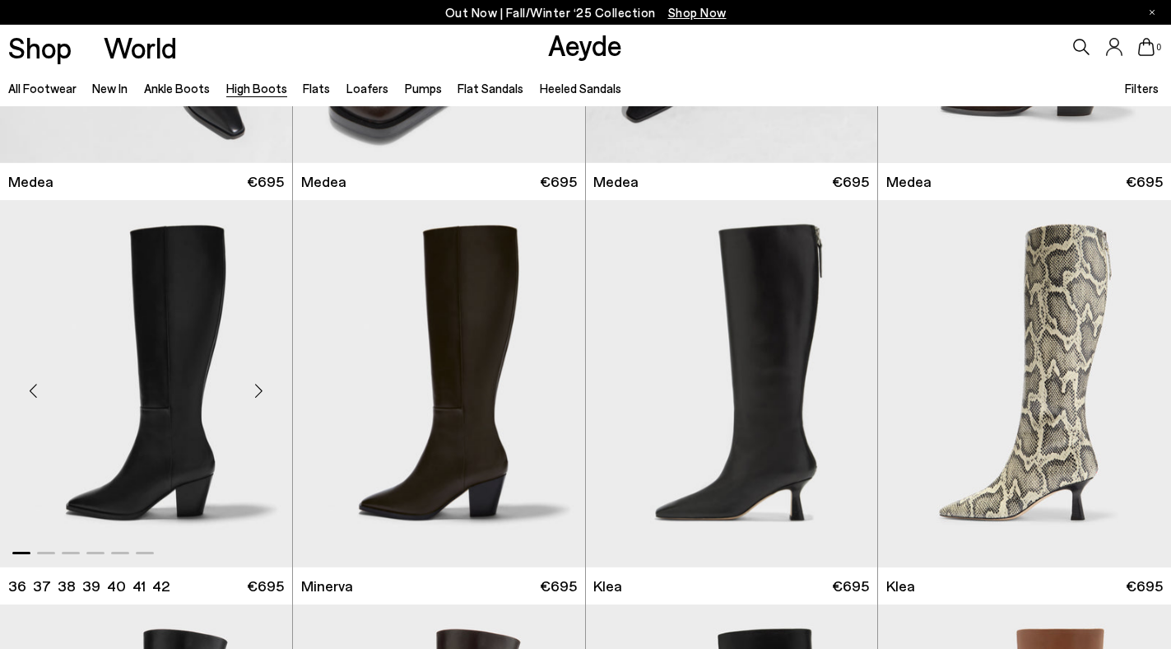
click at [263, 388] on div "Next slide" at bounding box center [259, 389] width 49 height 49
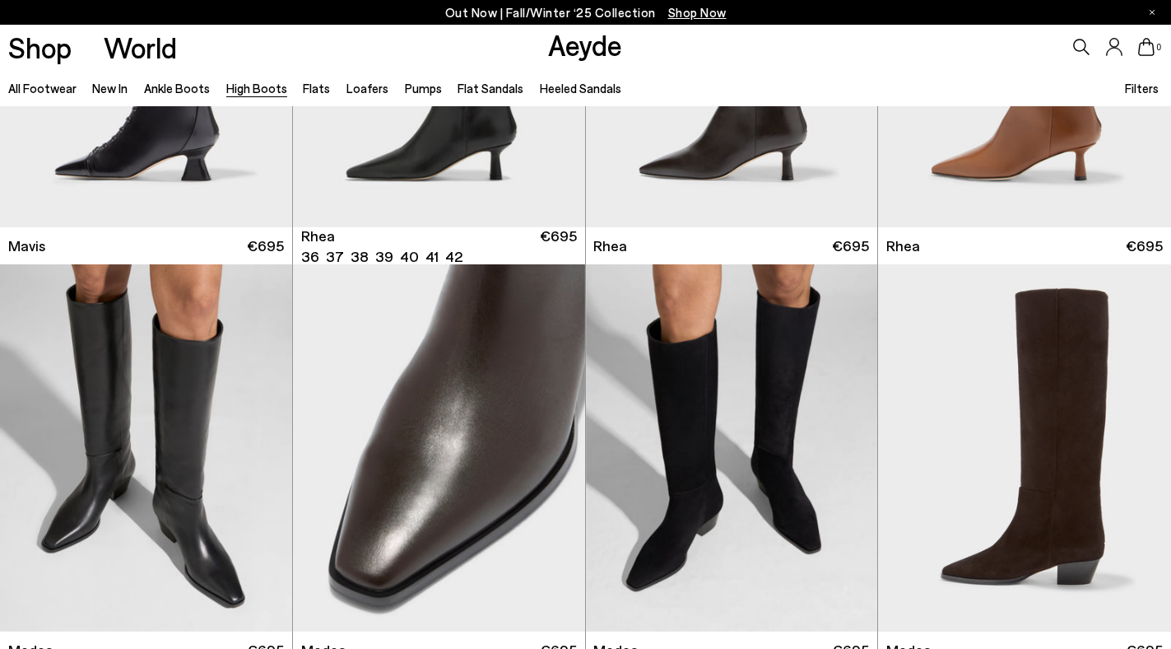
scroll to position [344, 0]
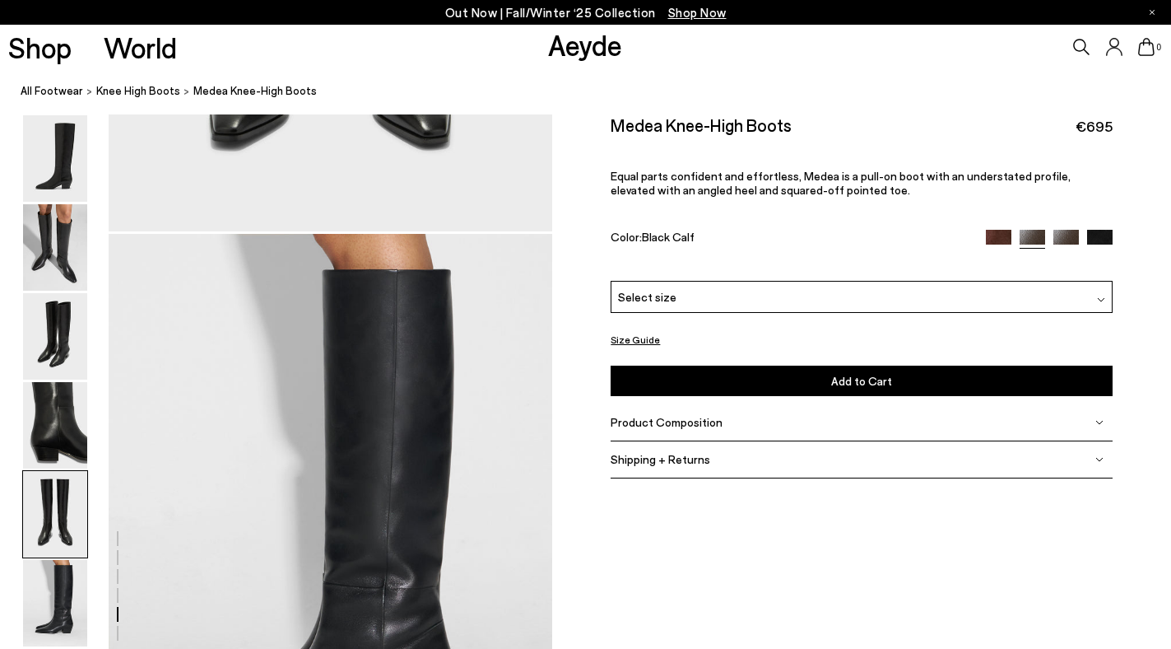
scroll to position [3148, 0]
